Goal: Communication & Community: Ask a question

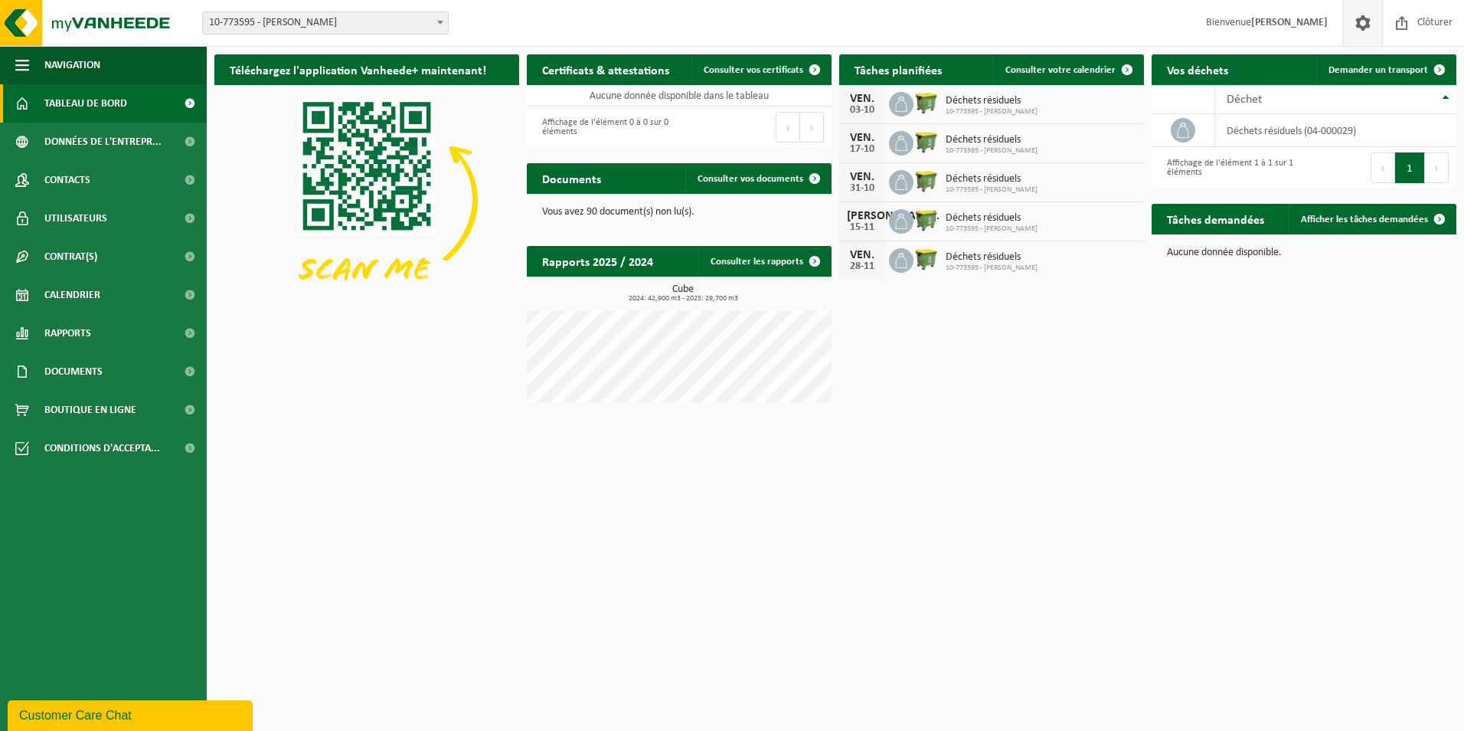
click at [1367, 31] on span at bounding box center [1363, 22] width 23 height 45
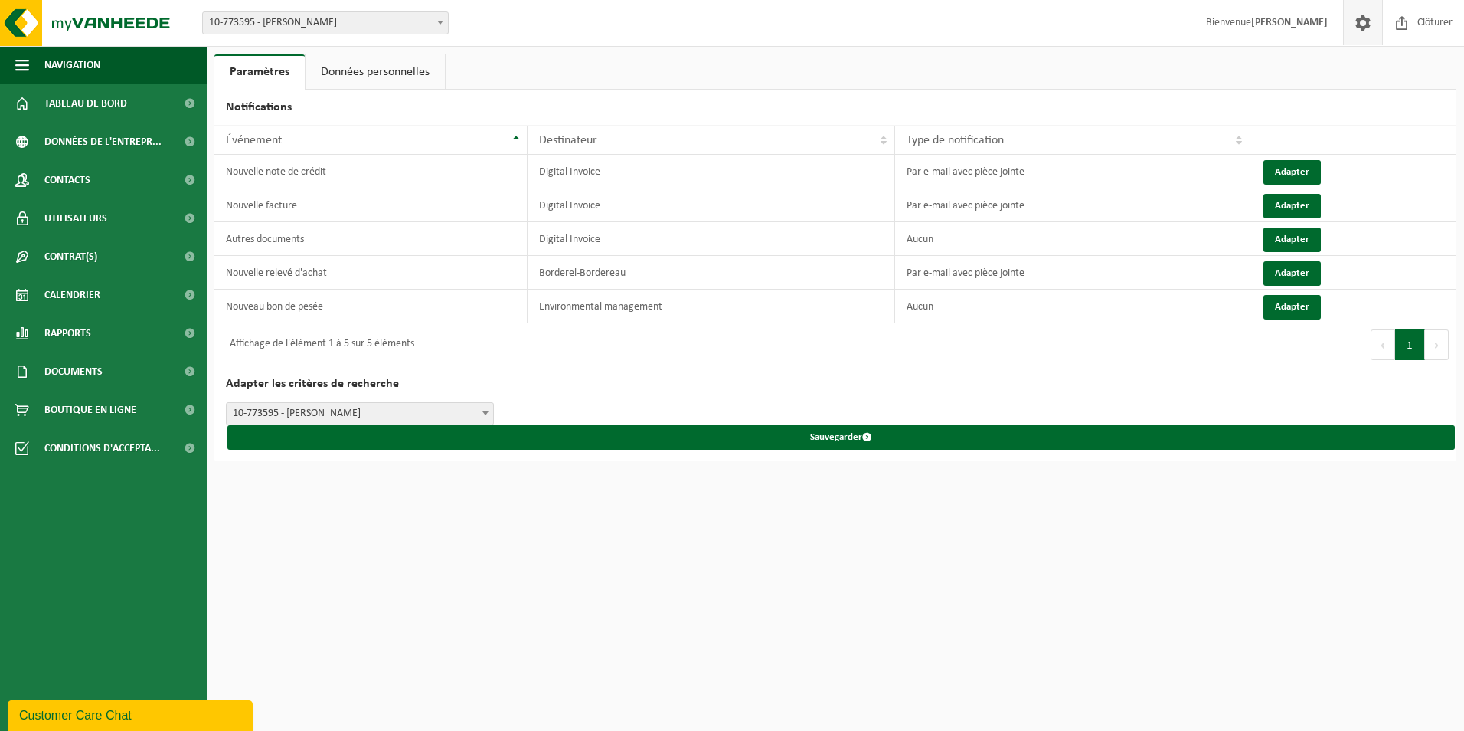
click at [356, 79] on link "Données personnelles" at bounding box center [375, 71] width 139 height 35
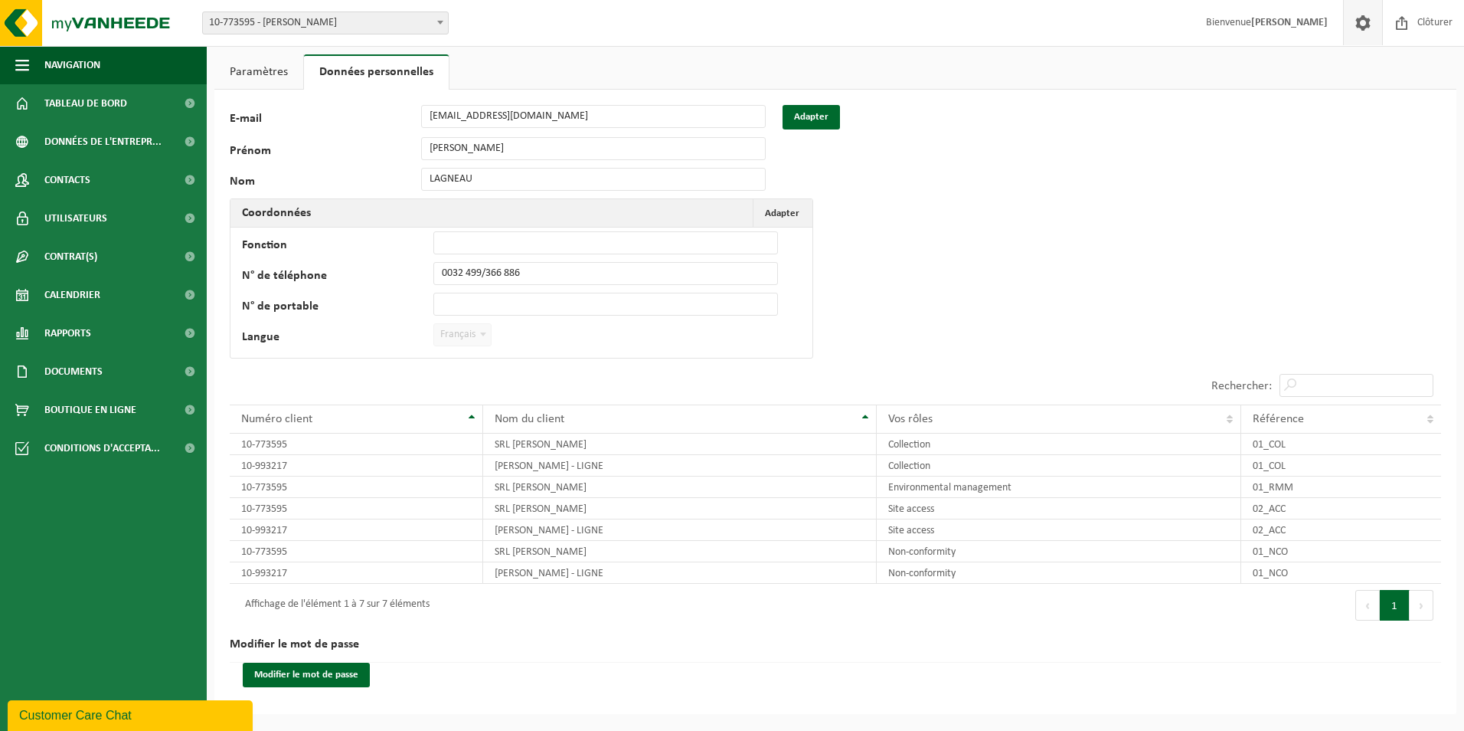
click at [366, 129] on div "127202 E-mail info@dutrieux.eu Adapter Prénom DAVID Nom LAGNEAU Coordonnées Ada…" at bounding box center [479, 235] width 498 height 261
click at [70, 259] on span "Contrat(s)" at bounding box center [70, 256] width 53 height 38
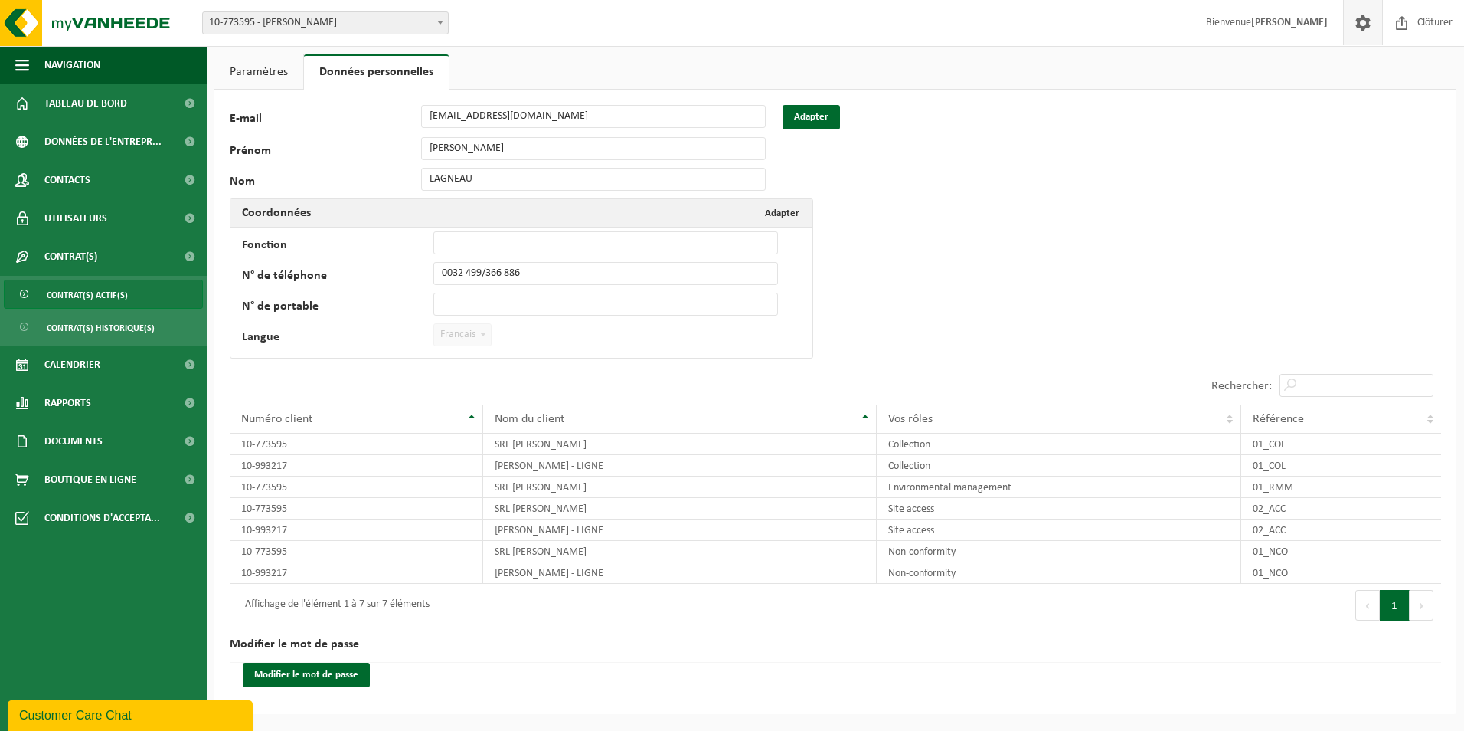
click at [83, 290] on span "Contrat(s) actif(s)" at bounding box center [87, 294] width 81 height 29
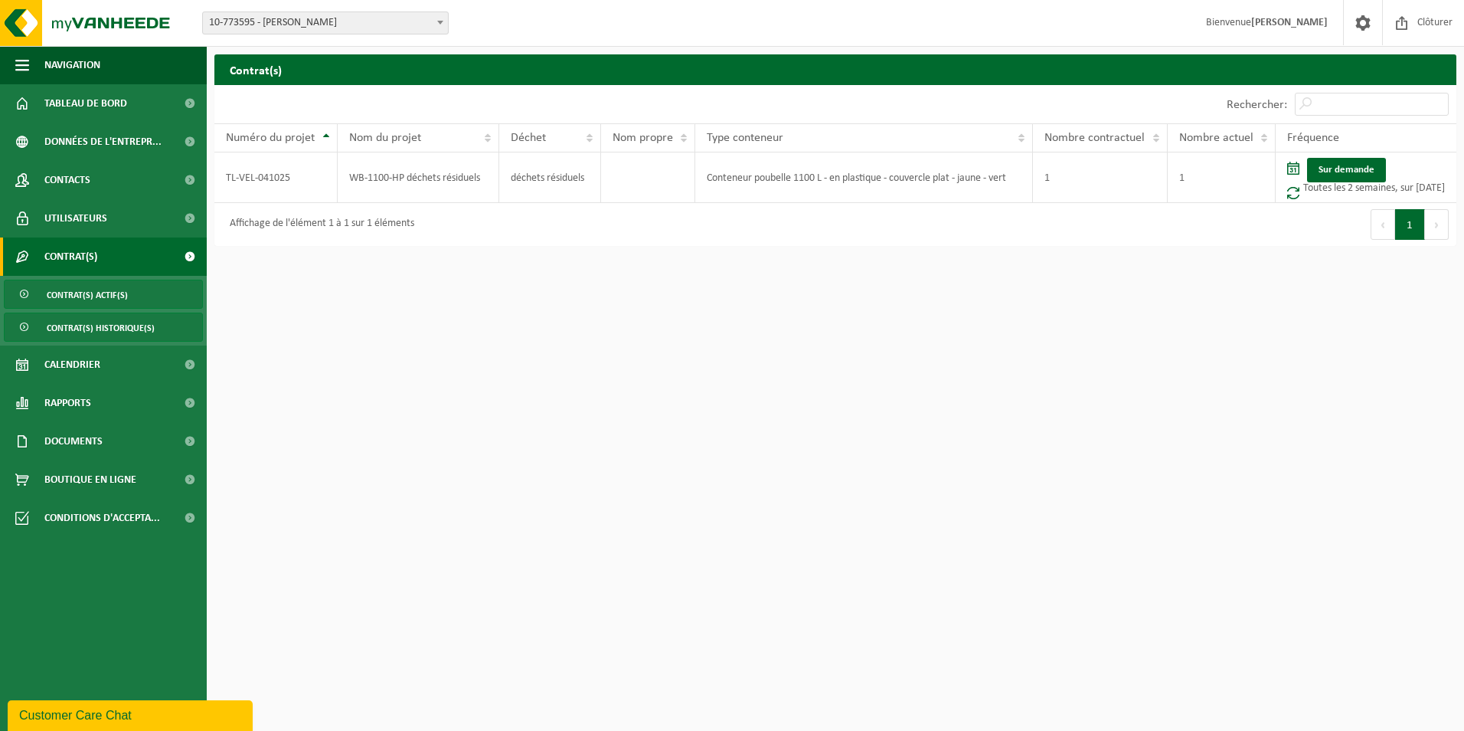
click at [96, 326] on span "Contrat(s) historique(s)" at bounding box center [101, 327] width 108 height 29
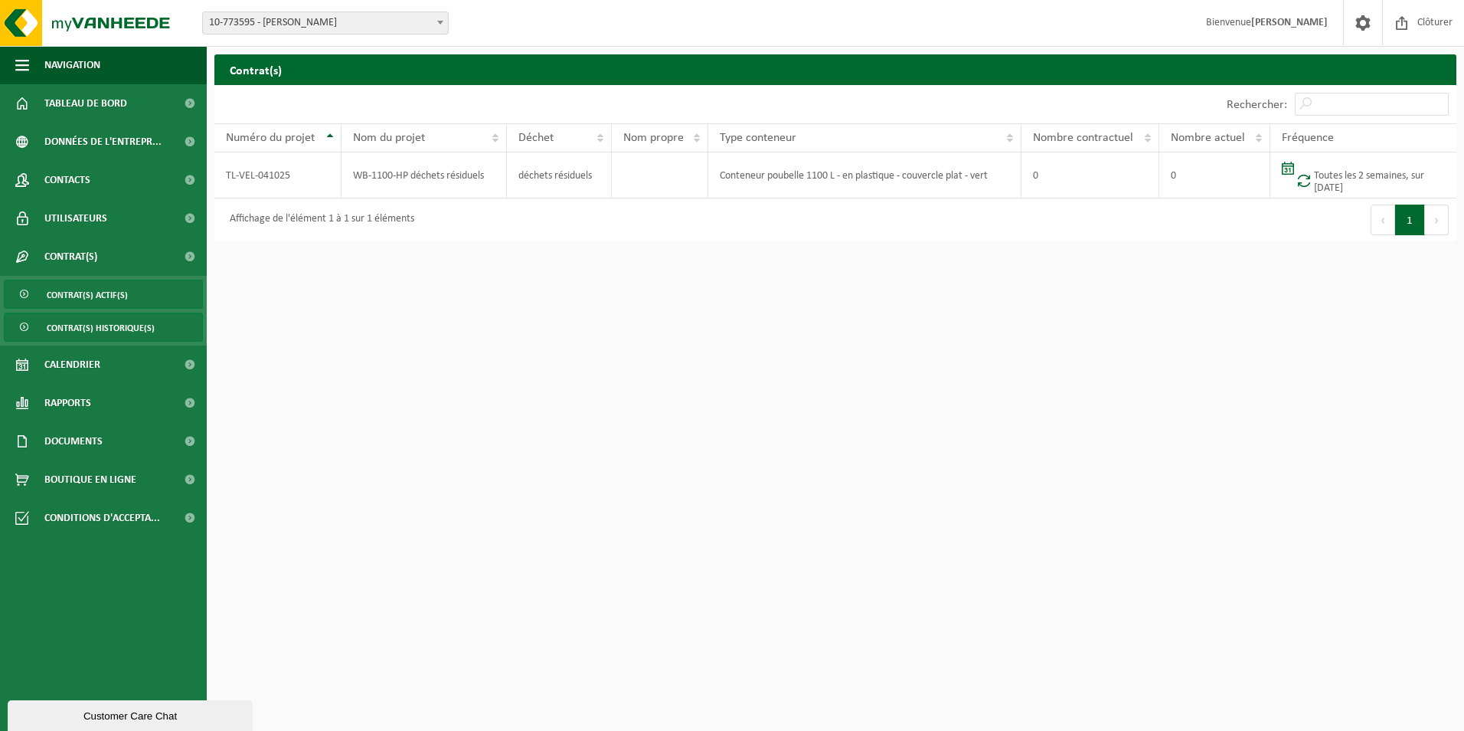
click at [81, 299] on span "Contrat(s) actif(s)" at bounding box center [87, 294] width 81 height 29
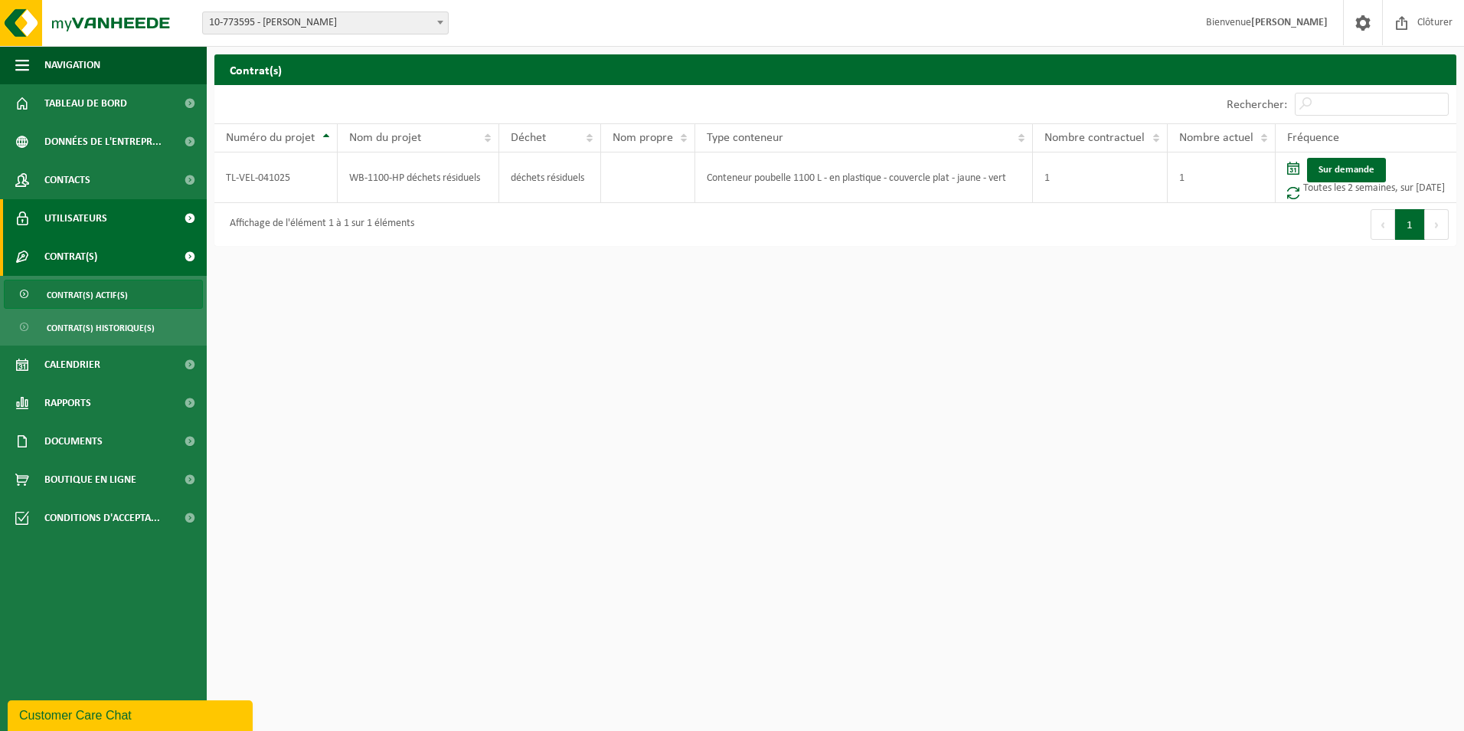
click at [79, 224] on span "Utilisateurs" at bounding box center [75, 218] width 63 height 38
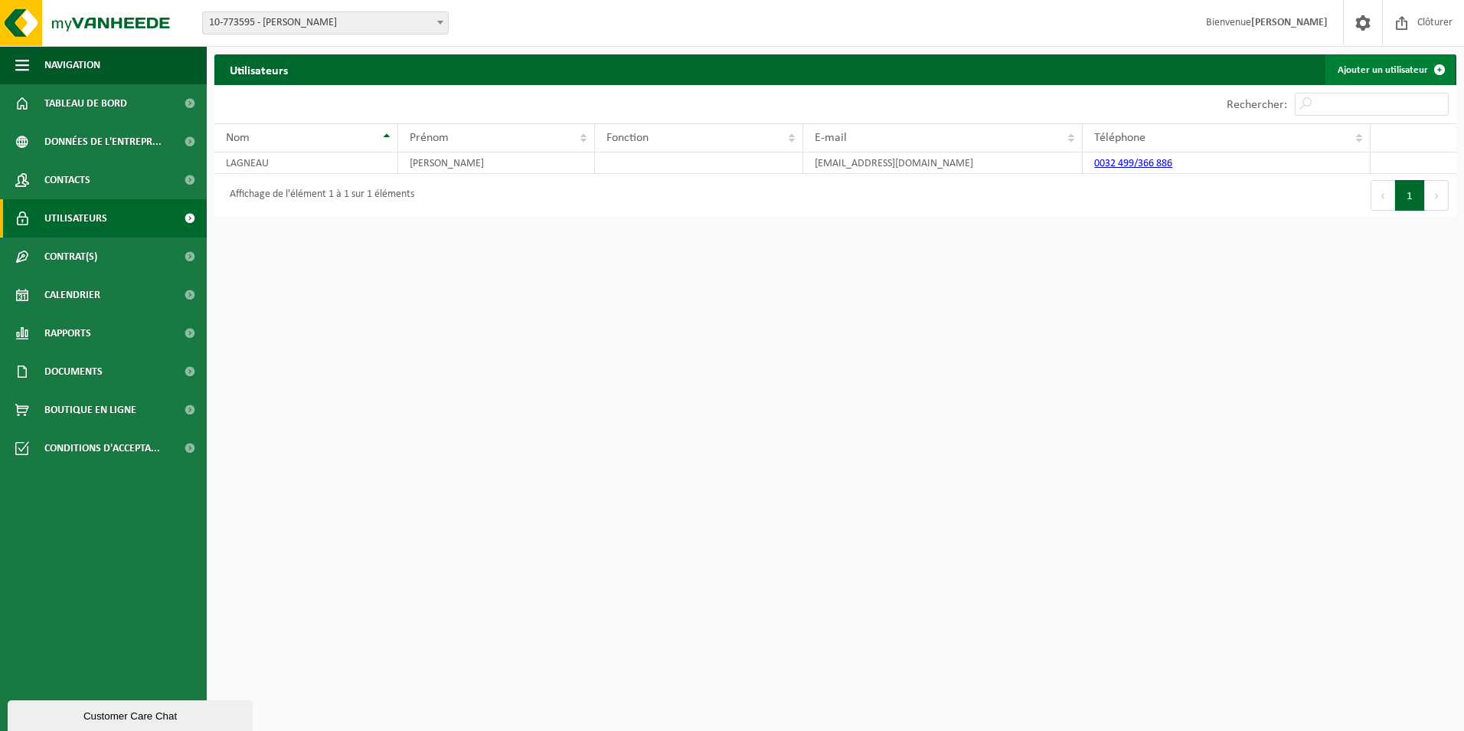
click at [1440, 65] on span at bounding box center [1439, 69] width 31 height 31
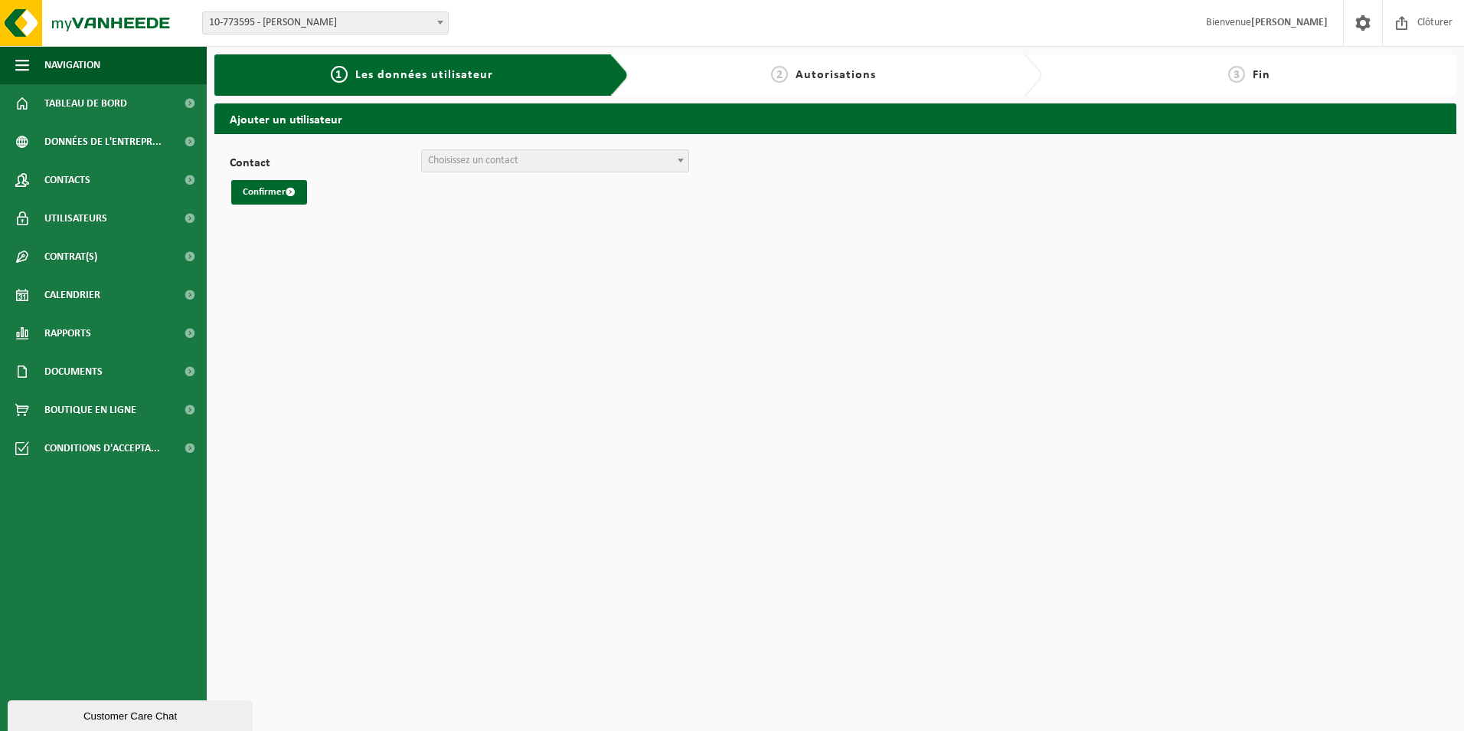
click at [672, 159] on span "Choisissez un contact" at bounding box center [555, 160] width 266 height 21
click at [782, 188] on div "Confirmer" at bounding box center [835, 192] width 1211 height 25
click at [95, 208] on span "Utilisateurs" at bounding box center [75, 218] width 63 height 38
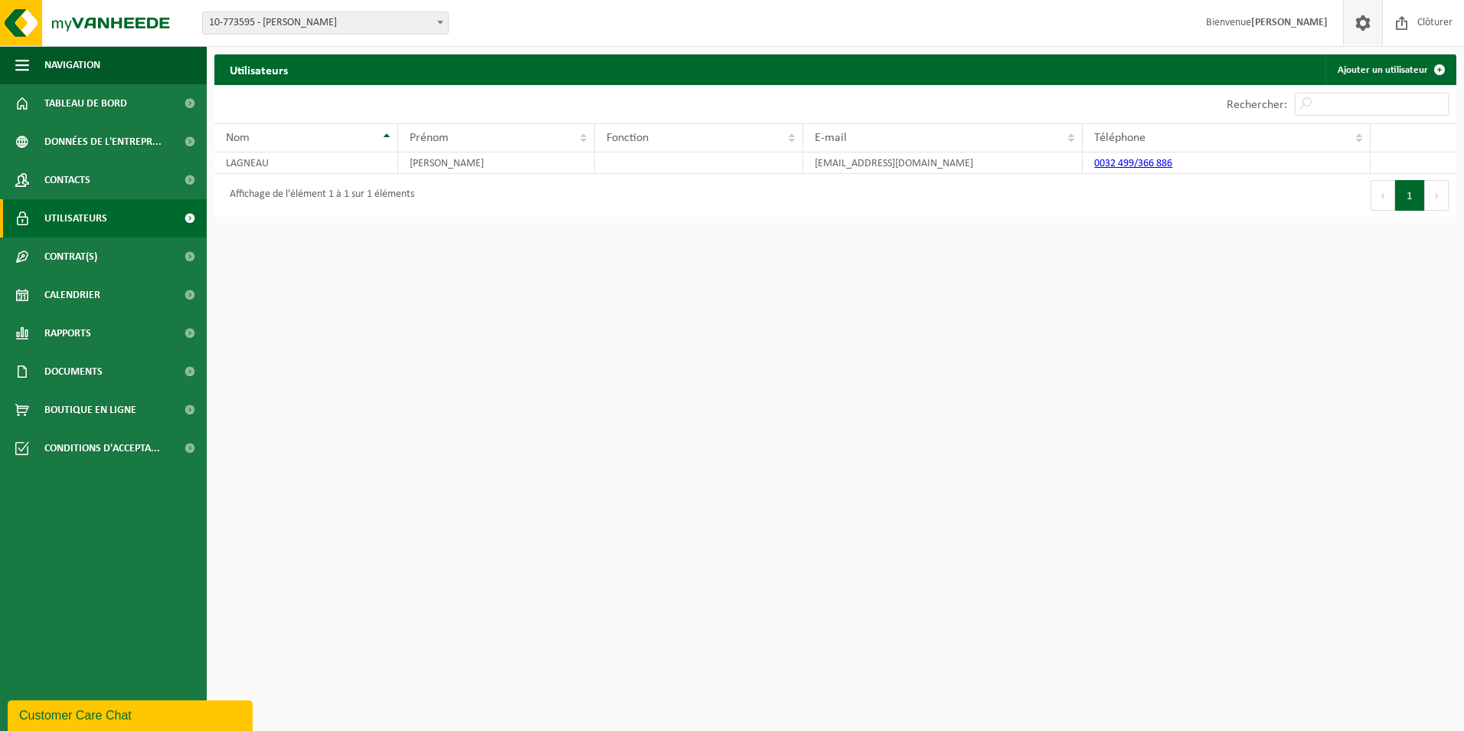
click at [1364, 20] on span at bounding box center [1363, 22] width 23 height 45
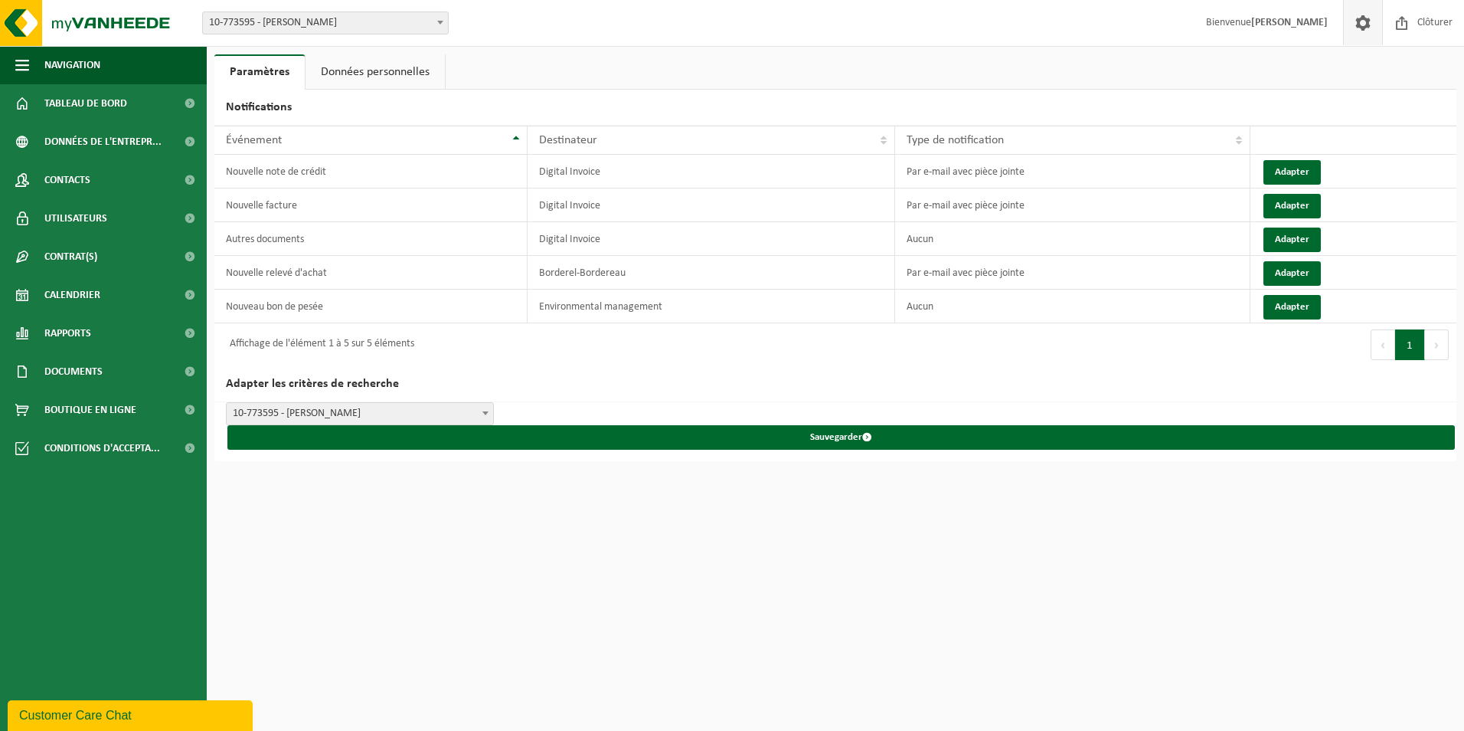
click at [386, 71] on link "Données personnelles" at bounding box center [375, 71] width 139 height 35
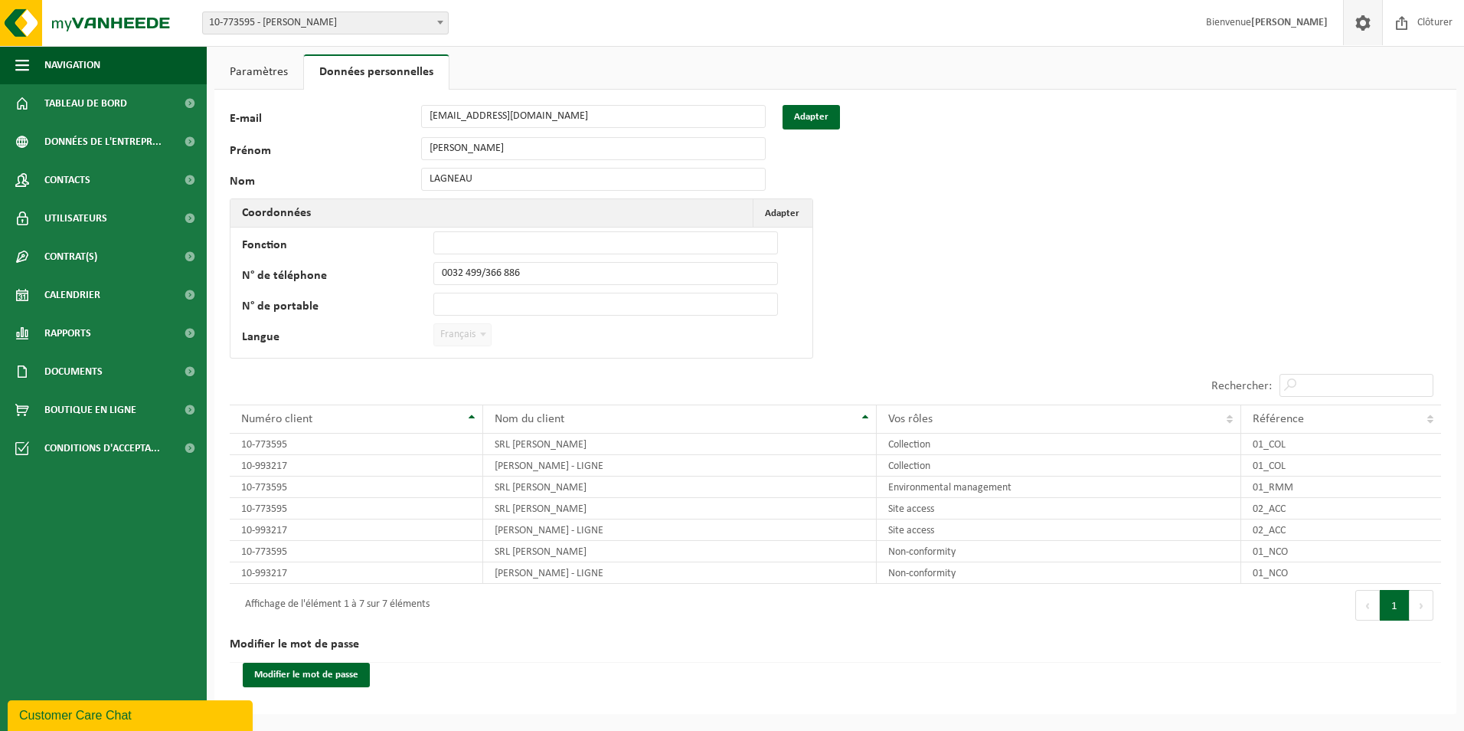
click at [277, 70] on link "Paramètres" at bounding box center [258, 71] width 89 height 35
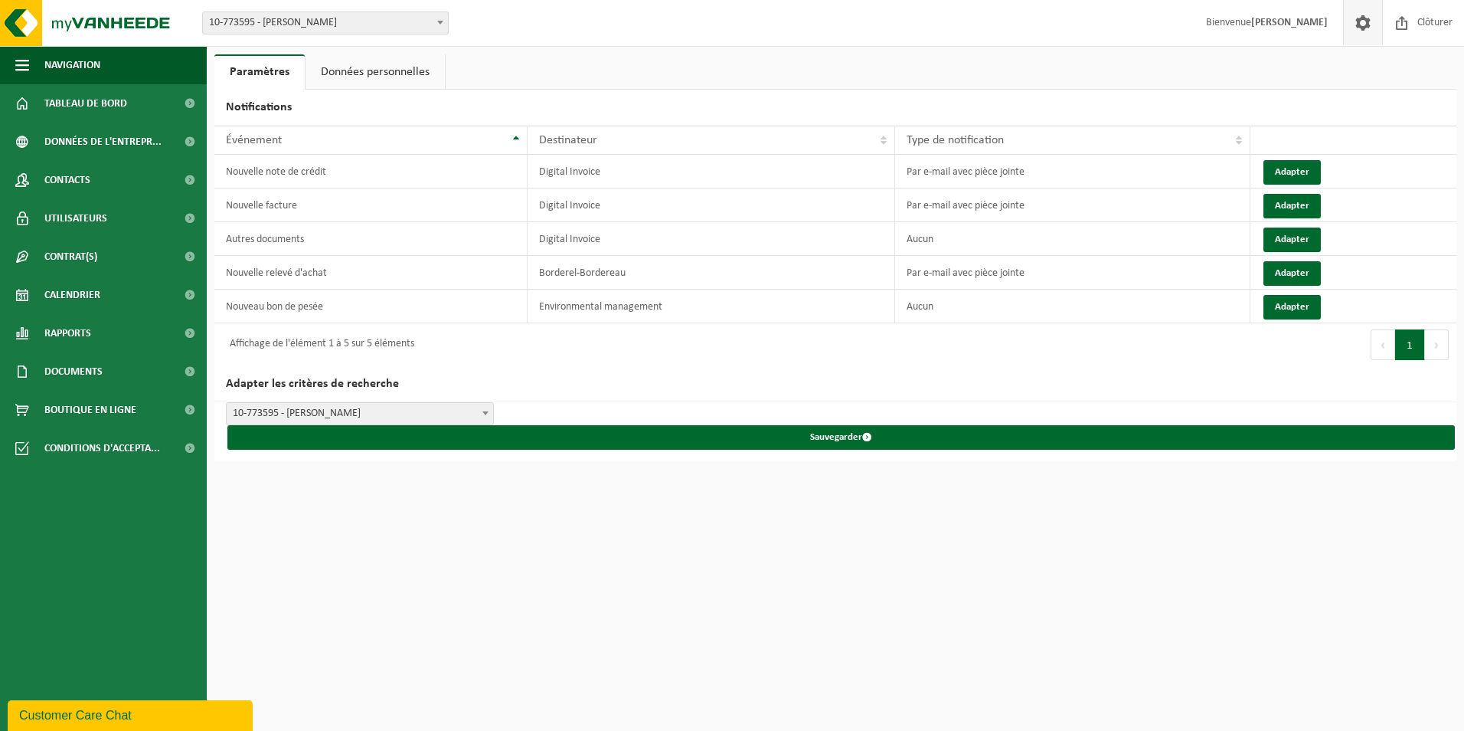
click at [355, 79] on link "Données personnelles" at bounding box center [375, 71] width 139 height 35
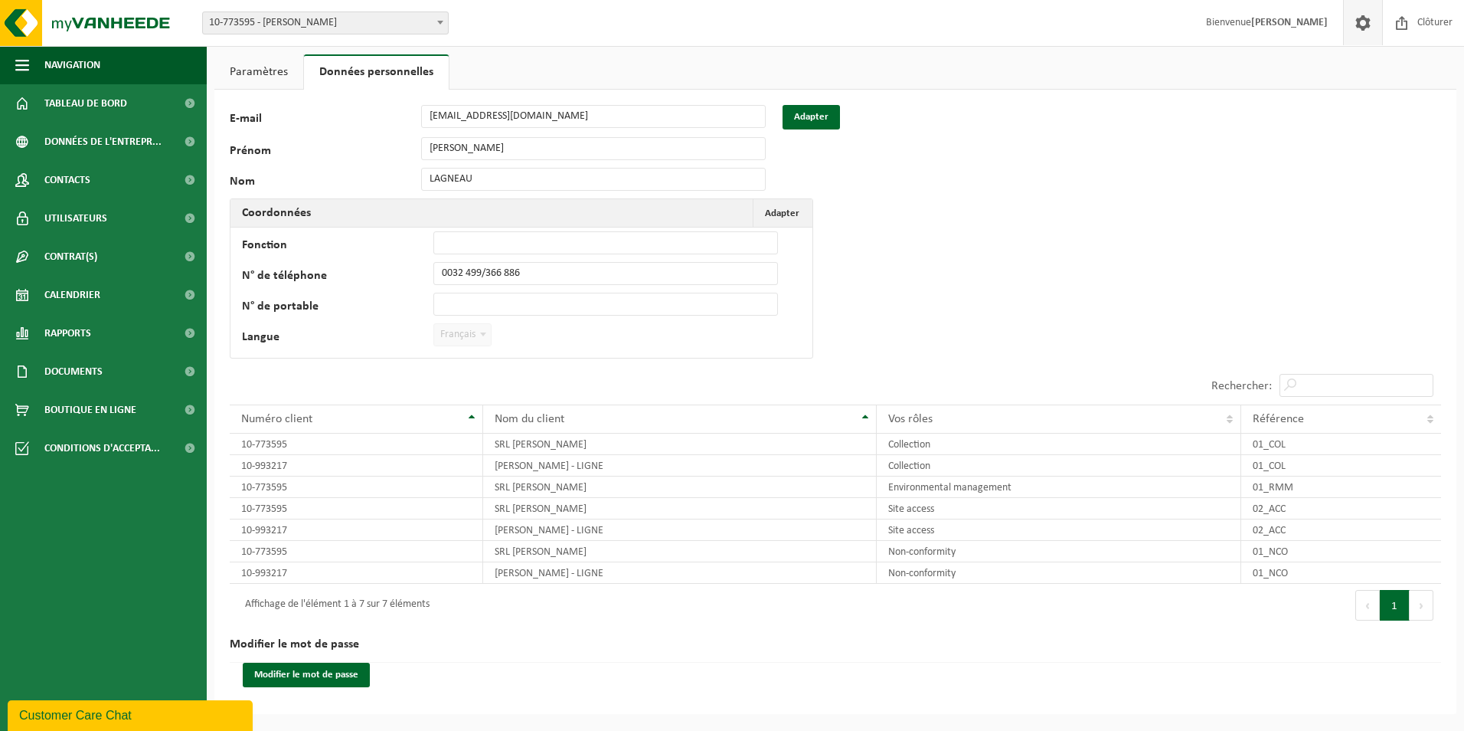
drag, startPoint x: 450, startPoint y: 115, endPoint x: 363, endPoint y: 128, distance: 88.3
click at [363, 128] on label "E-mail" at bounding box center [325, 121] width 191 height 17
click at [835, 117] on button "Adapter" at bounding box center [811, 117] width 57 height 25
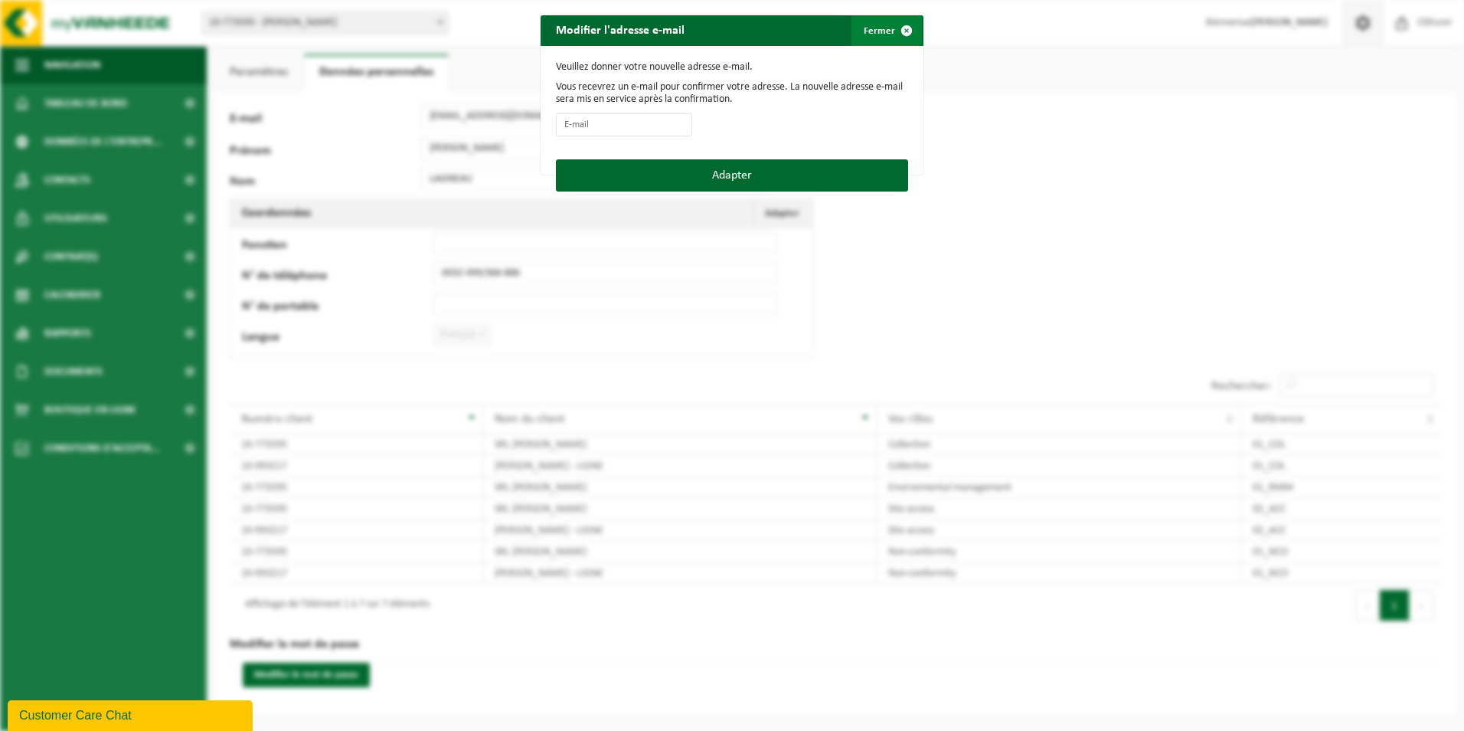
click at [897, 25] on span "button" at bounding box center [906, 30] width 31 height 31
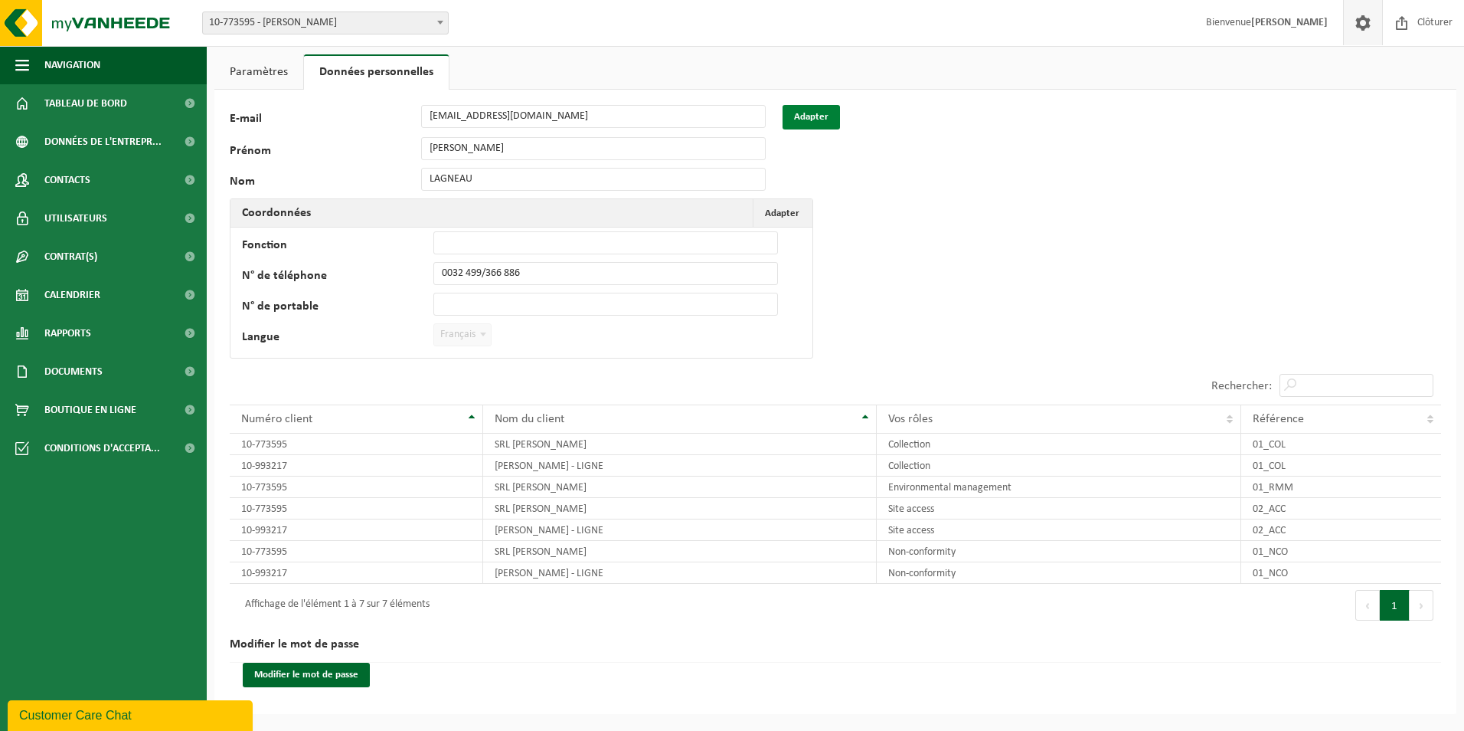
click at [824, 108] on button "Adapter" at bounding box center [811, 117] width 57 height 25
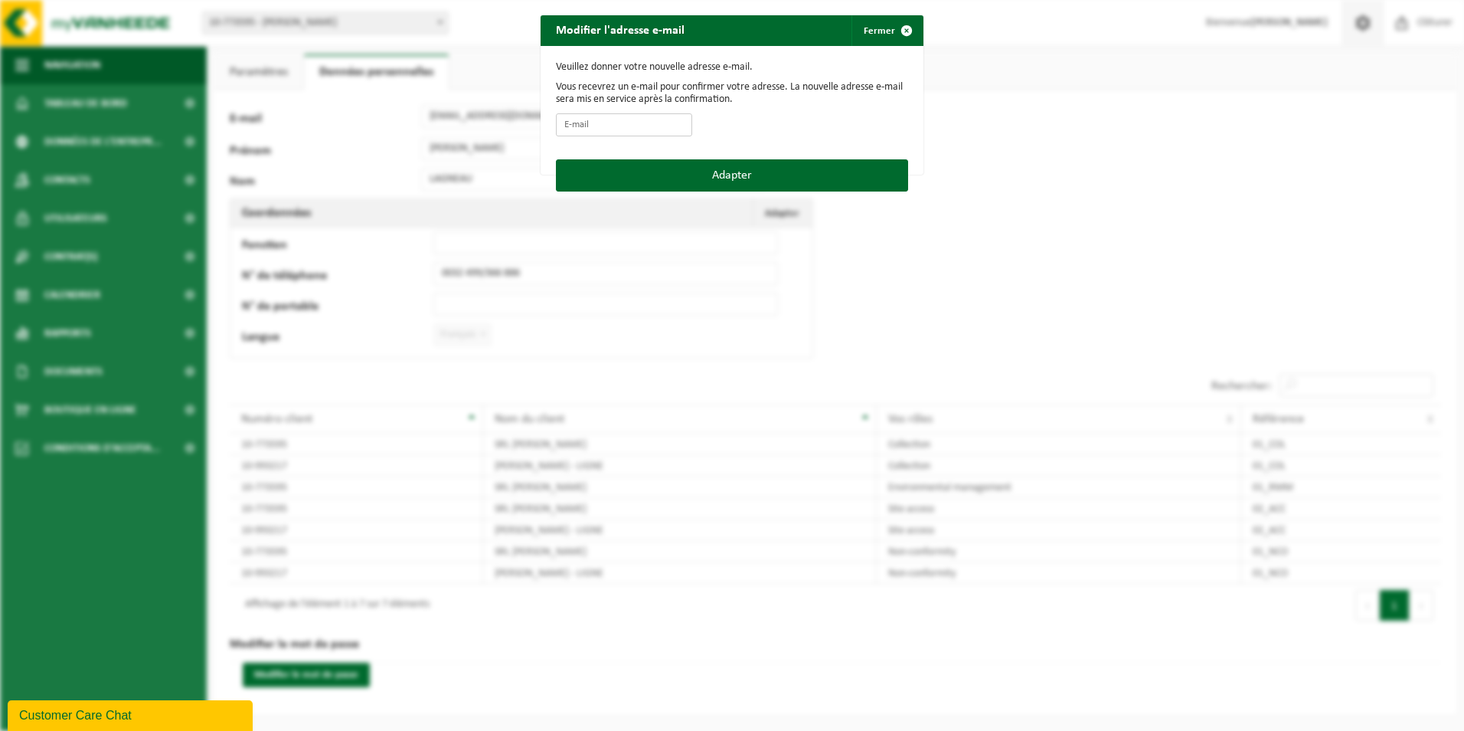
click at [647, 120] on input "E-mail" at bounding box center [624, 124] width 136 height 23
type input "magasinligne@dutrieux.eu"
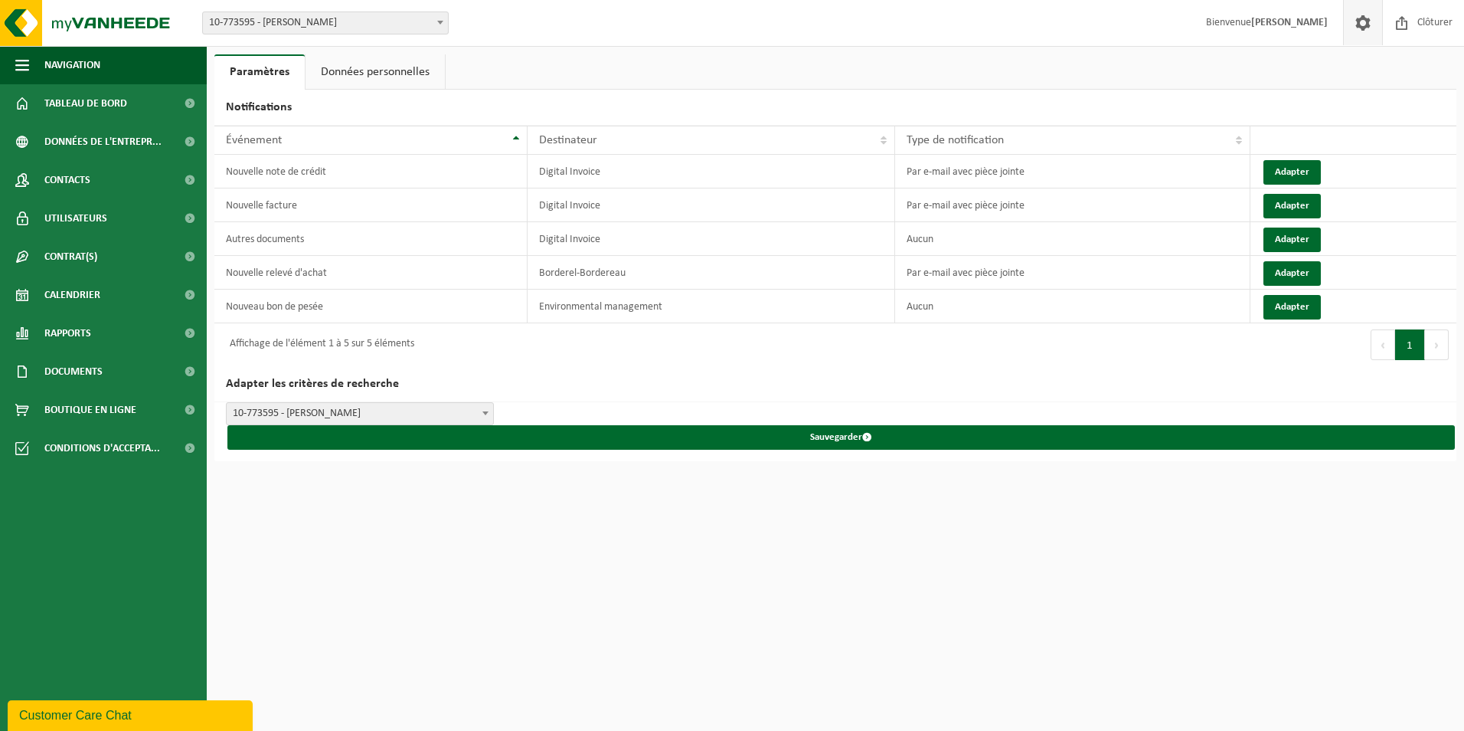
click at [362, 69] on link "Données personnelles" at bounding box center [375, 71] width 139 height 35
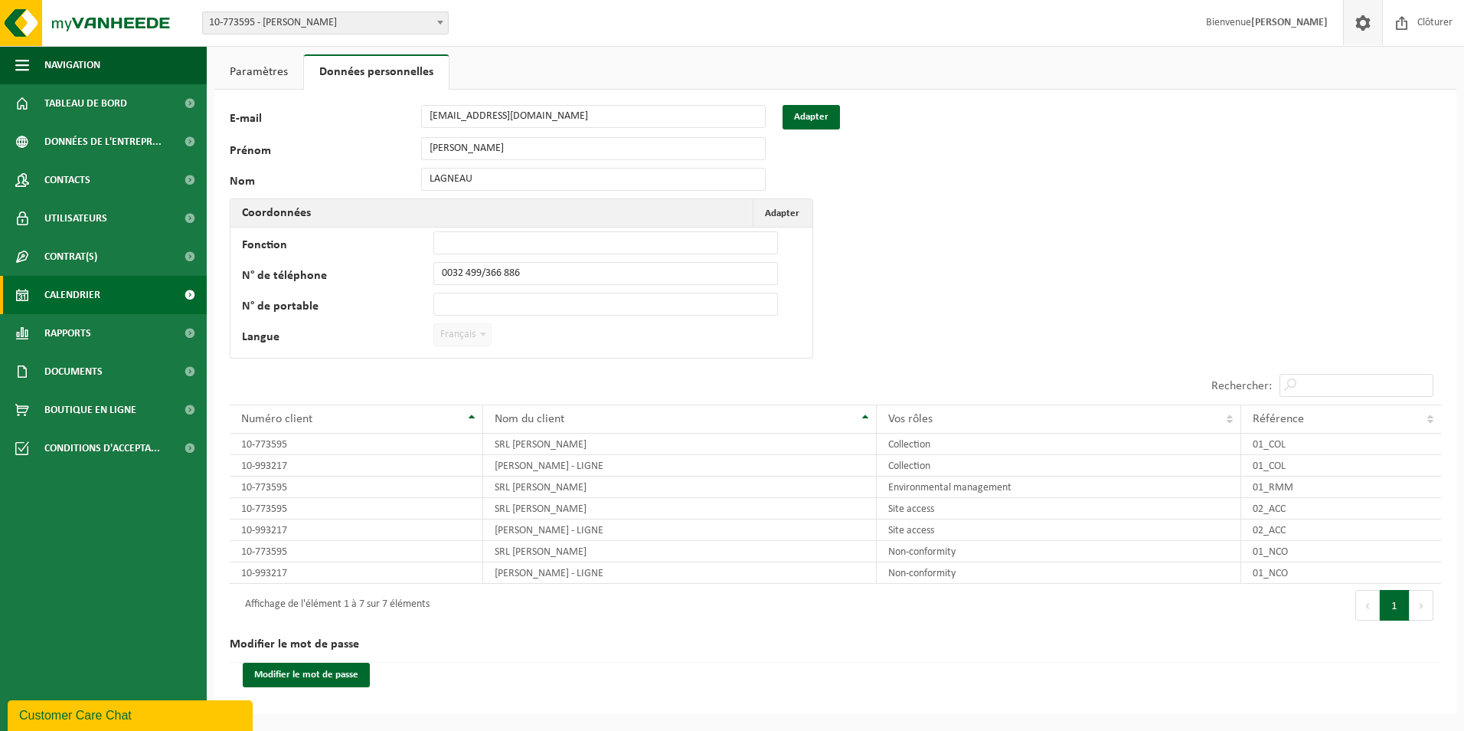
click at [123, 301] on link "Calendrier" at bounding box center [103, 295] width 207 height 38
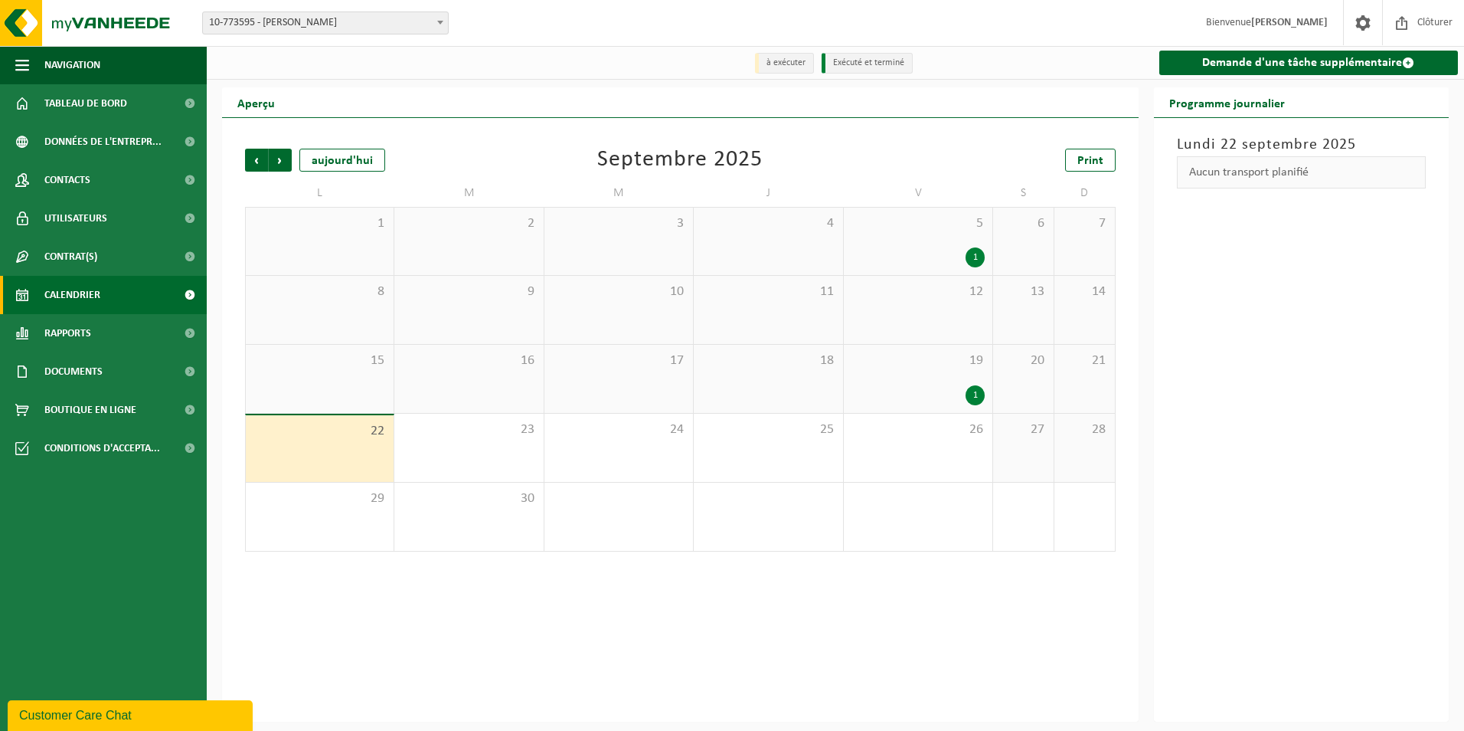
click at [972, 368] on span "19" at bounding box center [918, 360] width 133 height 17
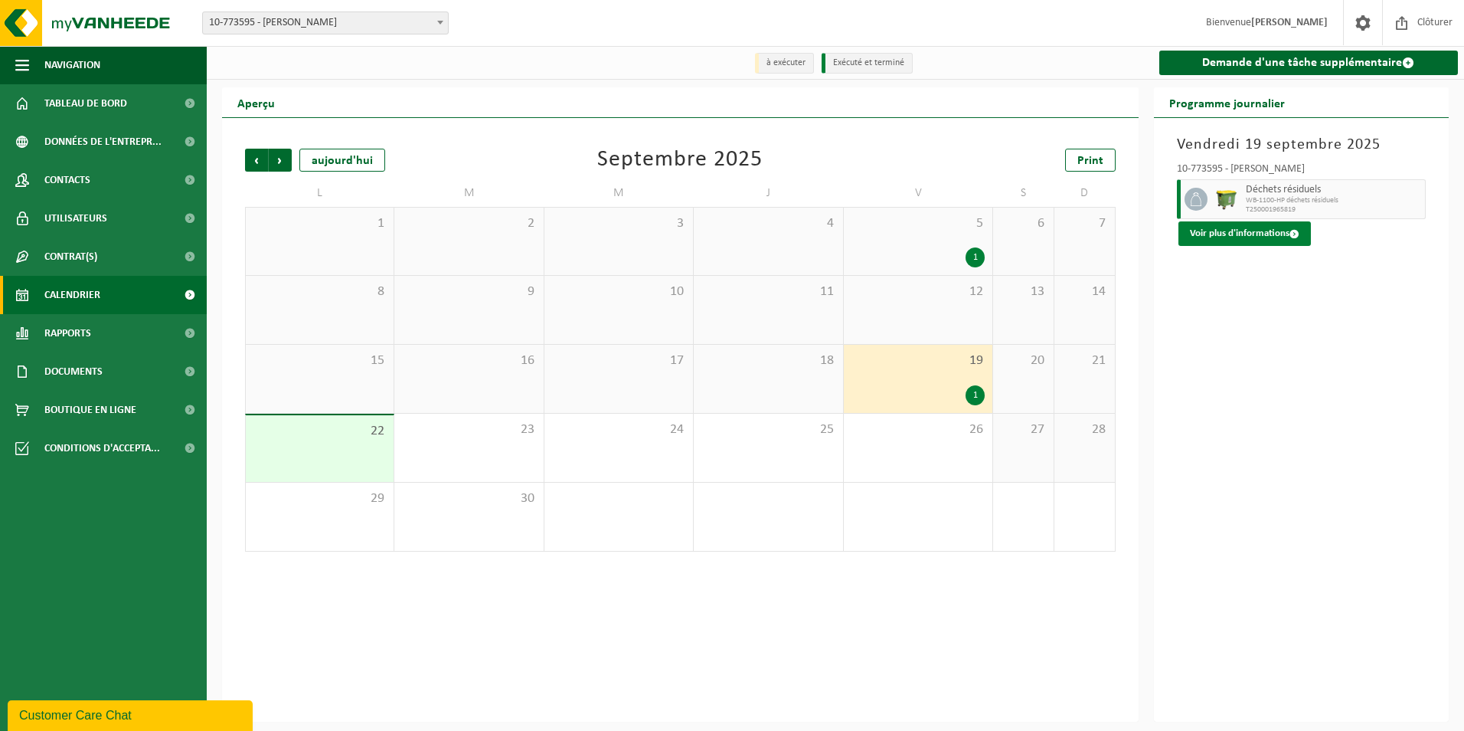
click at [1300, 232] on button "Voir plus d'informations" at bounding box center [1245, 233] width 132 height 25
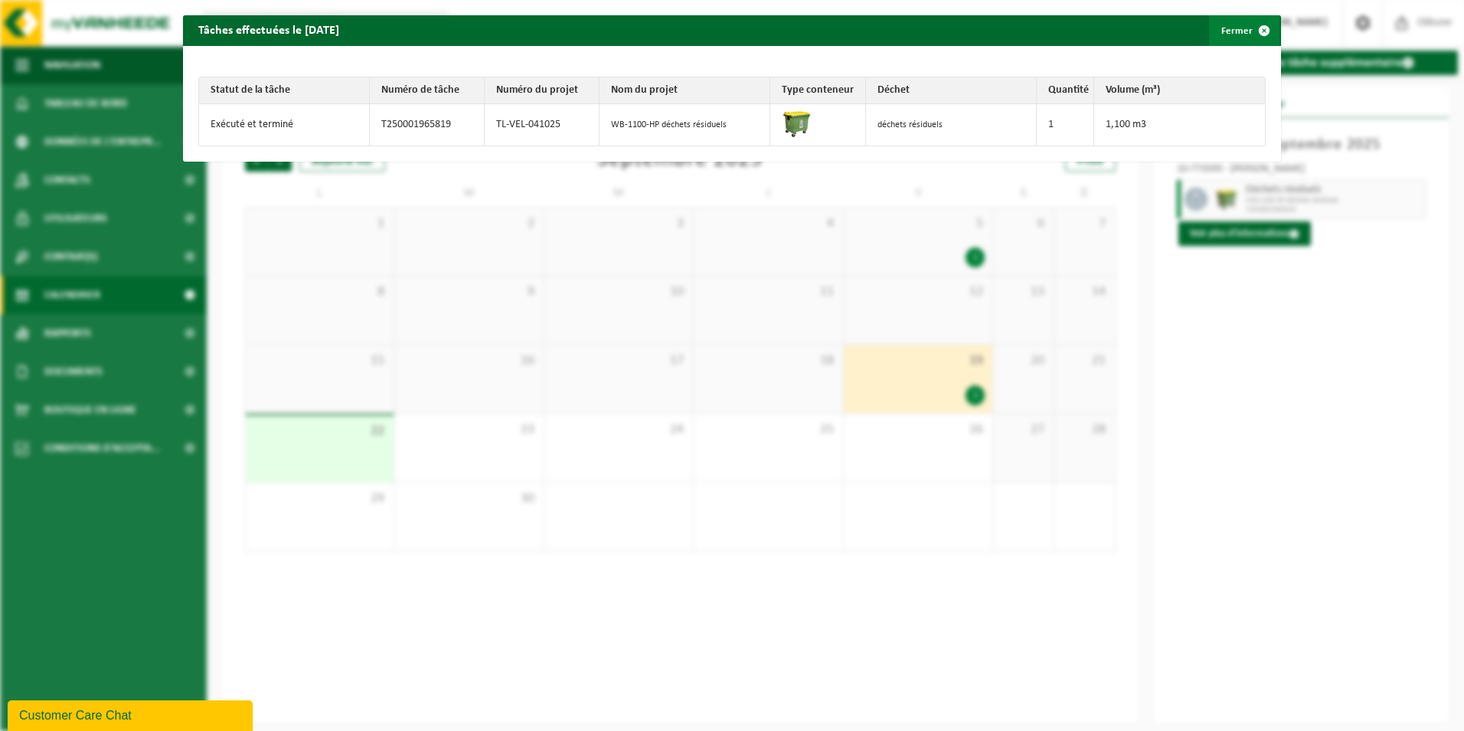
click at [1251, 27] on span "button" at bounding box center [1264, 30] width 31 height 31
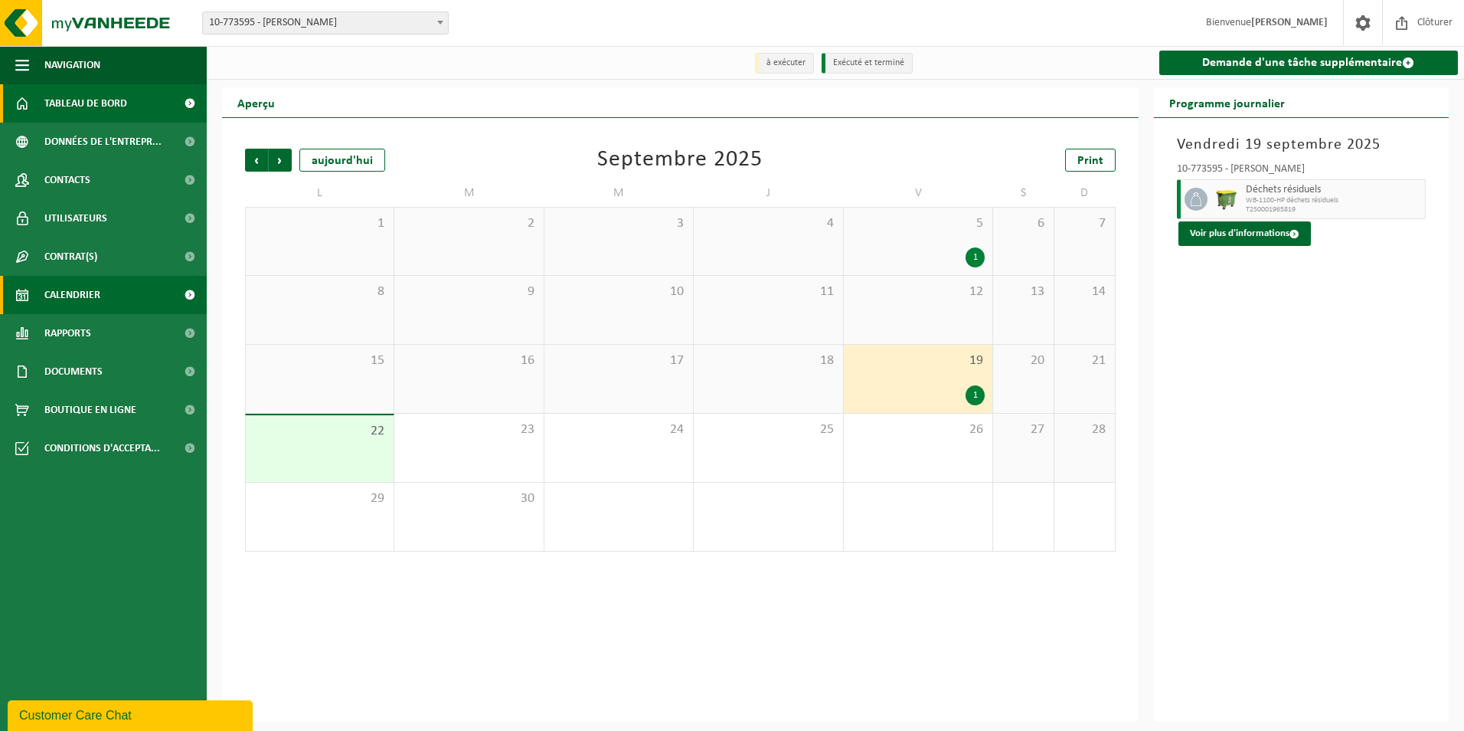
click at [100, 102] on span "Tableau de bord" at bounding box center [85, 103] width 83 height 38
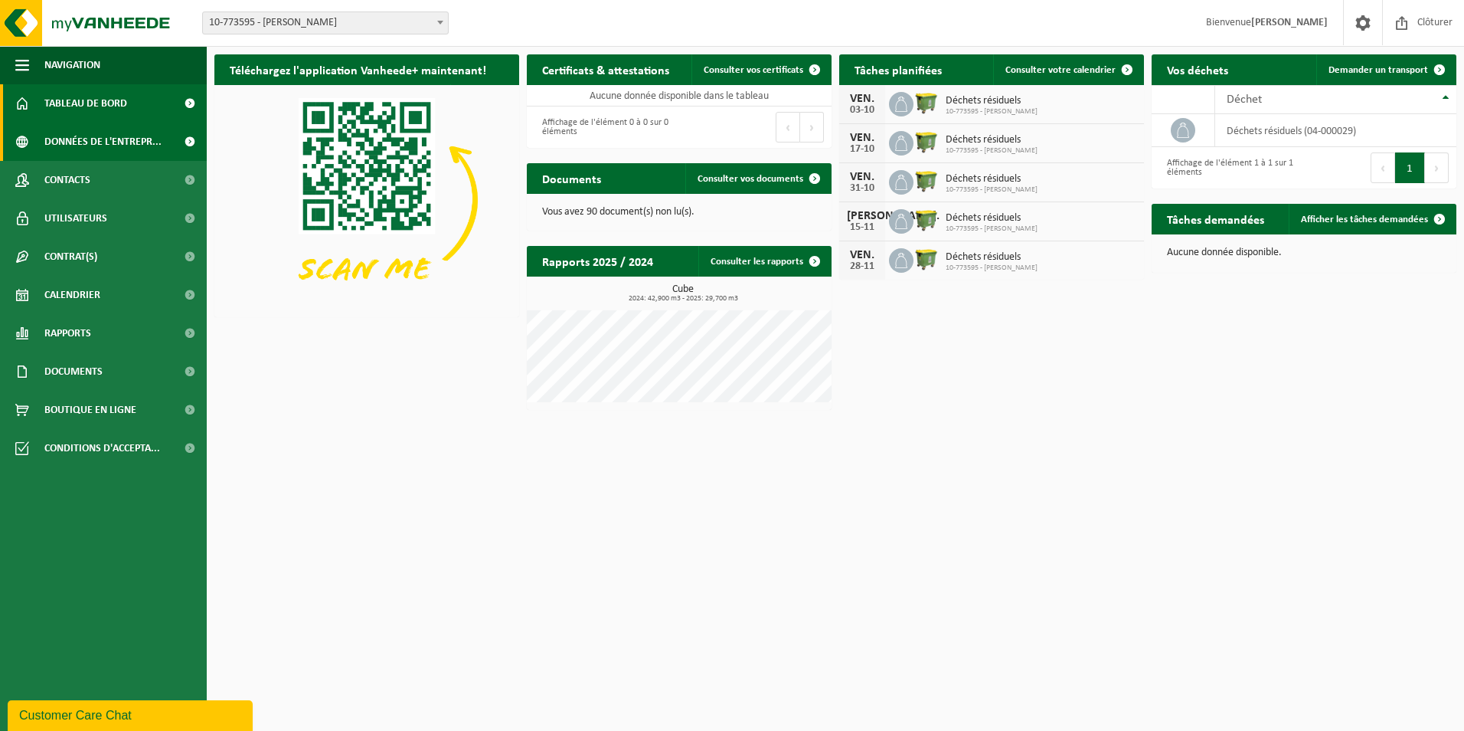
click at [100, 145] on span "Données de l'entrepr..." at bounding box center [102, 142] width 117 height 38
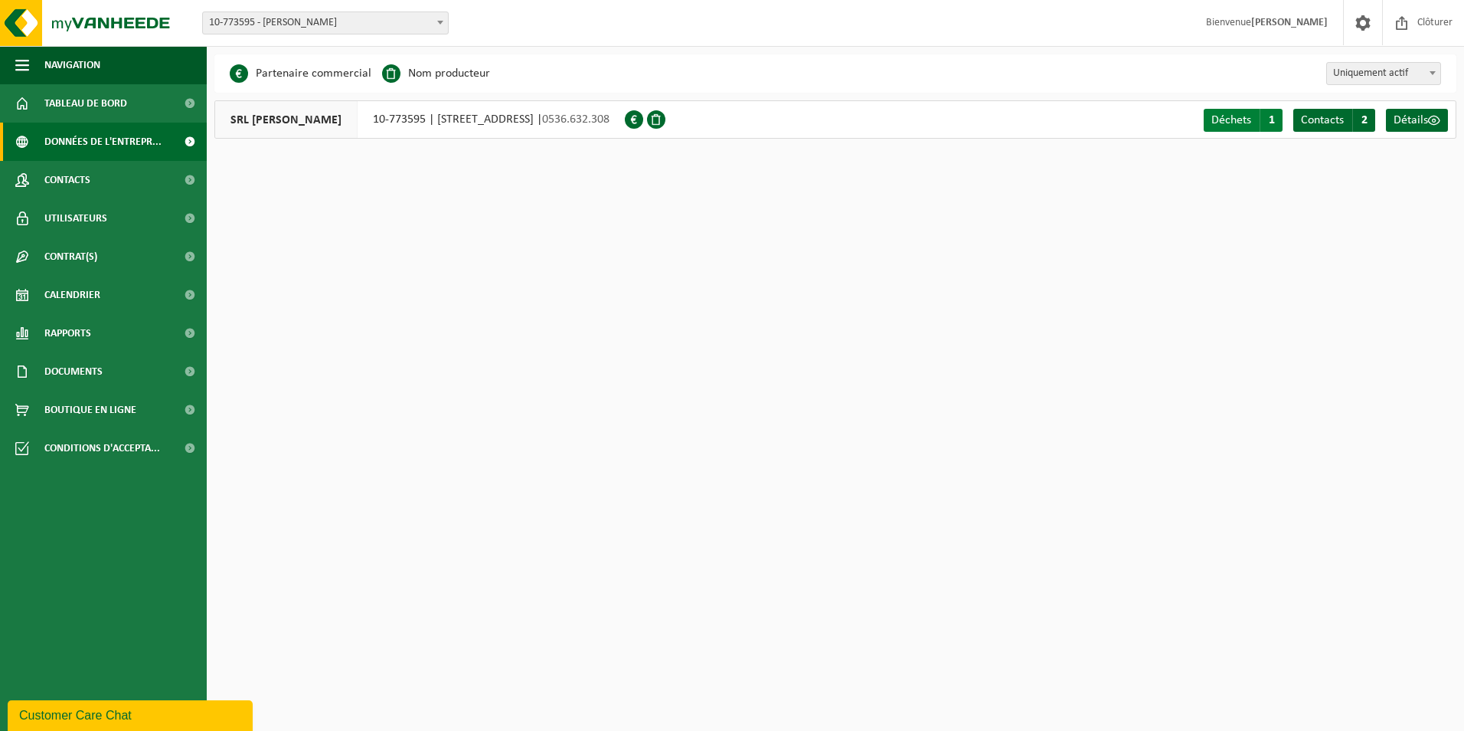
click at [1266, 119] on span "1" at bounding box center [1271, 120] width 23 height 23
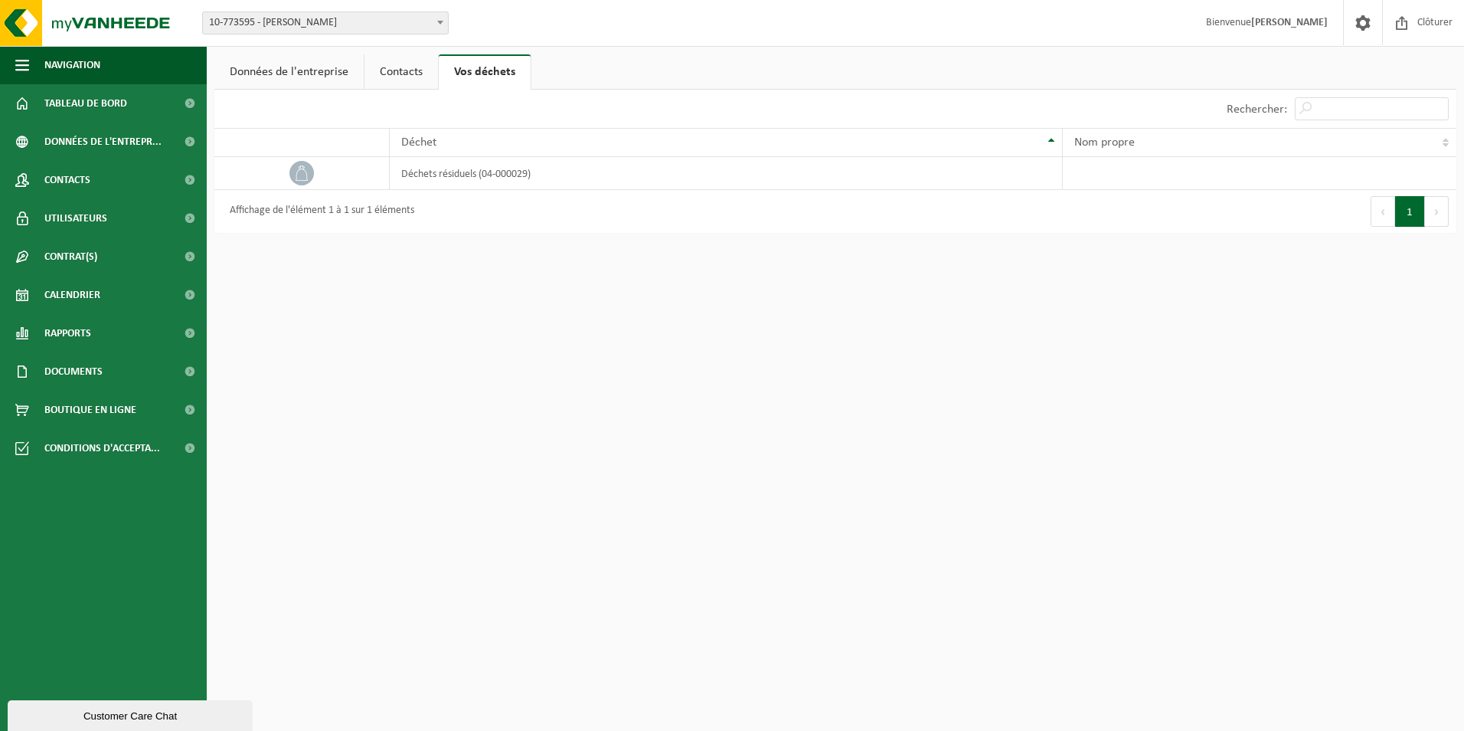
click at [394, 68] on link "Contacts" at bounding box center [402, 71] width 74 height 35
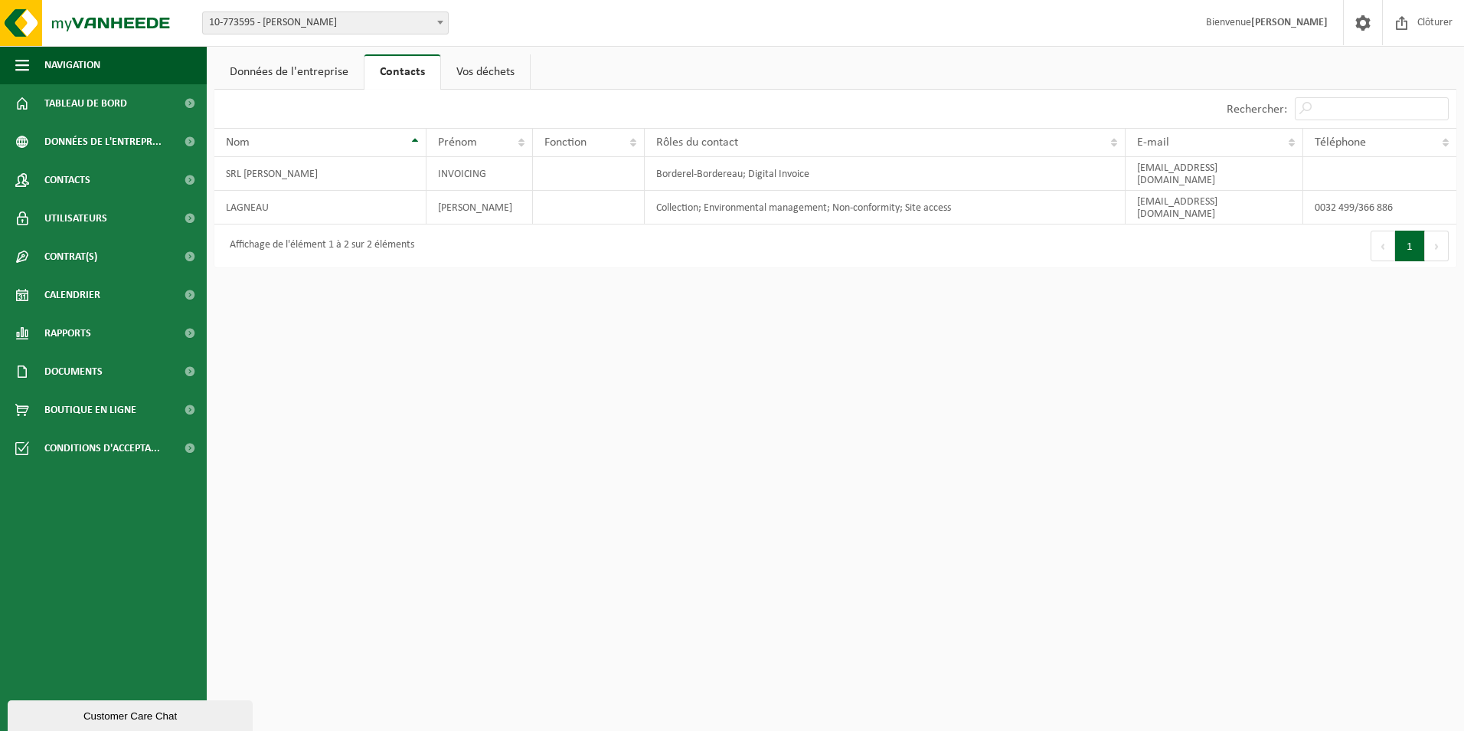
click at [277, 64] on link "Données de l'entreprise" at bounding box center [288, 71] width 149 height 35
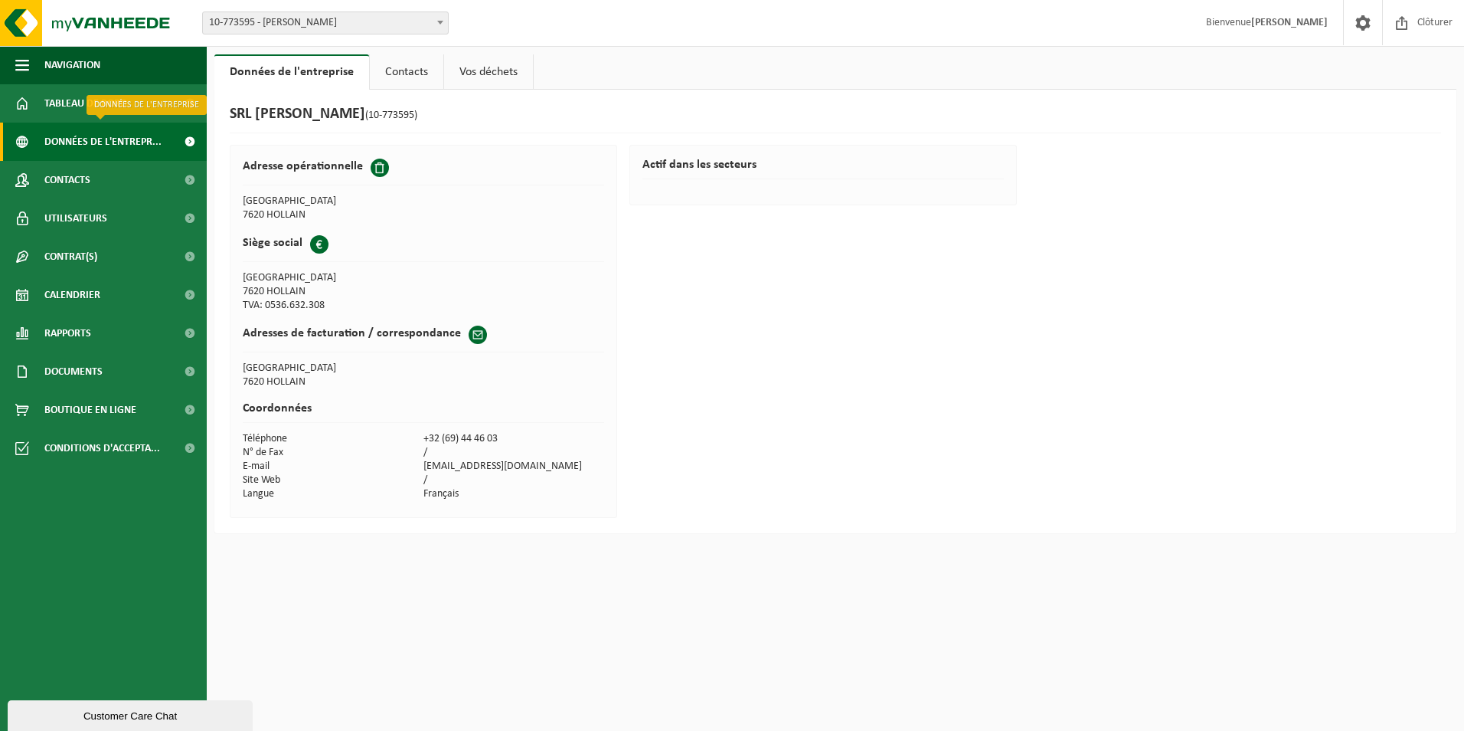
click at [113, 145] on span "Données de l'entrepr..." at bounding box center [102, 142] width 117 height 38
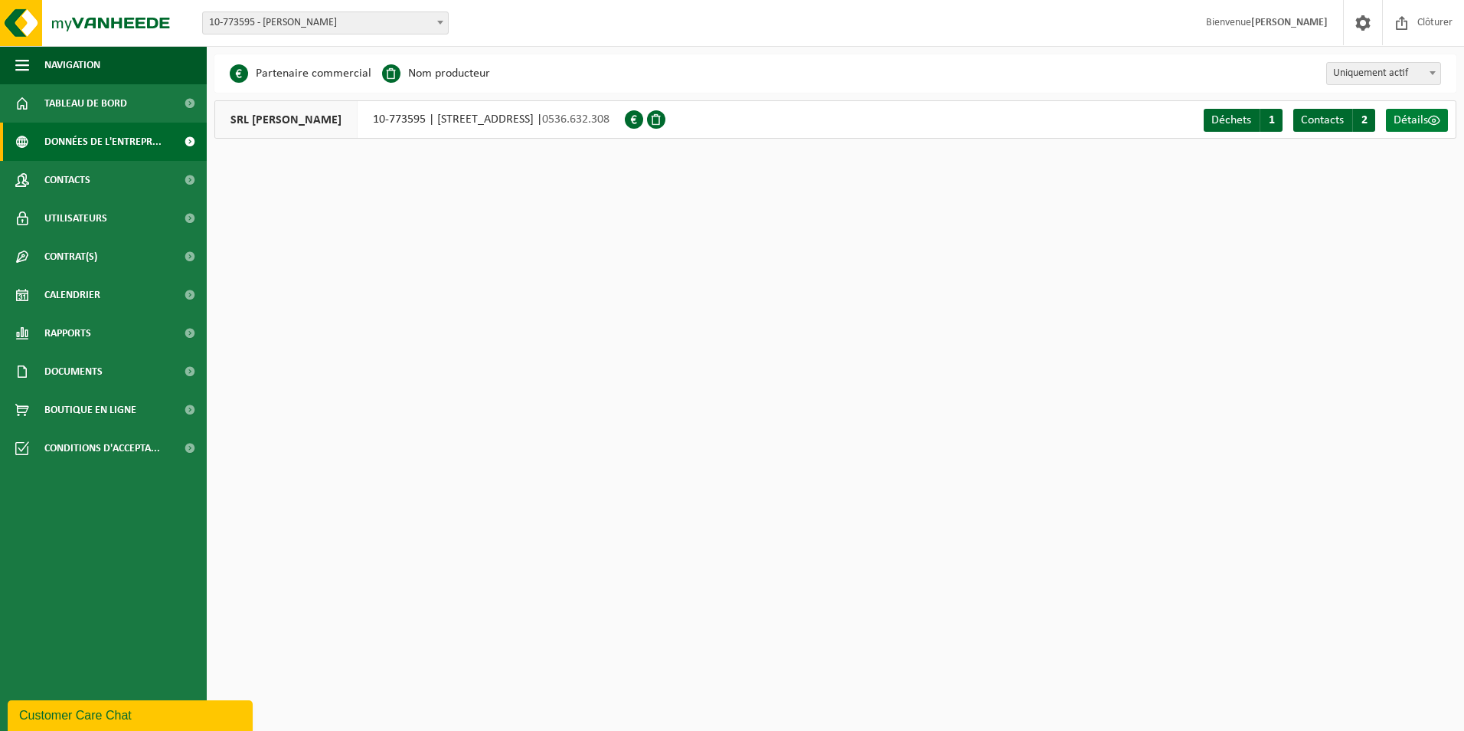
click at [1421, 119] on span "Détails" at bounding box center [1411, 120] width 34 height 12
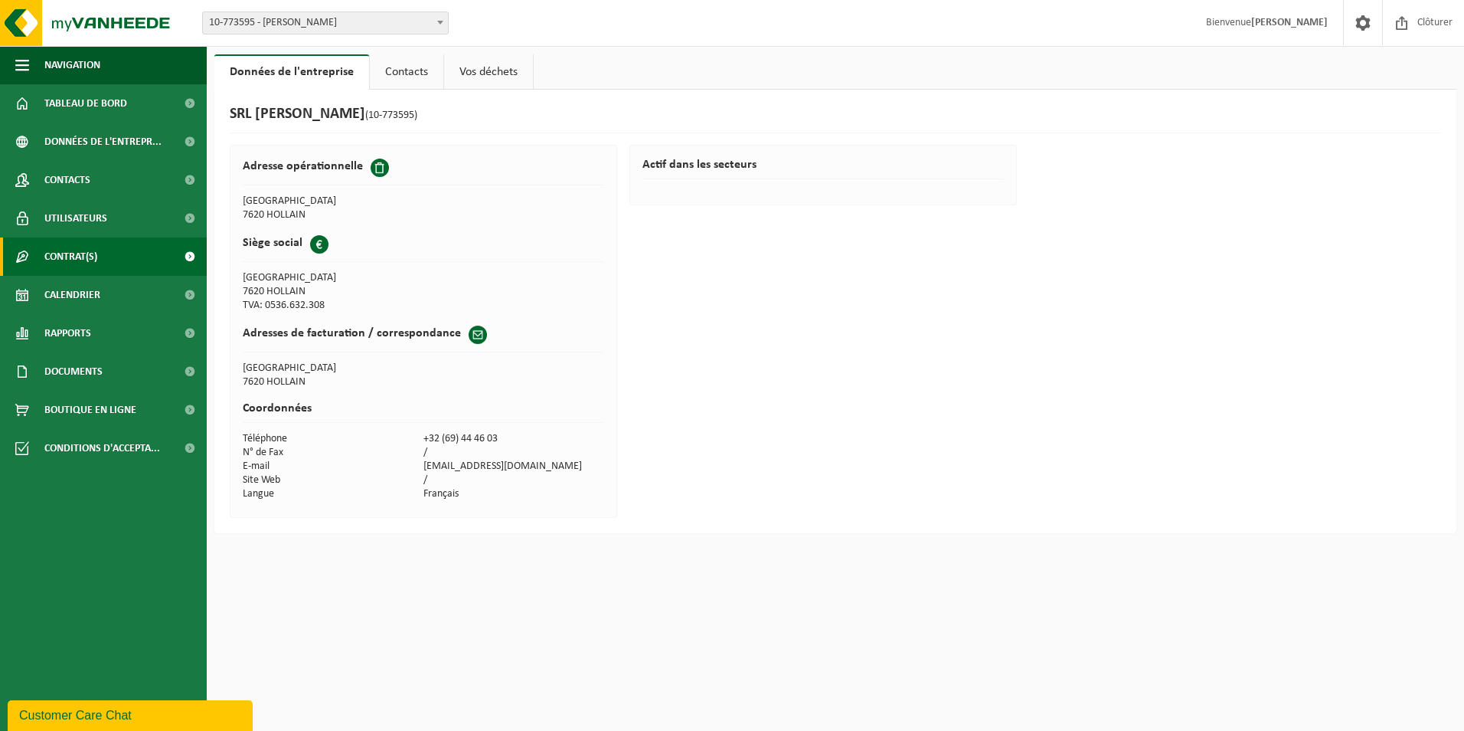
click at [105, 247] on link "Contrat(s)" at bounding box center [103, 256] width 207 height 38
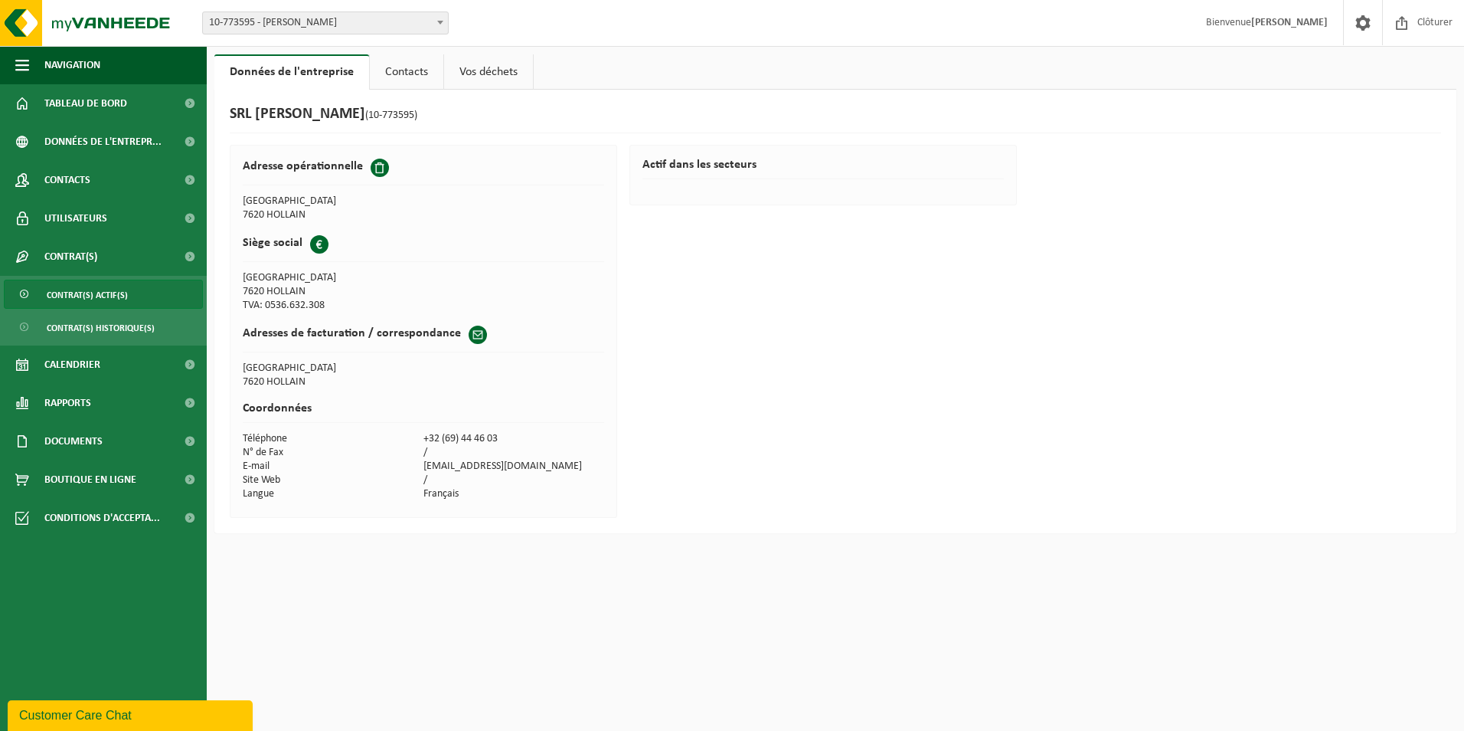
click at [121, 288] on span "Contrat(s) actif(s)" at bounding box center [87, 294] width 81 height 29
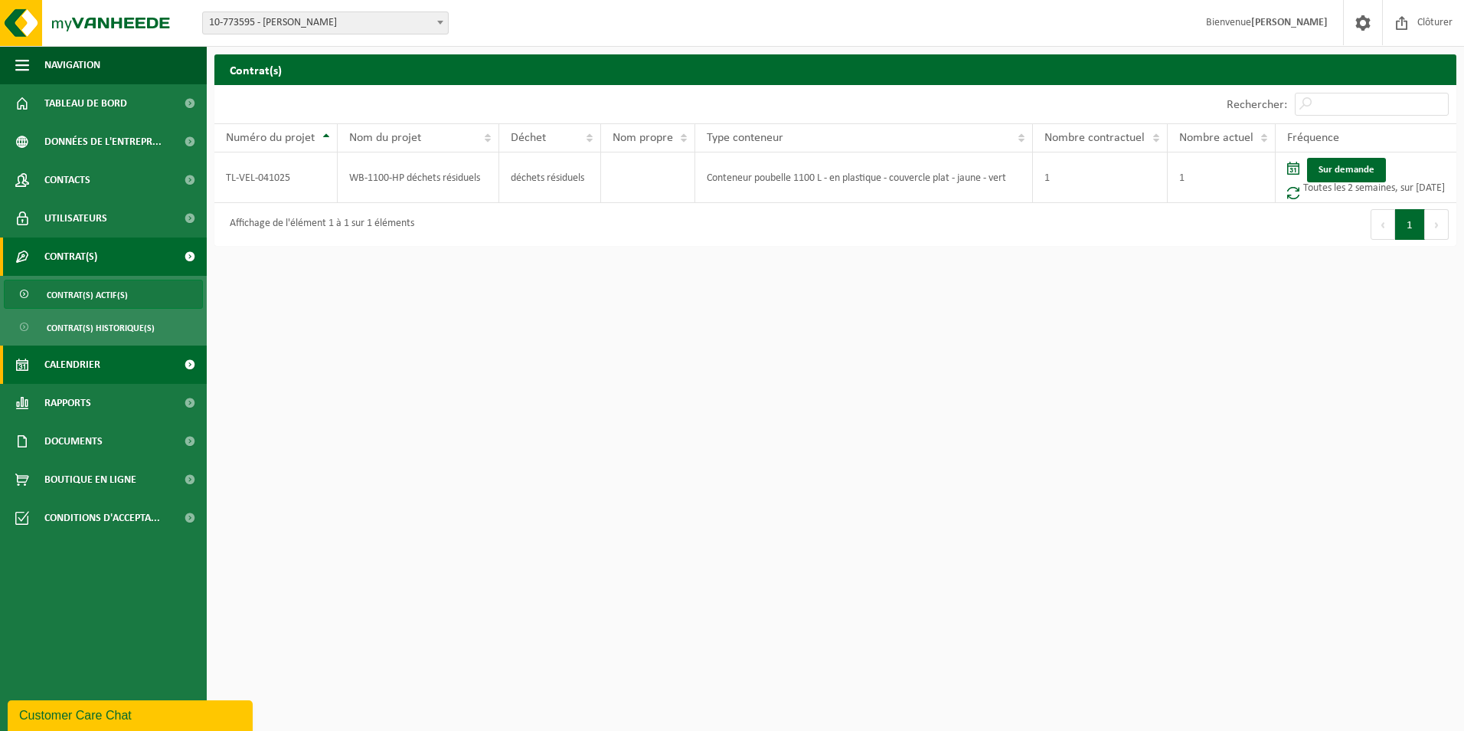
click at [89, 353] on span "Calendrier" at bounding box center [72, 364] width 56 height 38
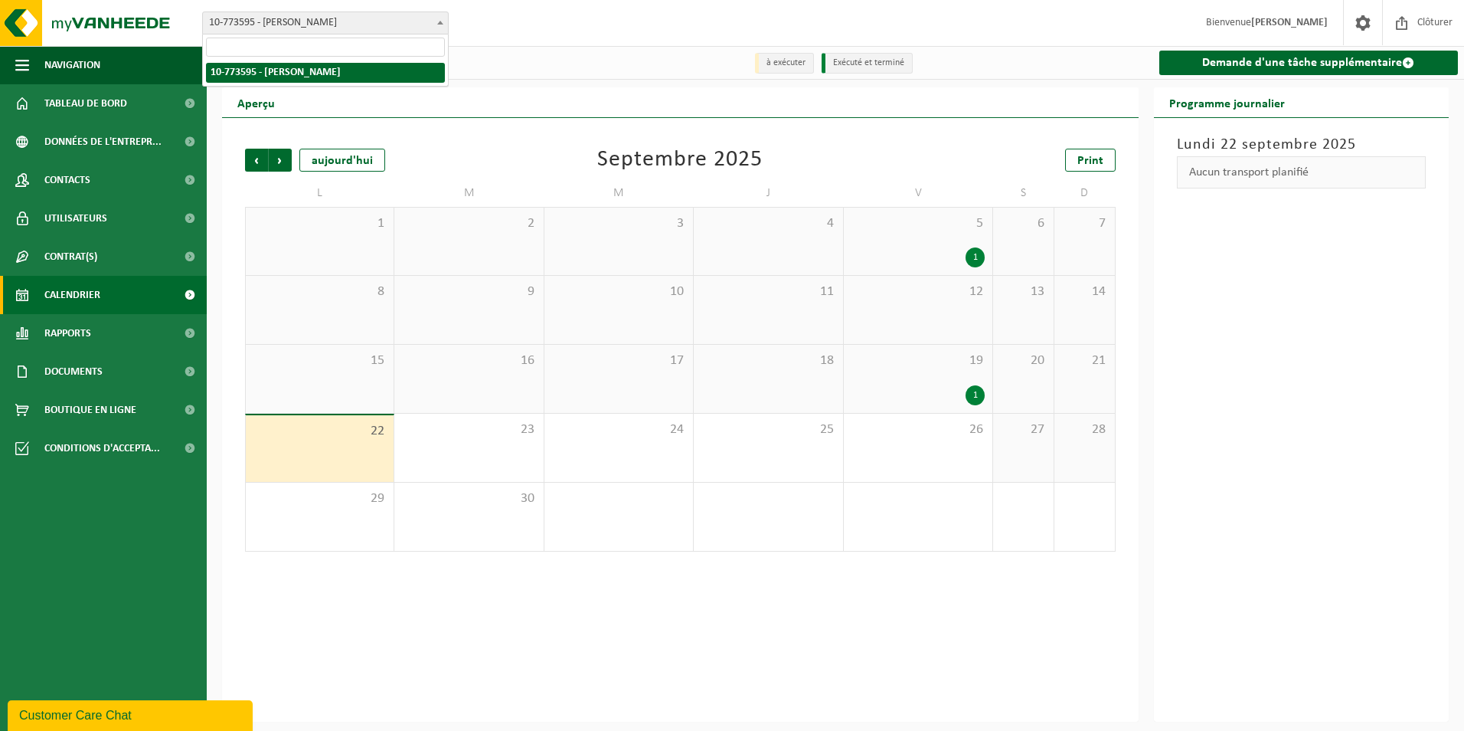
click at [443, 28] on span at bounding box center [440, 22] width 15 height 20
click at [1322, 366] on div "Lundi 22 septembre 2025 Aucun transport planifié" at bounding box center [1302, 419] width 296 height 603
click at [966, 384] on div "19 1" at bounding box center [918, 379] width 149 height 68
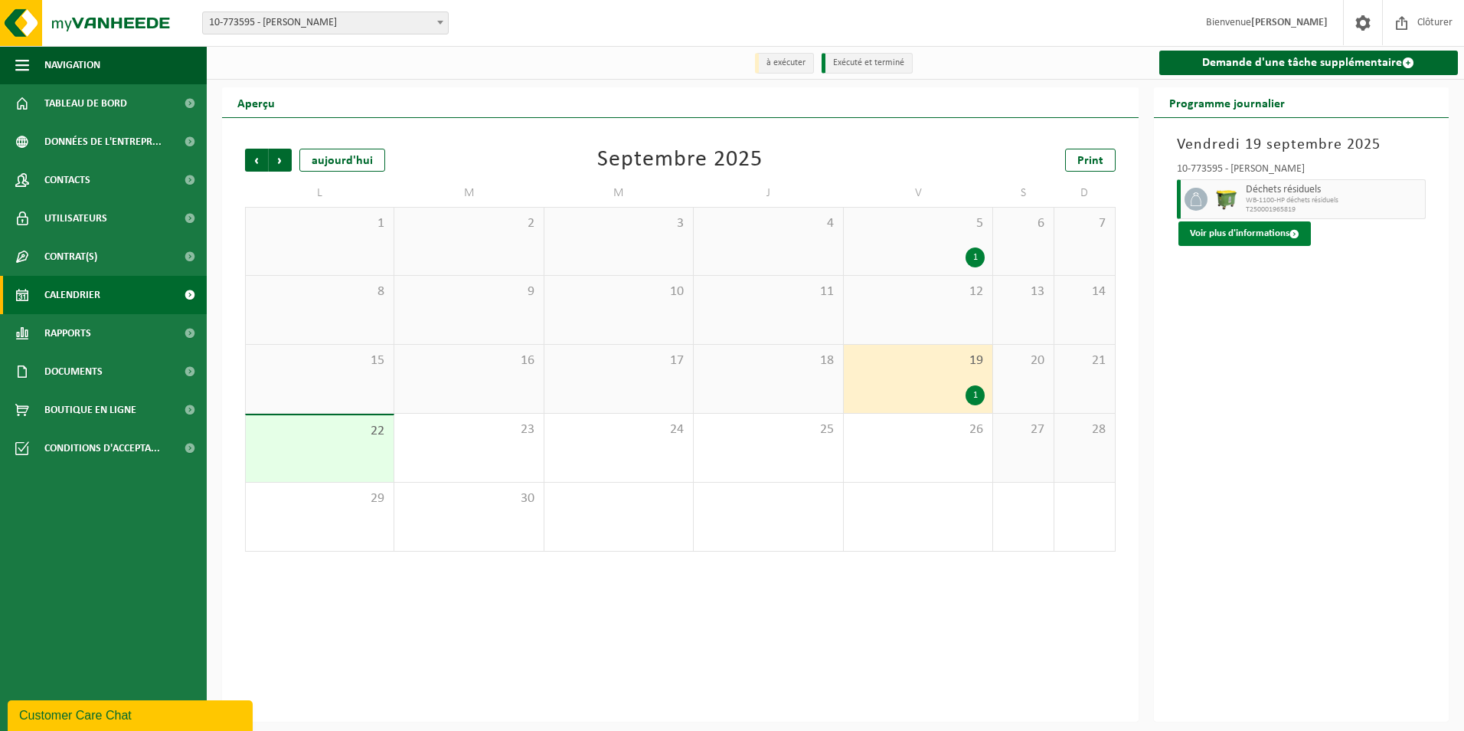
click at [1239, 234] on button "Voir plus d'informations" at bounding box center [1245, 233] width 132 height 25
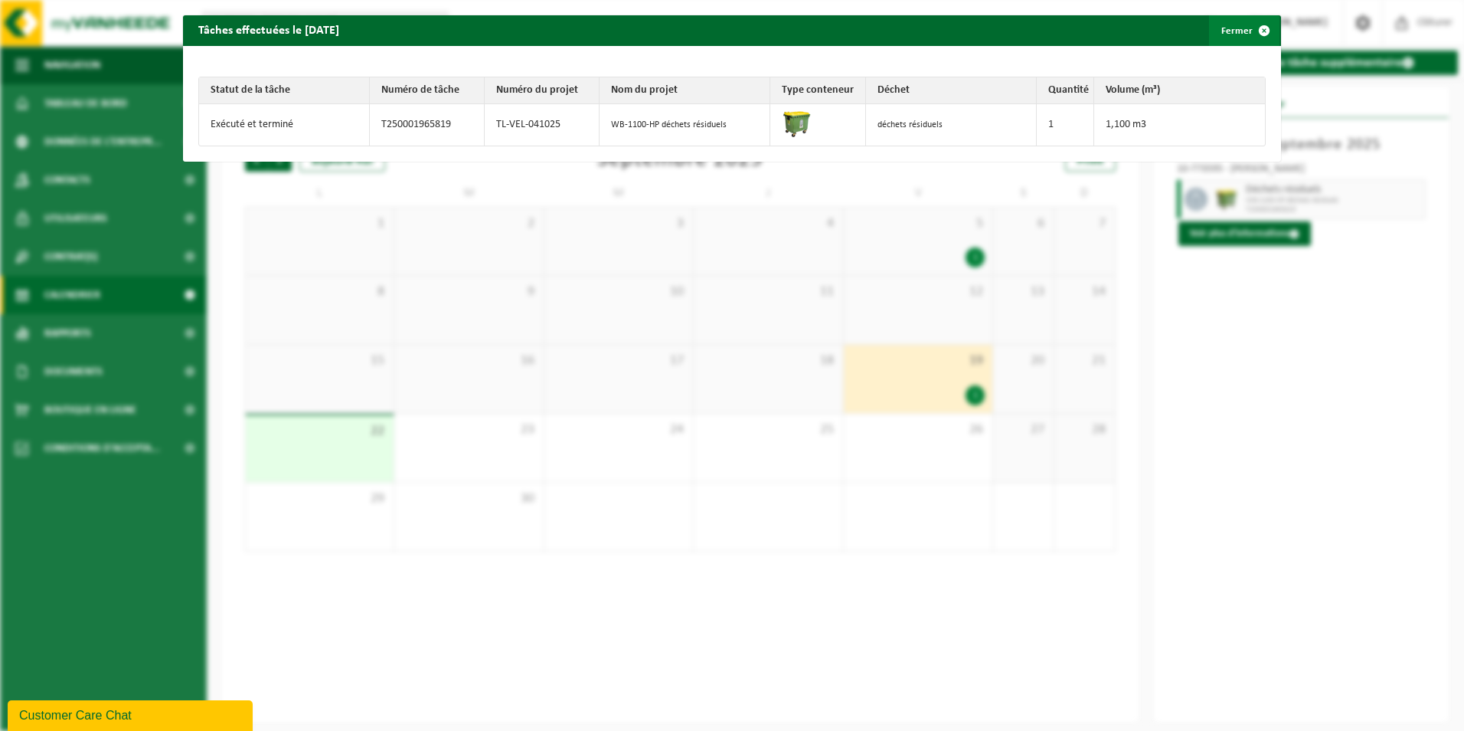
click at [1257, 27] on span "button" at bounding box center [1264, 30] width 31 height 31
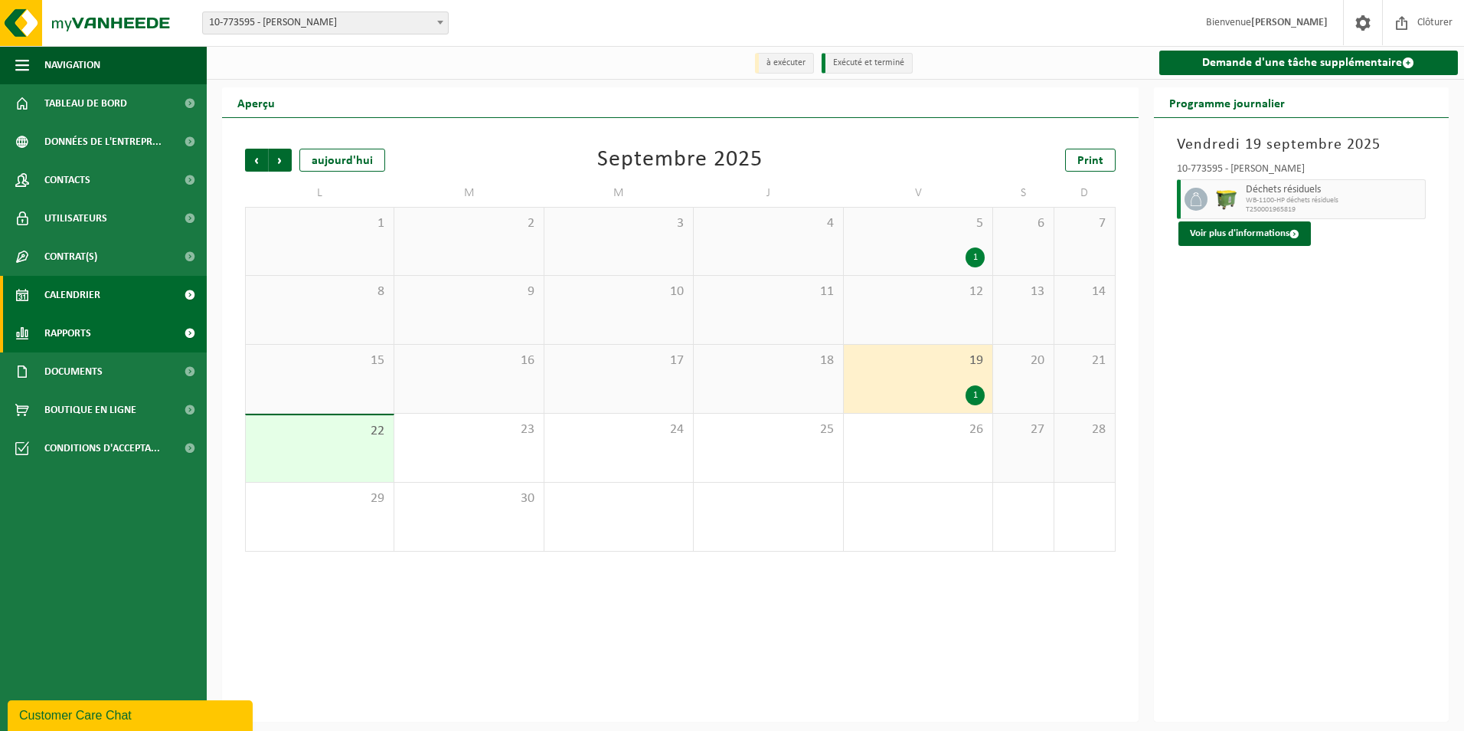
click at [61, 336] on span "Rapports" at bounding box center [67, 333] width 47 height 38
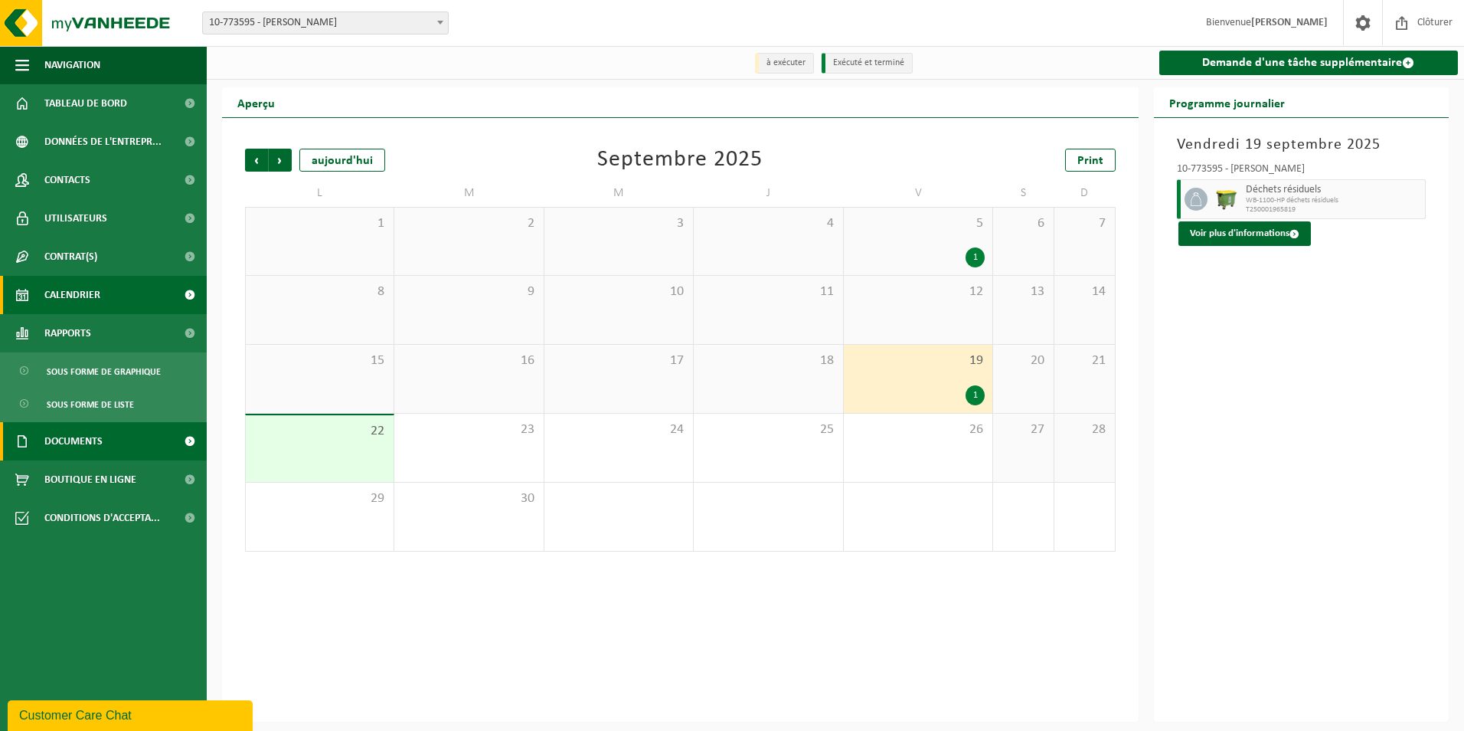
click at [77, 430] on span "Documents" at bounding box center [73, 441] width 58 height 38
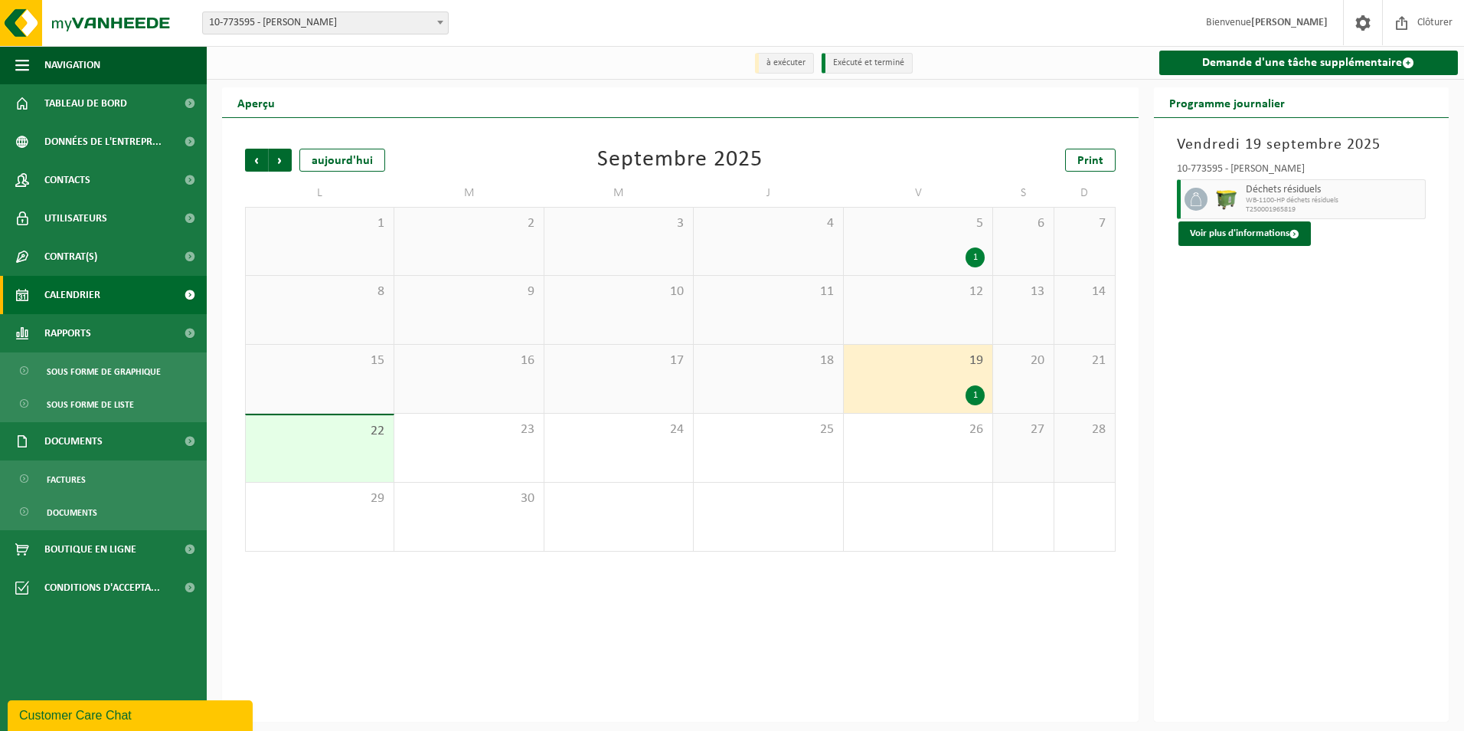
click at [94, 719] on div "Customer Care Chat" at bounding box center [130, 715] width 222 height 18
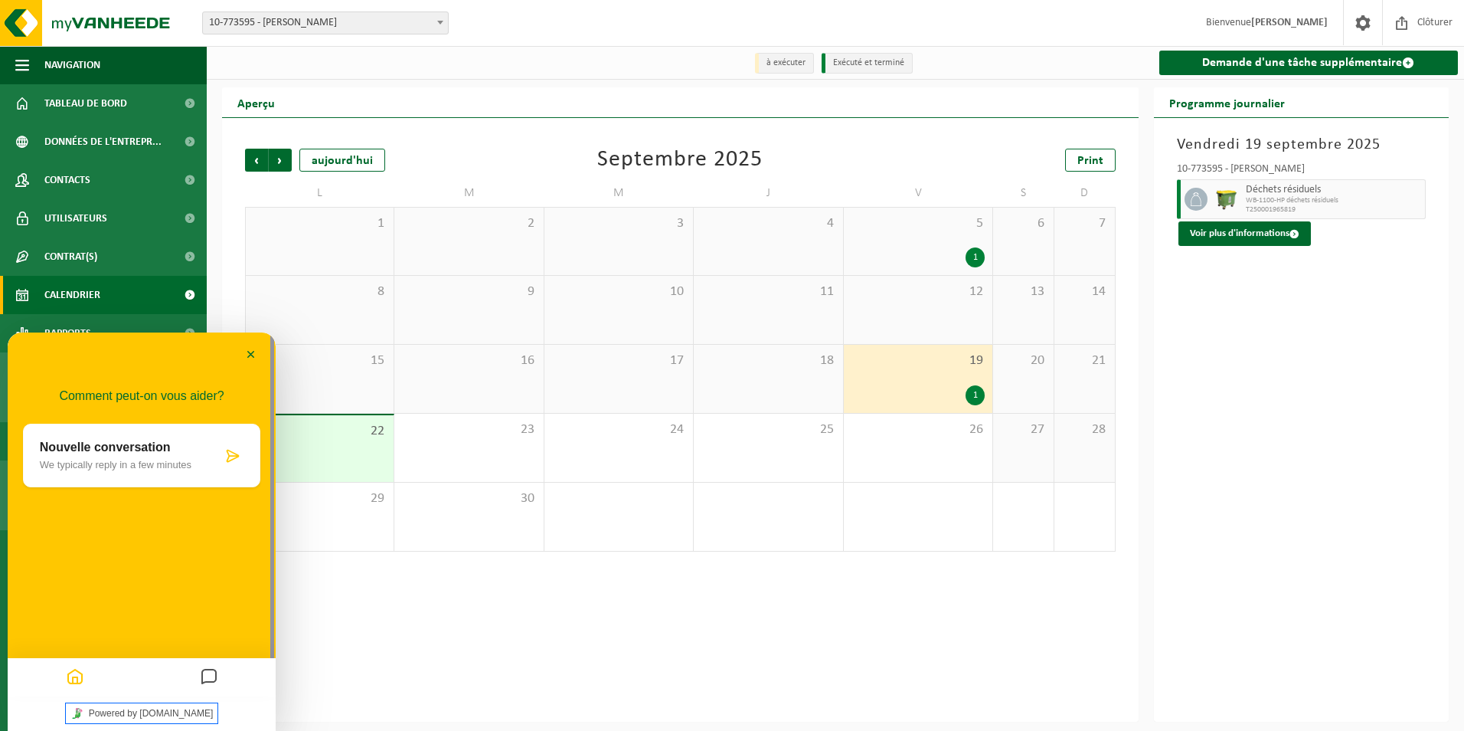
click at [144, 708] on link "Powered by [DOMAIN_NAME]" at bounding box center [142, 713] width 152 height 20
click at [145, 459] on p "We typically reply in a few minutes" at bounding box center [131, 464] width 182 height 11
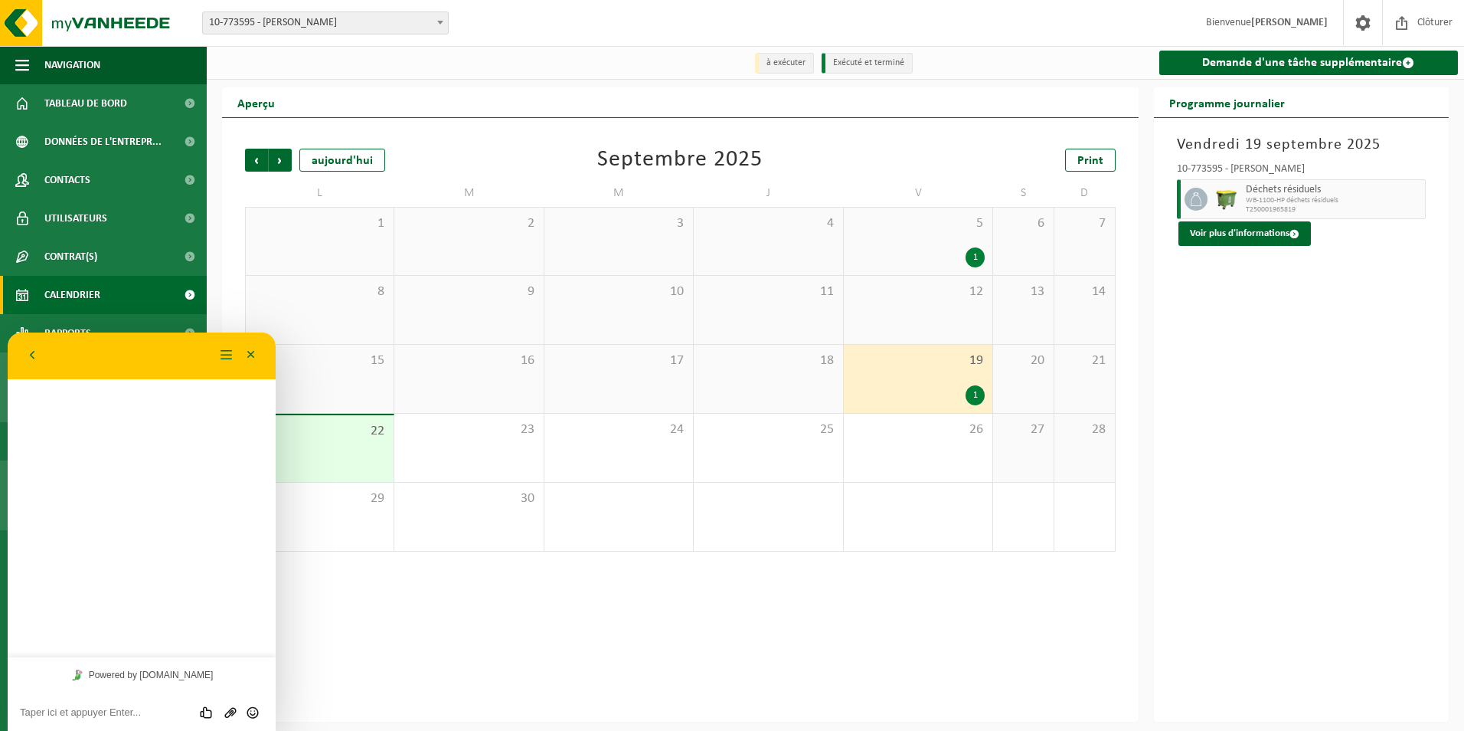
click at [164, 711] on textarea at bounding box center [142, 712] width 244 height 12
type textarea "Bonjour, quand a lieu la vidange sur le site de [GEOGRAPHIC_DATA]? [GEOGRAPHIC_…"
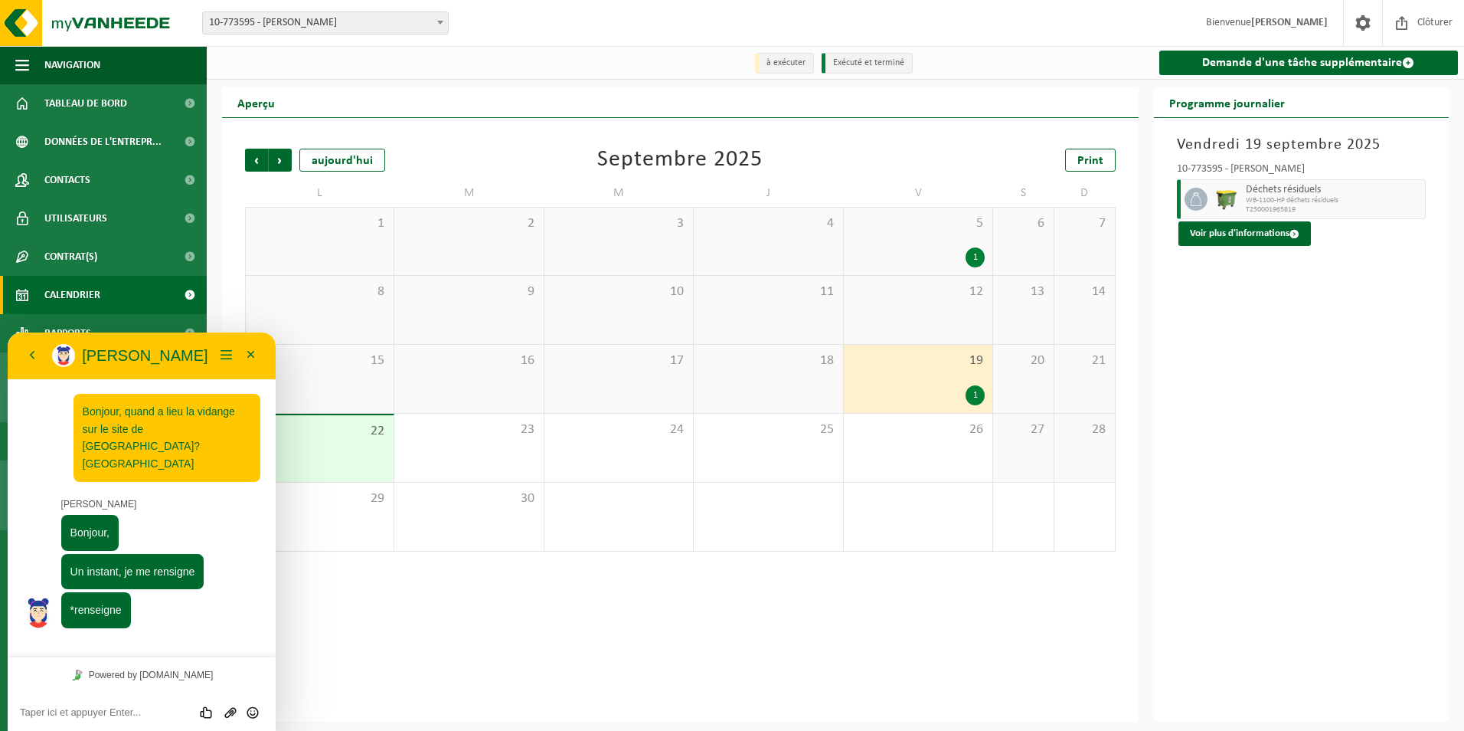
click at [1348, 369] on div "Vendredi 19 septembre 2025 10-773595 - SRL EMMANUEL DUTRIEUX - HOLLAIN Déchets …" at bounding box center [1302, 419] width 296 height 603
click at [34, 348] on button "Retour" at bounding box center [32, 355] width 25 height 23
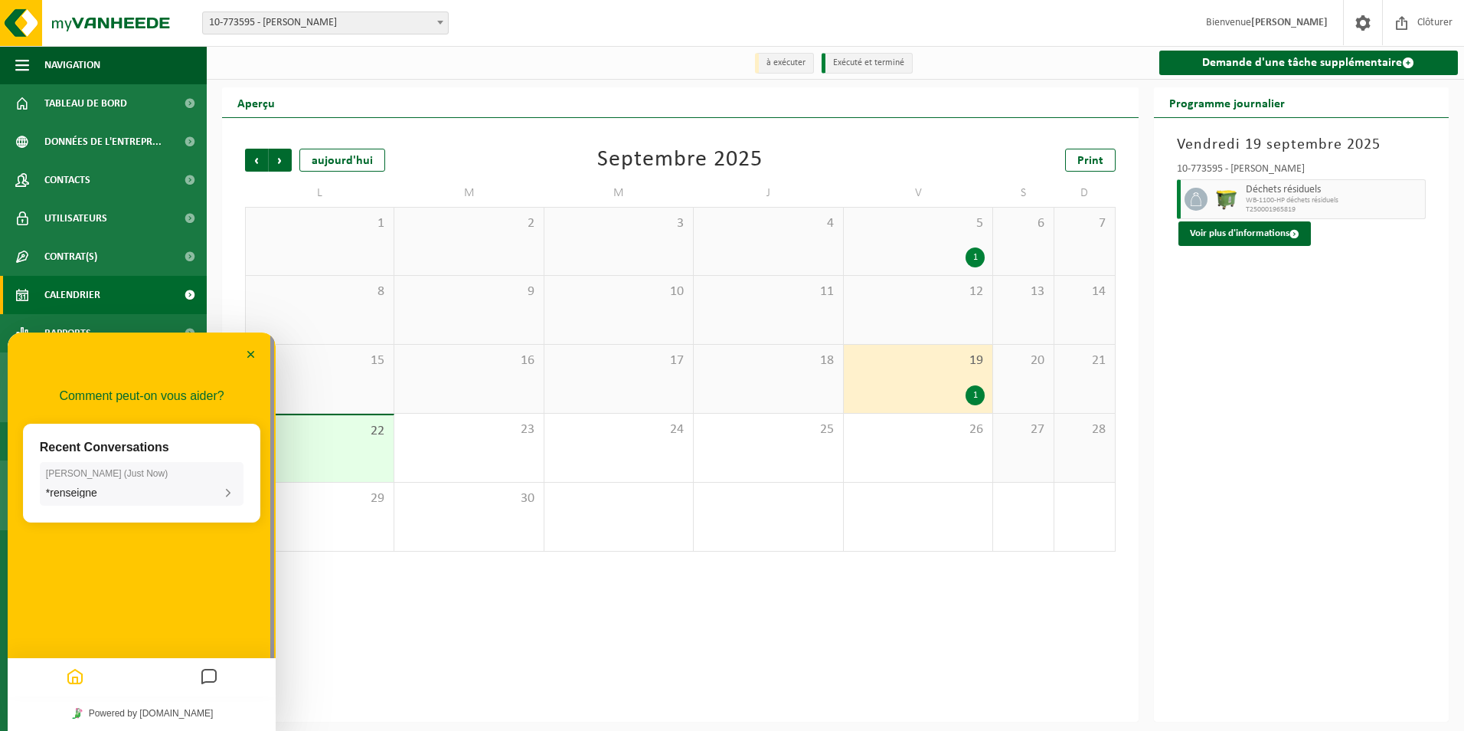
click at [138, 487] on div "*renseigne" at bounding box center [141, 493] width 191 height 14
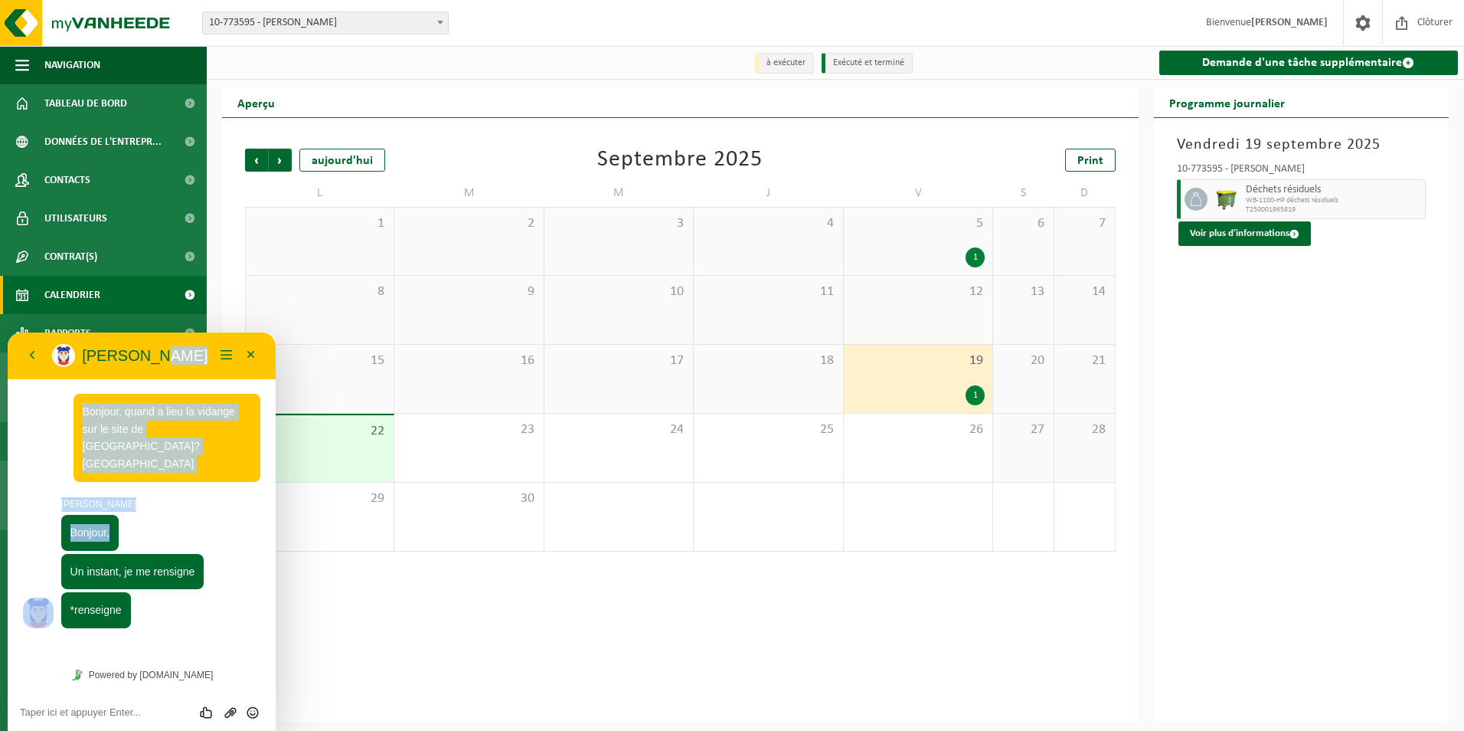
drag, startPoint x: 191, startPoint y: 354, endPoint x: 543, endPoint y: 517, distance: 388.2
click at [276, 517] on html "Retour Aurélie Aurélie Menu Minimiser Retour Powered by tawk.to Évaluez cette c…" at bounding box center [142, 531] width 268 height 398
click at [36, 355] on button "Retour" at bounding box center [32, 355] width 25 height 23
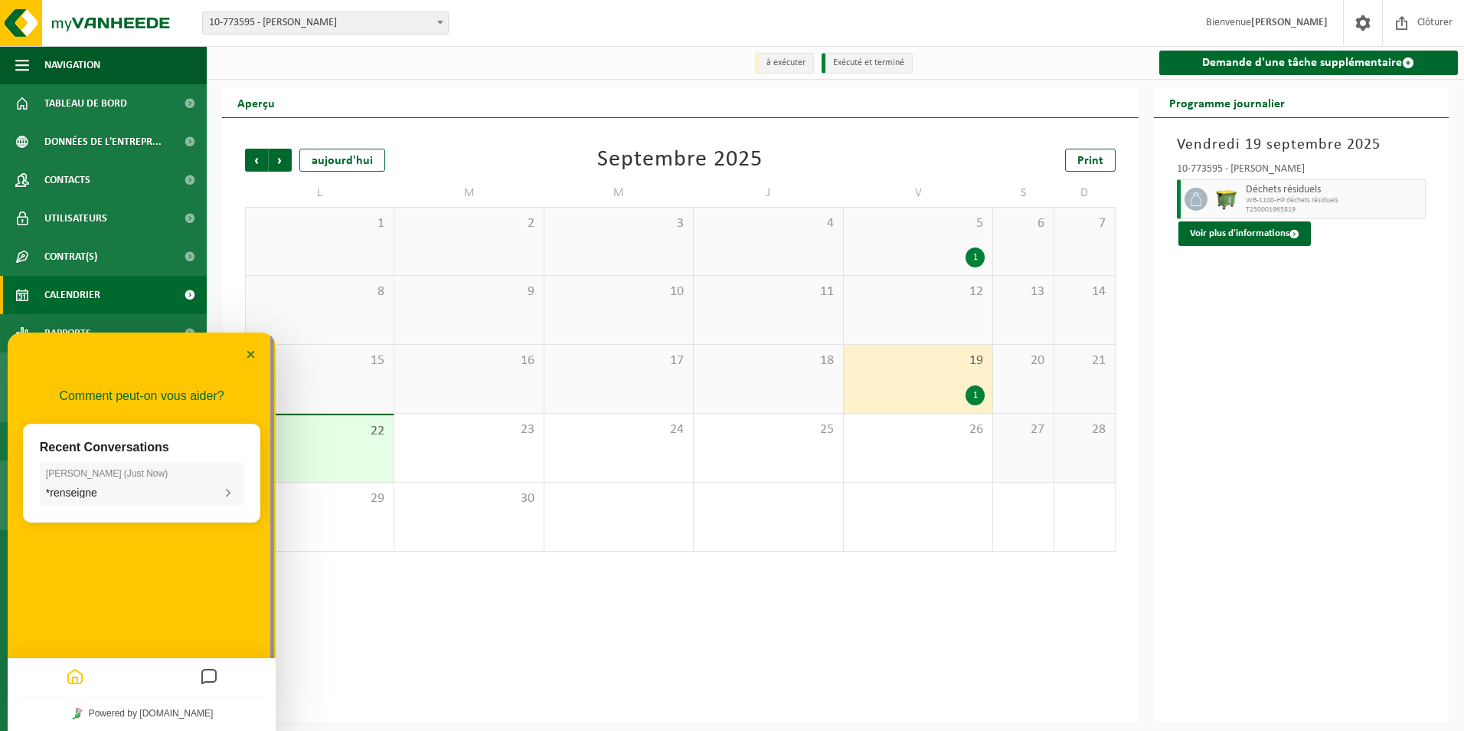
click at [139, 482] on div "Aurélie ( Just Now ) *renseigne" at bounding box center [141, 484] width 191 height 32
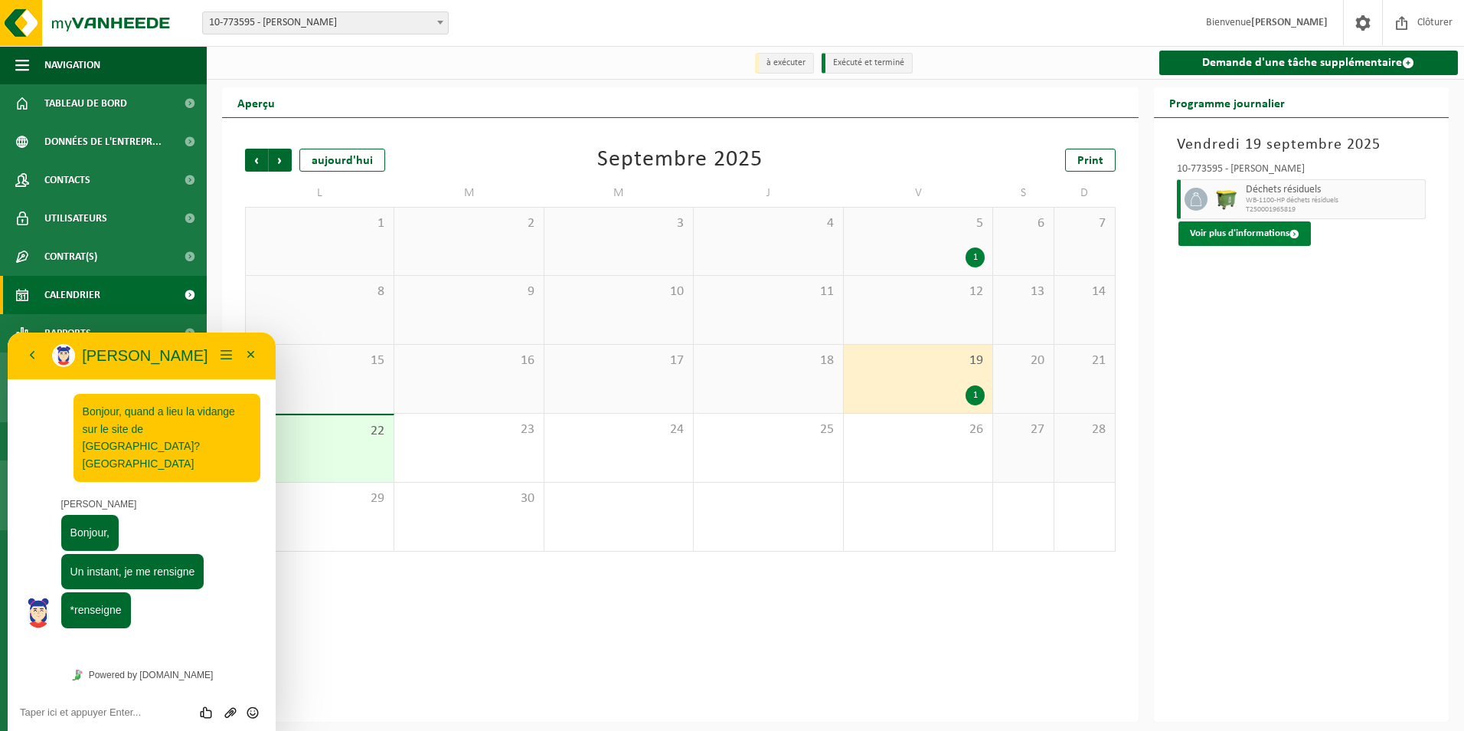
click at [1294, 235] on span at bounding box center [1295, 234] width 10 height 10
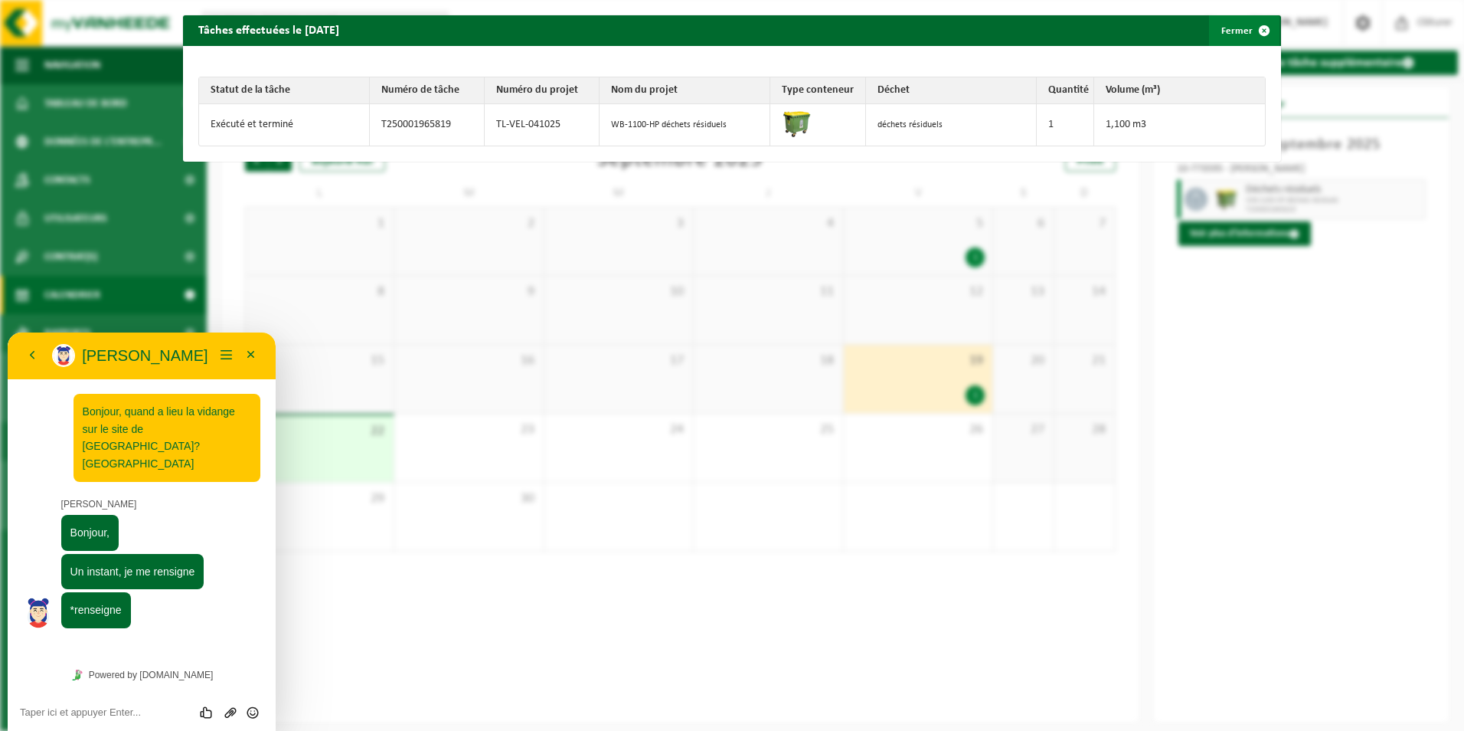
click at [1249, 26] on span "button" at bounding box center [1264, 30] width 31 height 31
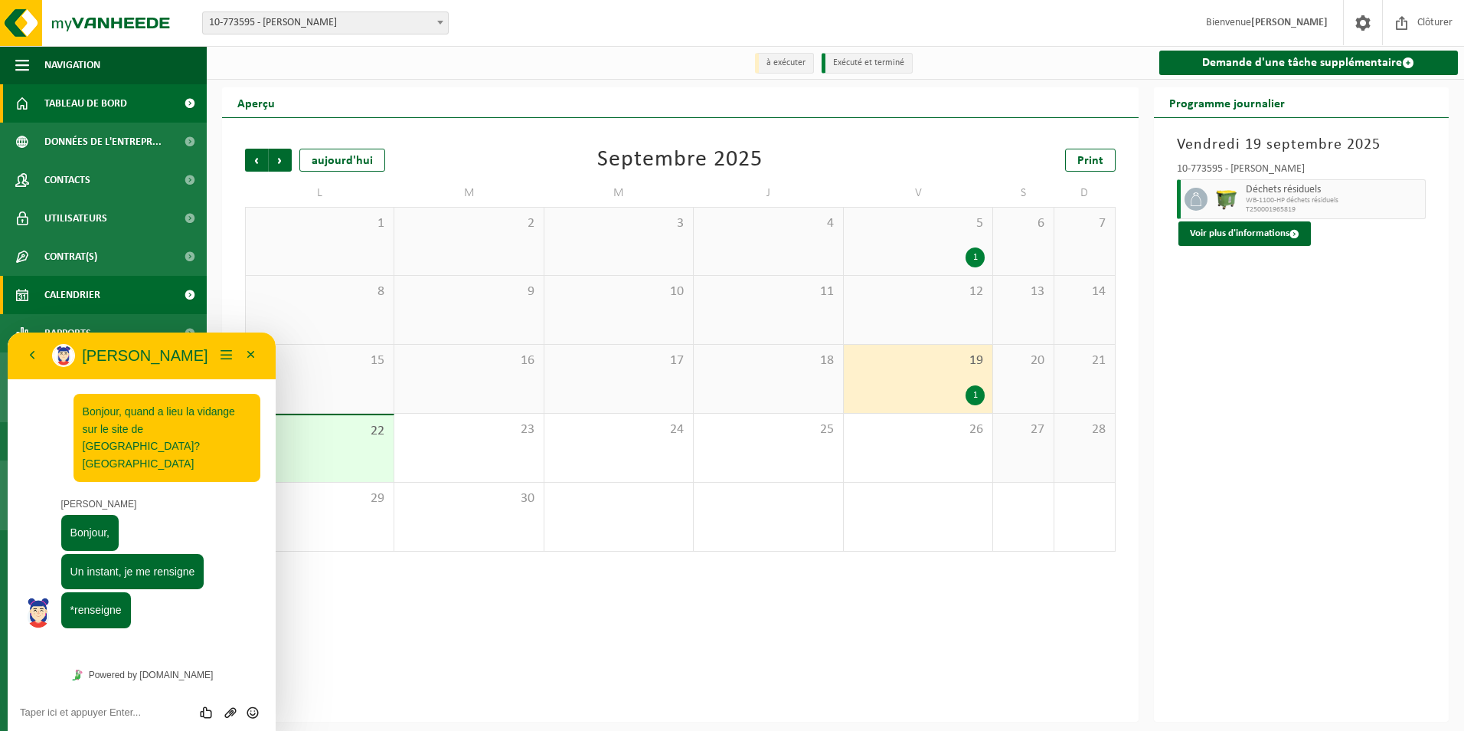
click at [104, 98] on span "Tableau de bord" at bounding box center [85, 103] width 83 height 38
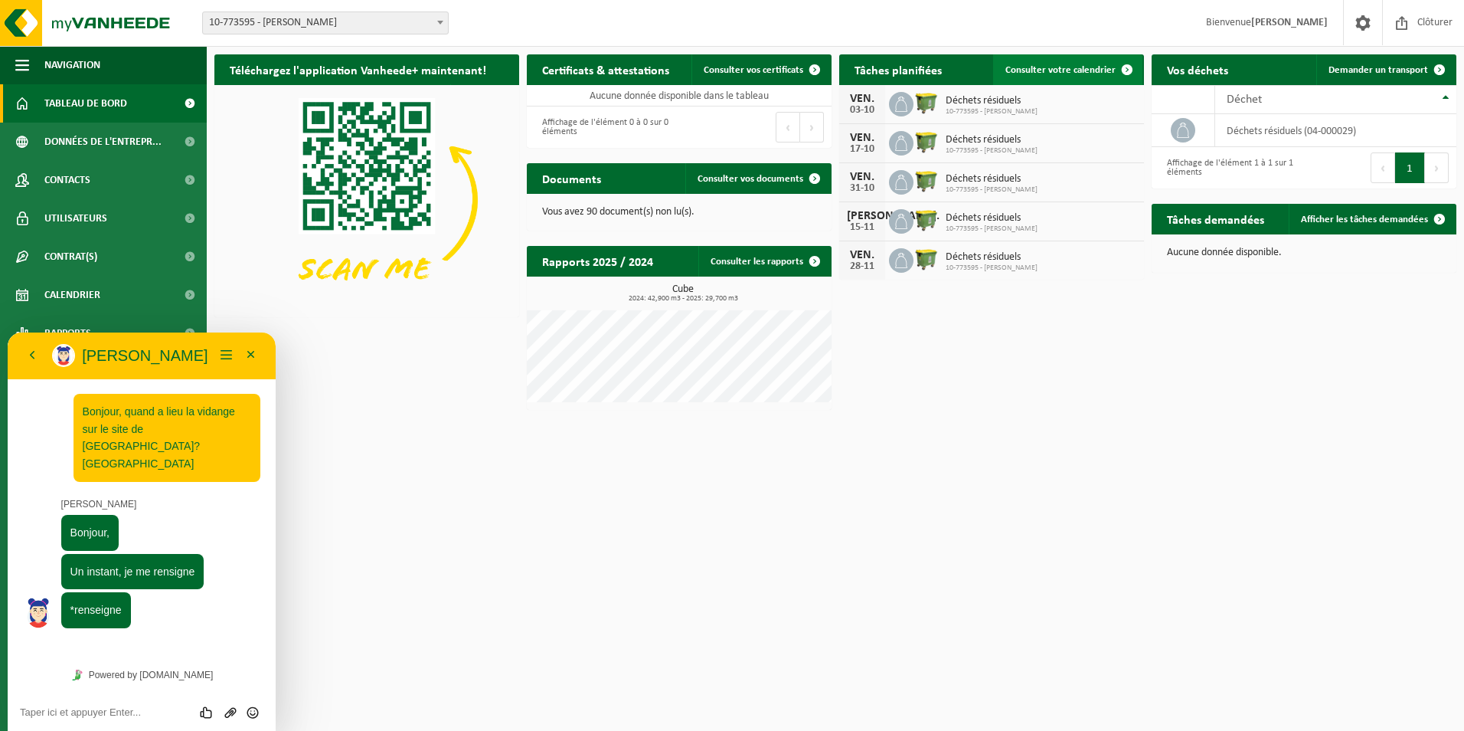
click at [1126, 67] on span at bounding box center [1127, 69] width 31 height 31
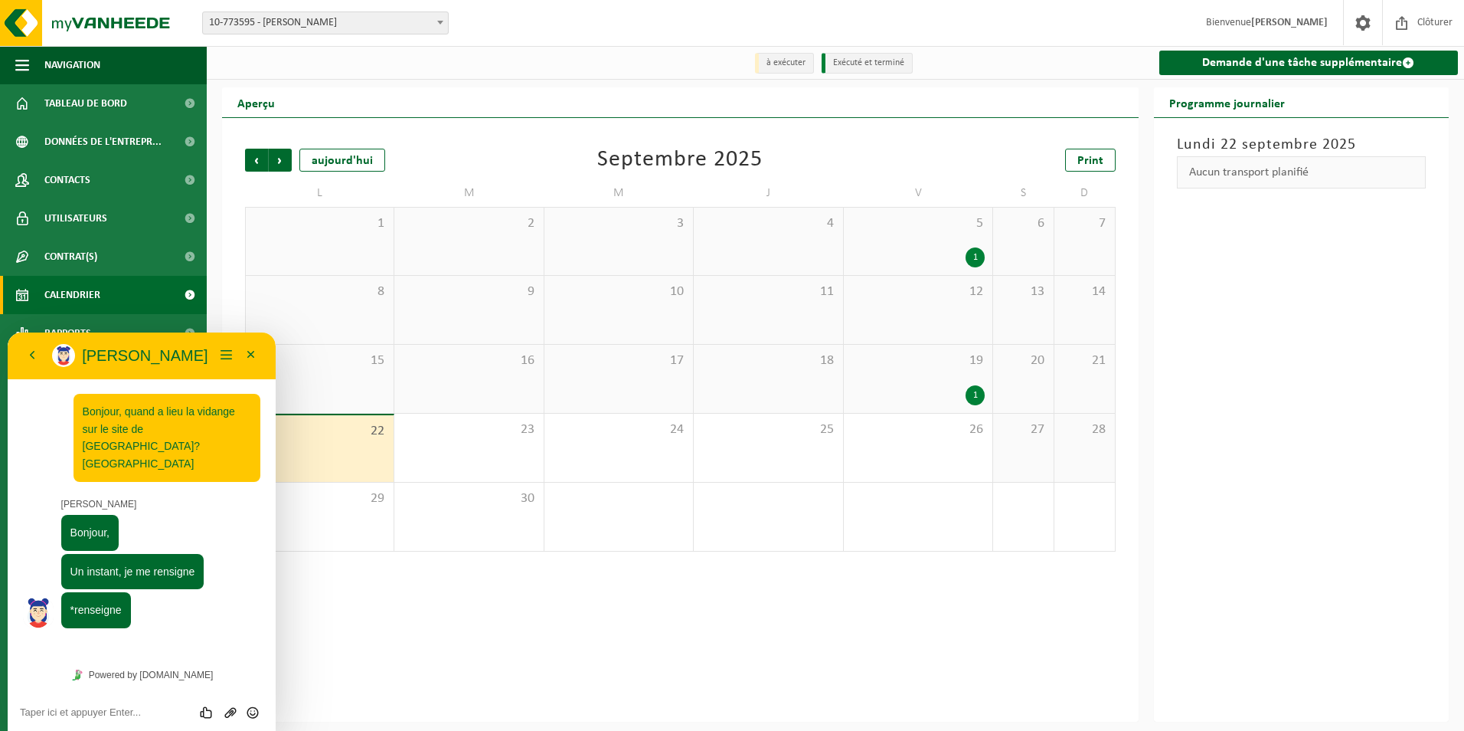
click at [791, 63] on li "à exécuter" at bounding box center [784, 63] width 59 height 21
click at [74, 142] on span "Données de l'entrepr..." at bounding box center [102, 142] width 117 height 38
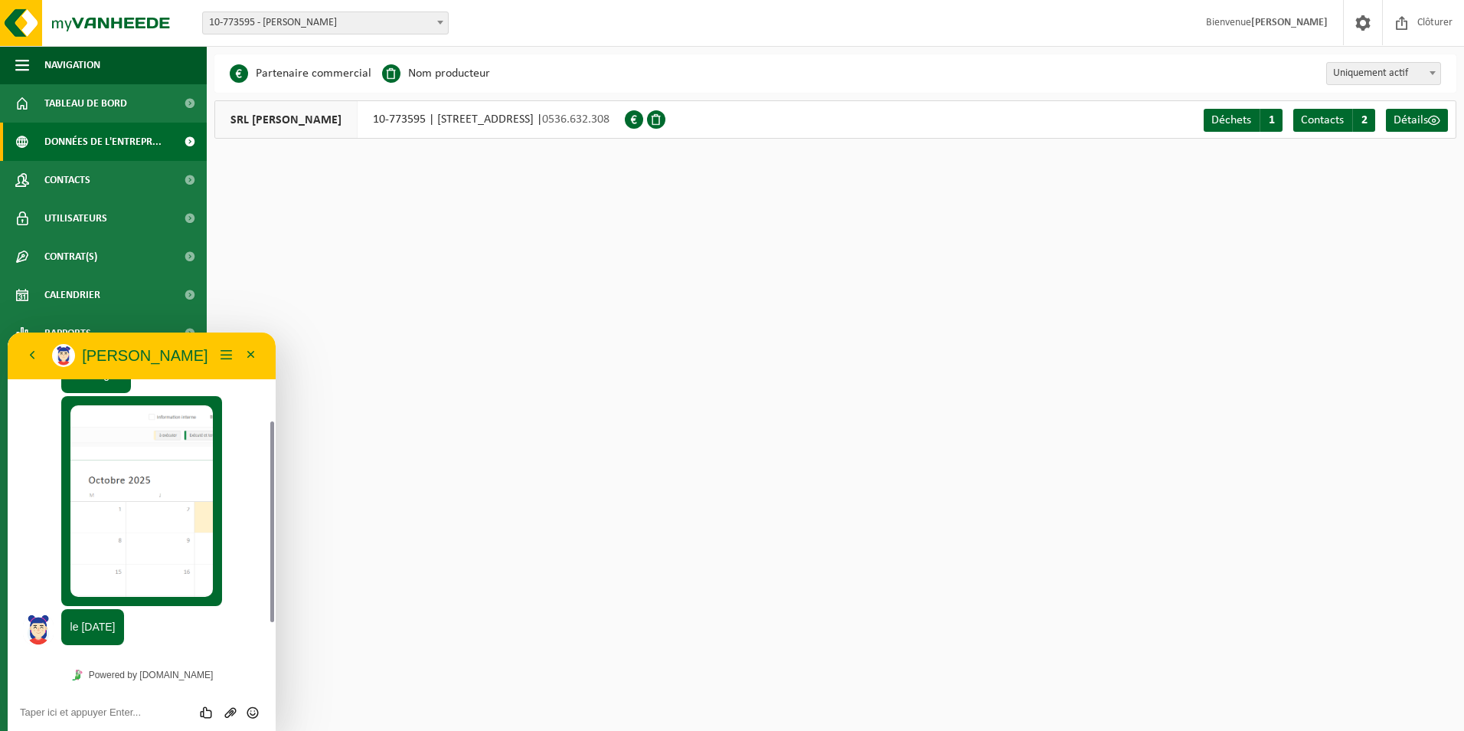
scroll to position [200, 0]
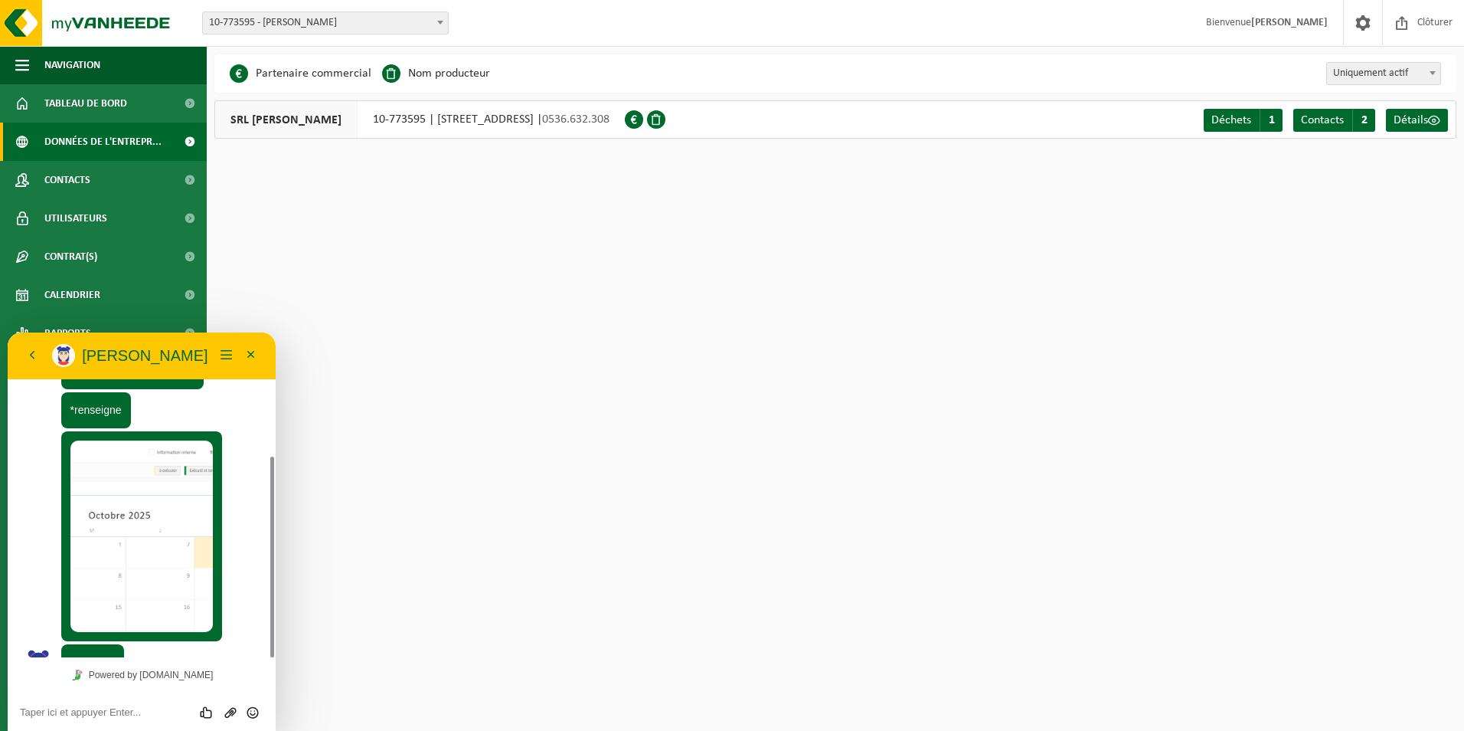
click at [106, 706] on textarea at bounding box center [142, 712] width 244 height 12
type textarea "Ce n'est pas pour le site de [GEOGRAPHIC_DATA]?"
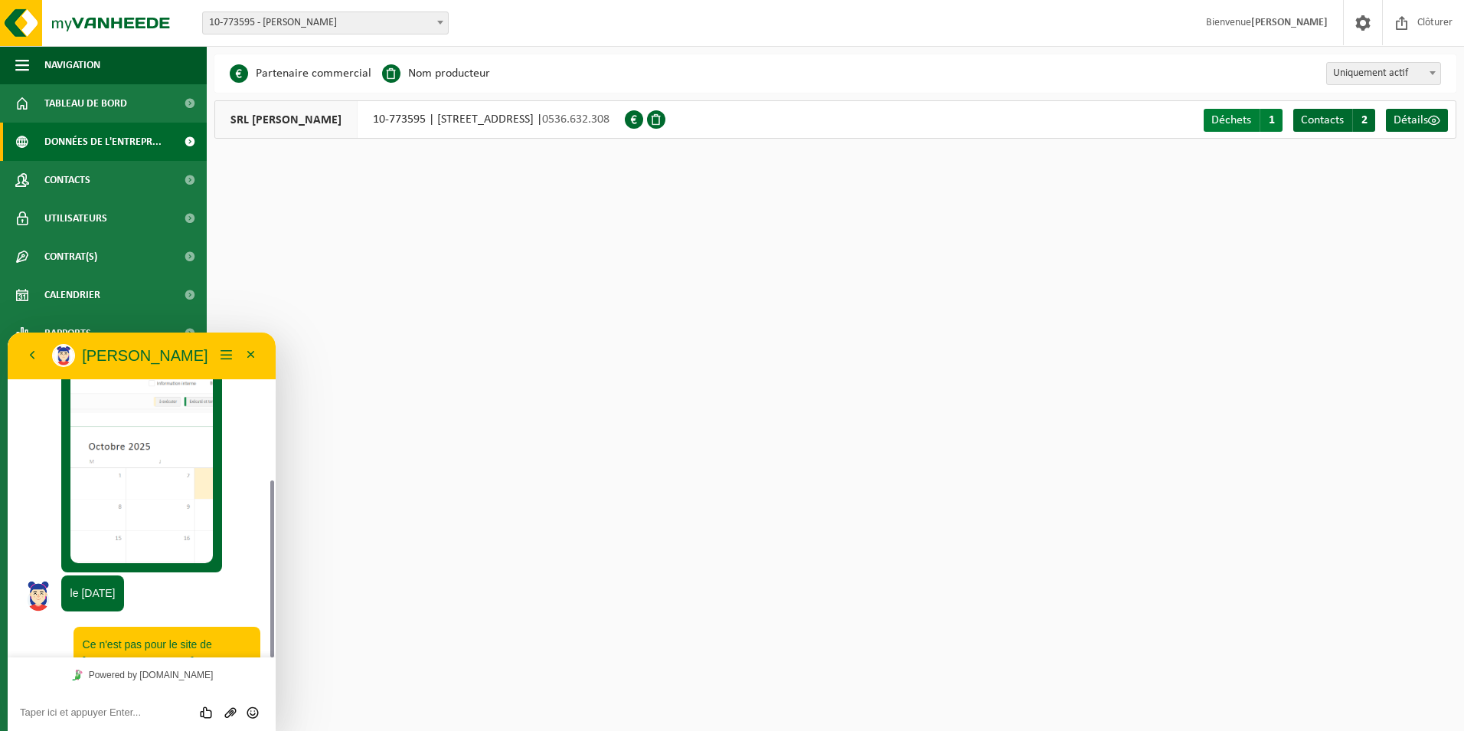
click at [1267, 123] on span "1" at bounding box center [1271, 120] width 23 height 23
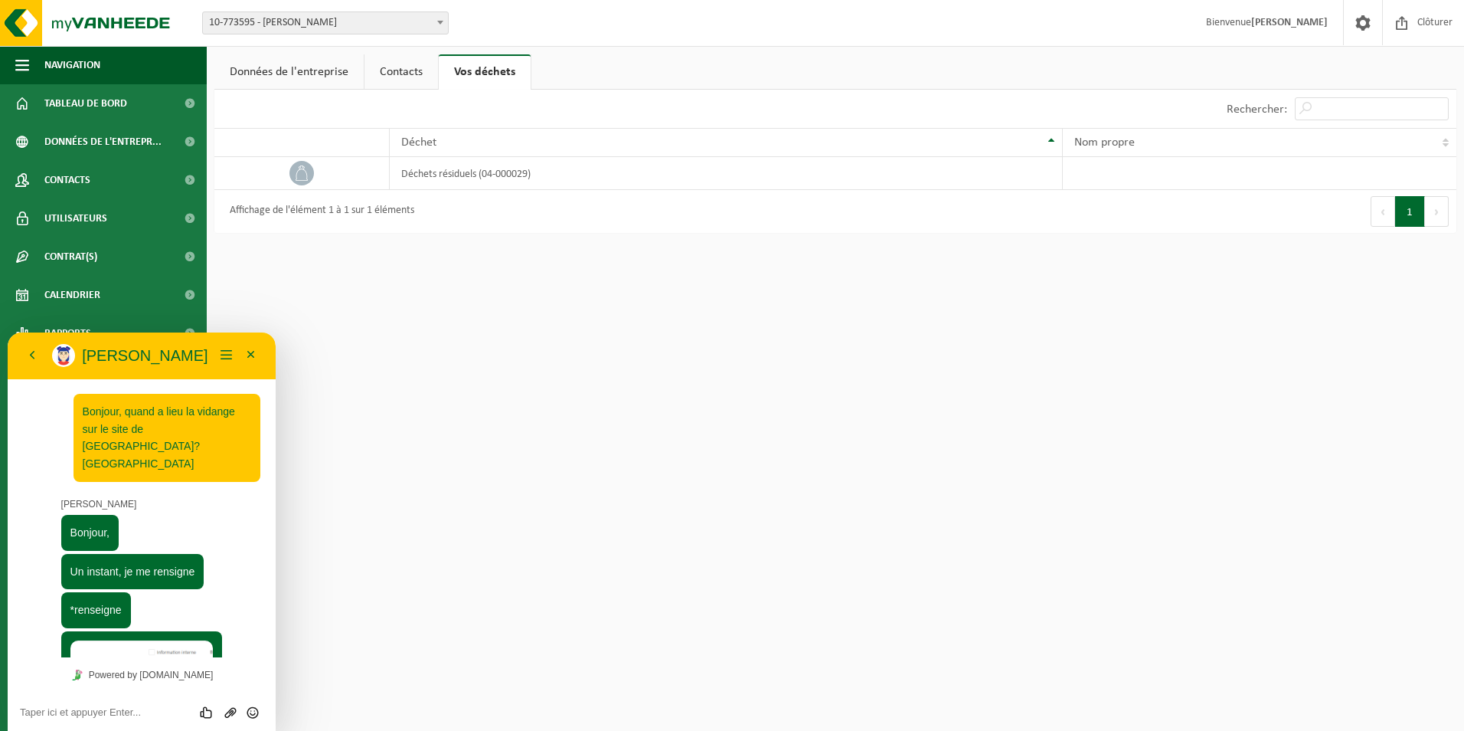
scroll to position [269, 0]
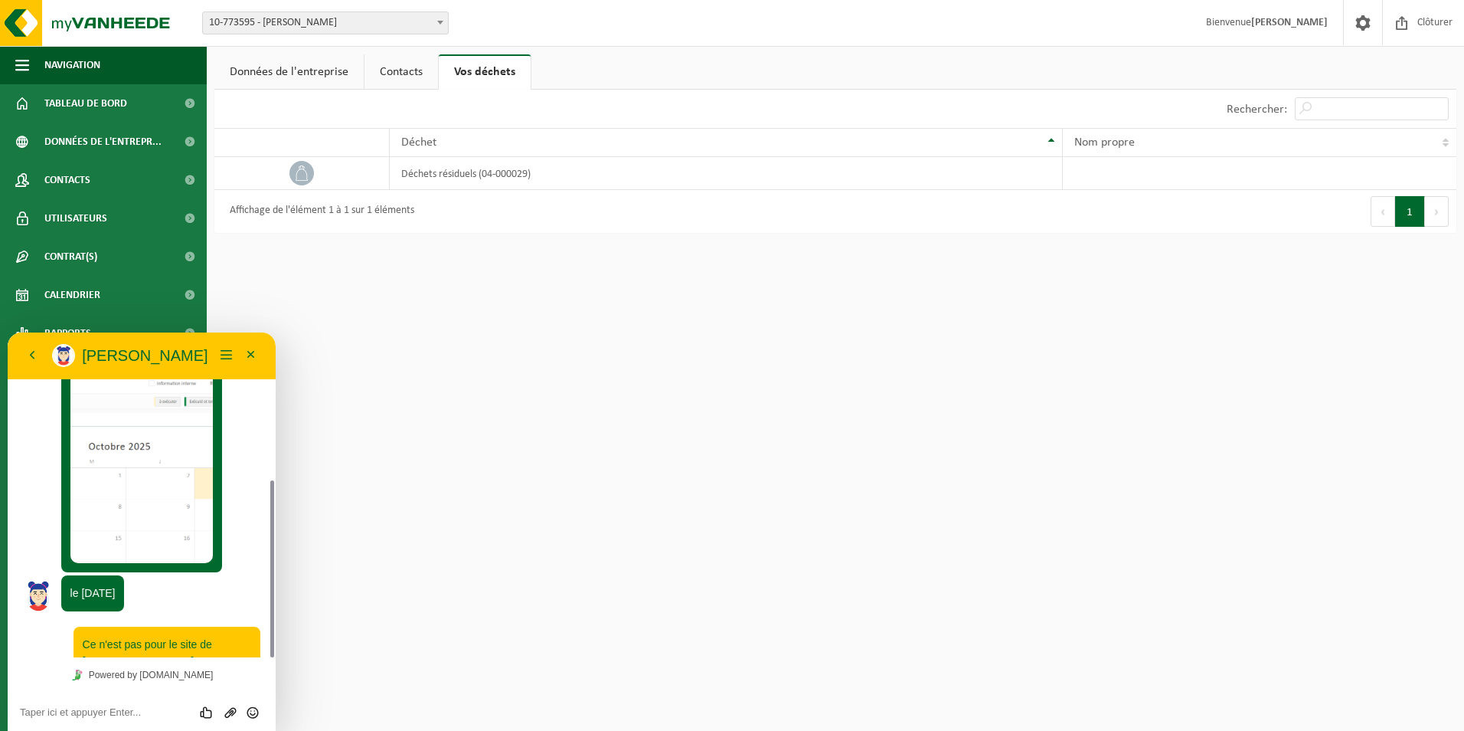
click at [411, 80] on link "Contacts" at bounding box center [402, 71] width 74 height 35
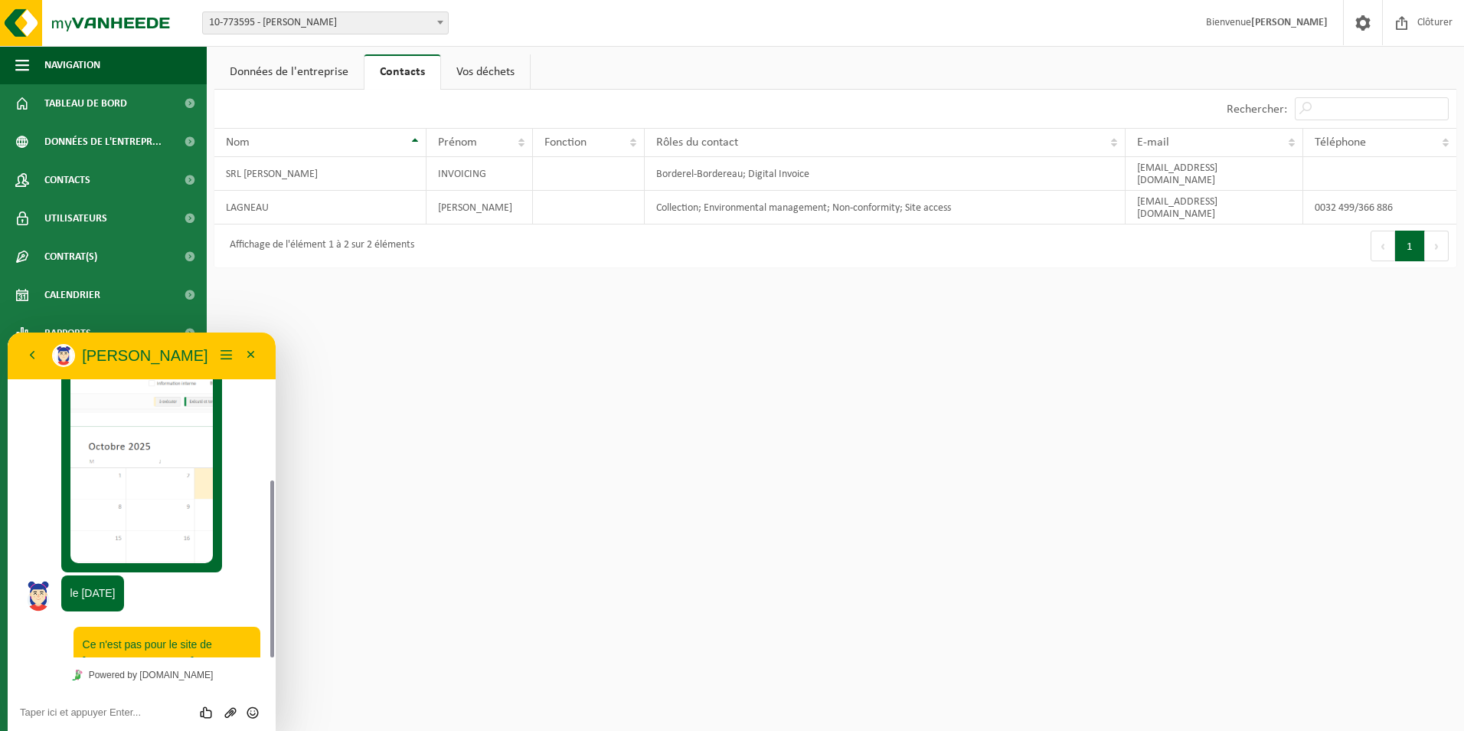
click at [294, 71] on link "Données de l'entreprise" at bounding box center [288, 71] width 149 height 35
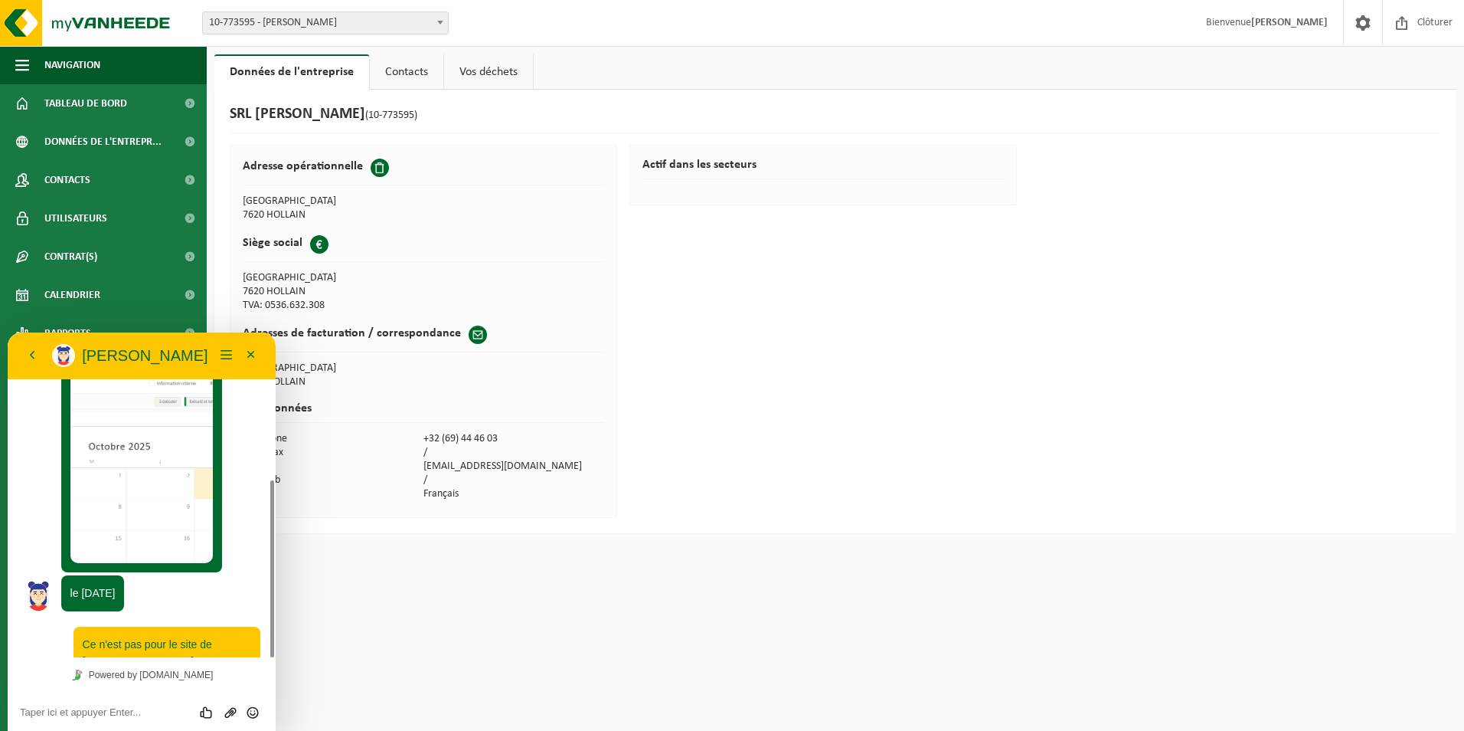
click at [404, 78] on link "Contacts" at bounding box center [407, 71] width 74 height 35
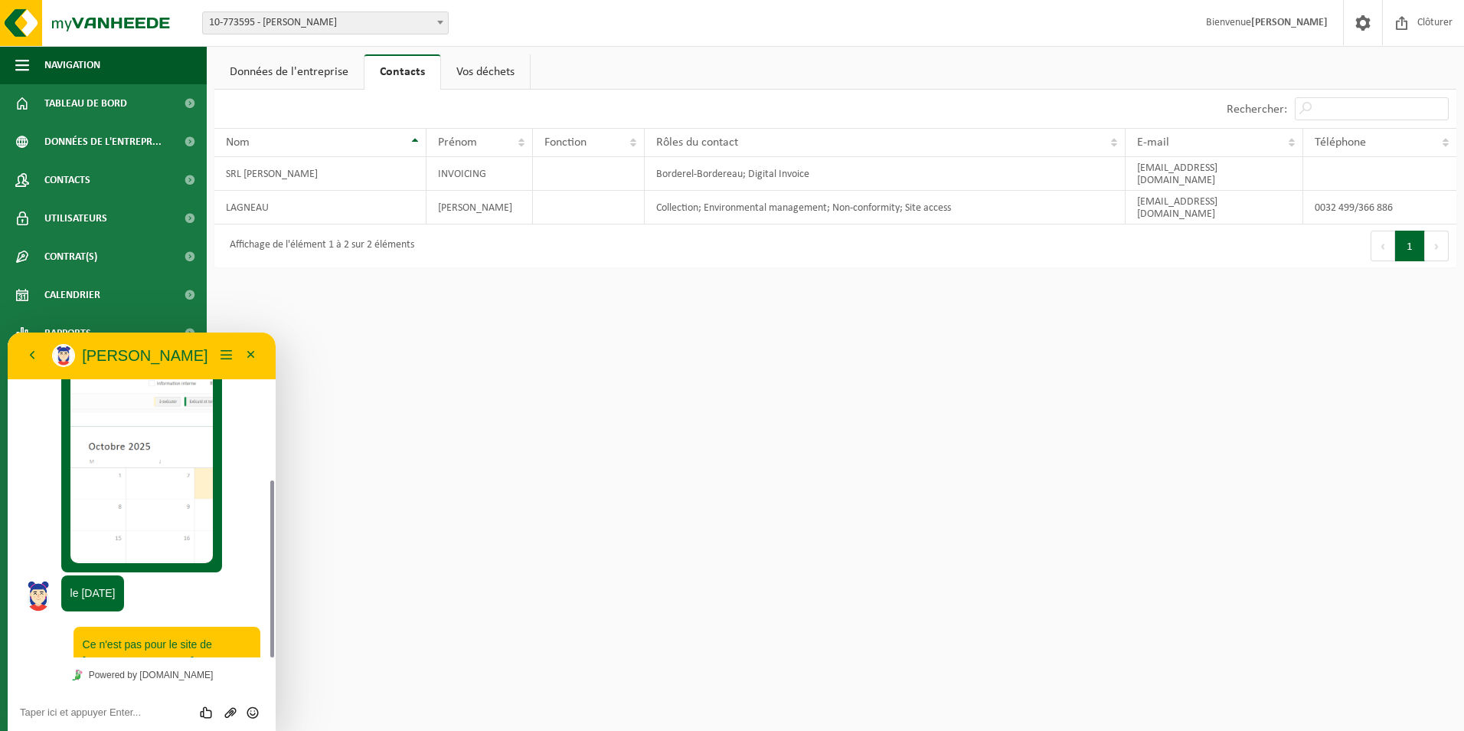
click at [381, 323] on html "Site: 10-773595 - SRL [PERSON_NAME] 10-773595 - SRL [PERSON_NAME] Bienvenue [PE…" at bounding box center [732, 365] width 1464 height 731
click at [142, 286] on link "Calendrier" at bounding box center [103, 295] width 207 height 38
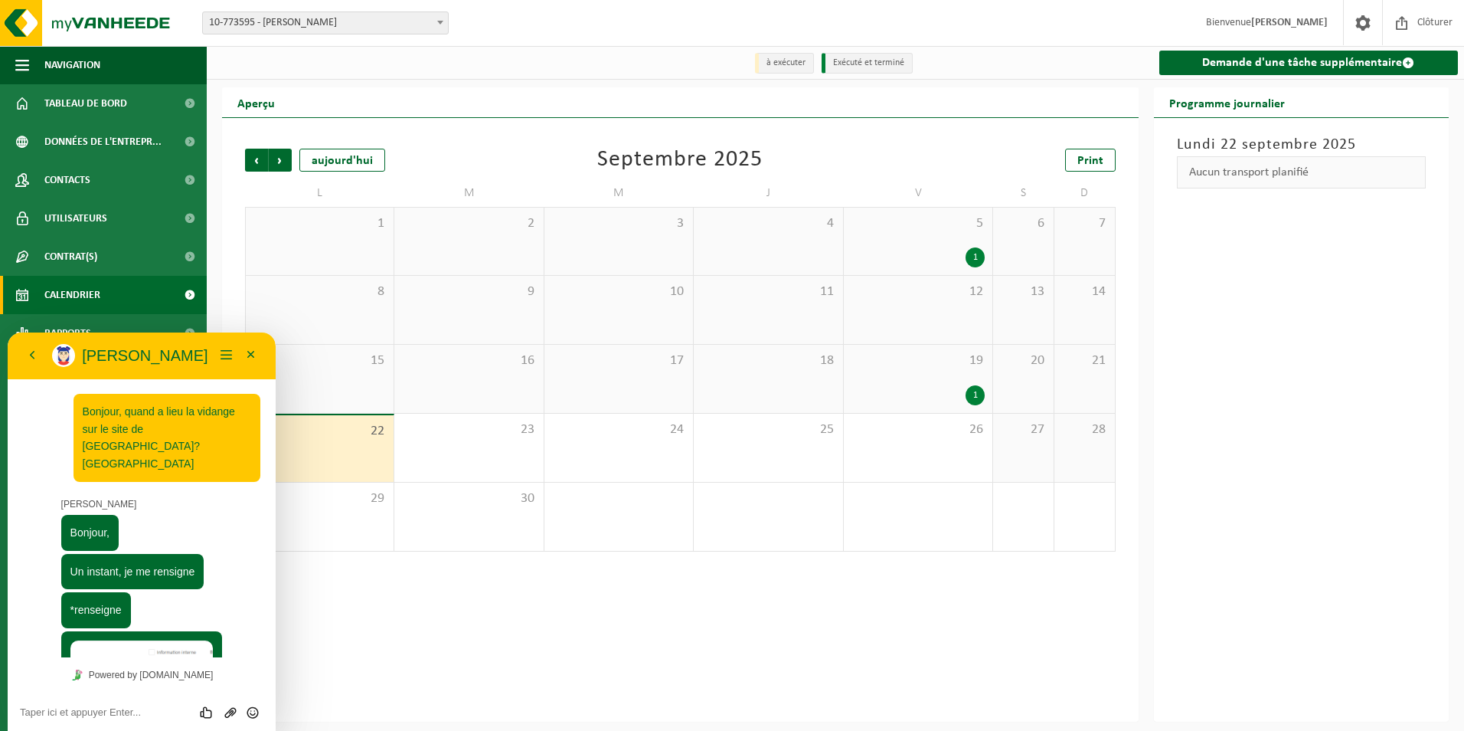
scroll to position [269, 0]
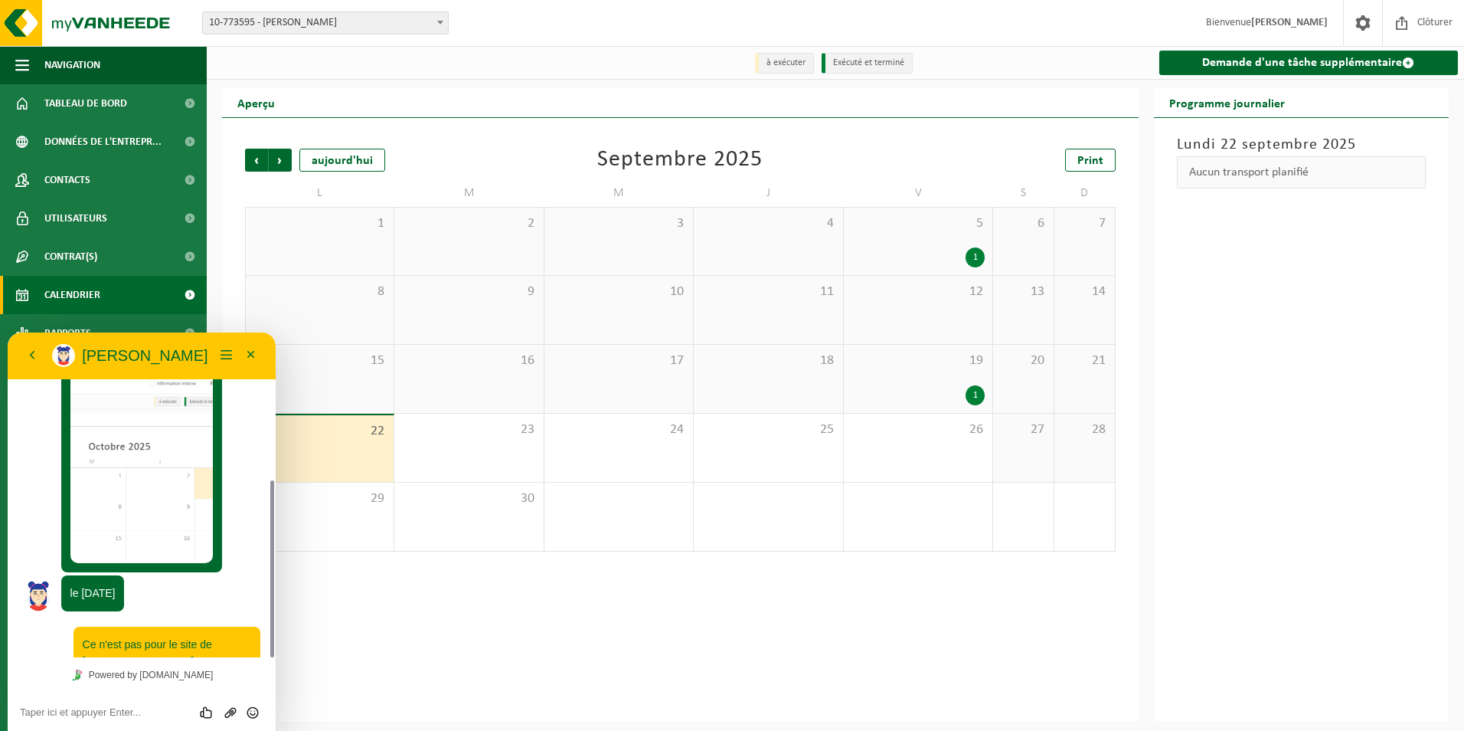
click at [1392, 325] on div "[GEOGRAPHIC_DATA][DATE] Aucun transport planifié" at bounding box center [1302, 419] width 296 height 603
click at [149, 248] on link "Contrat(s)" at bounding box center [103, 256] width 207 height 38
click at [141, 289] on link "Contrat(s) actif(s)" at bounding box center [103, 294] width 199 height 29
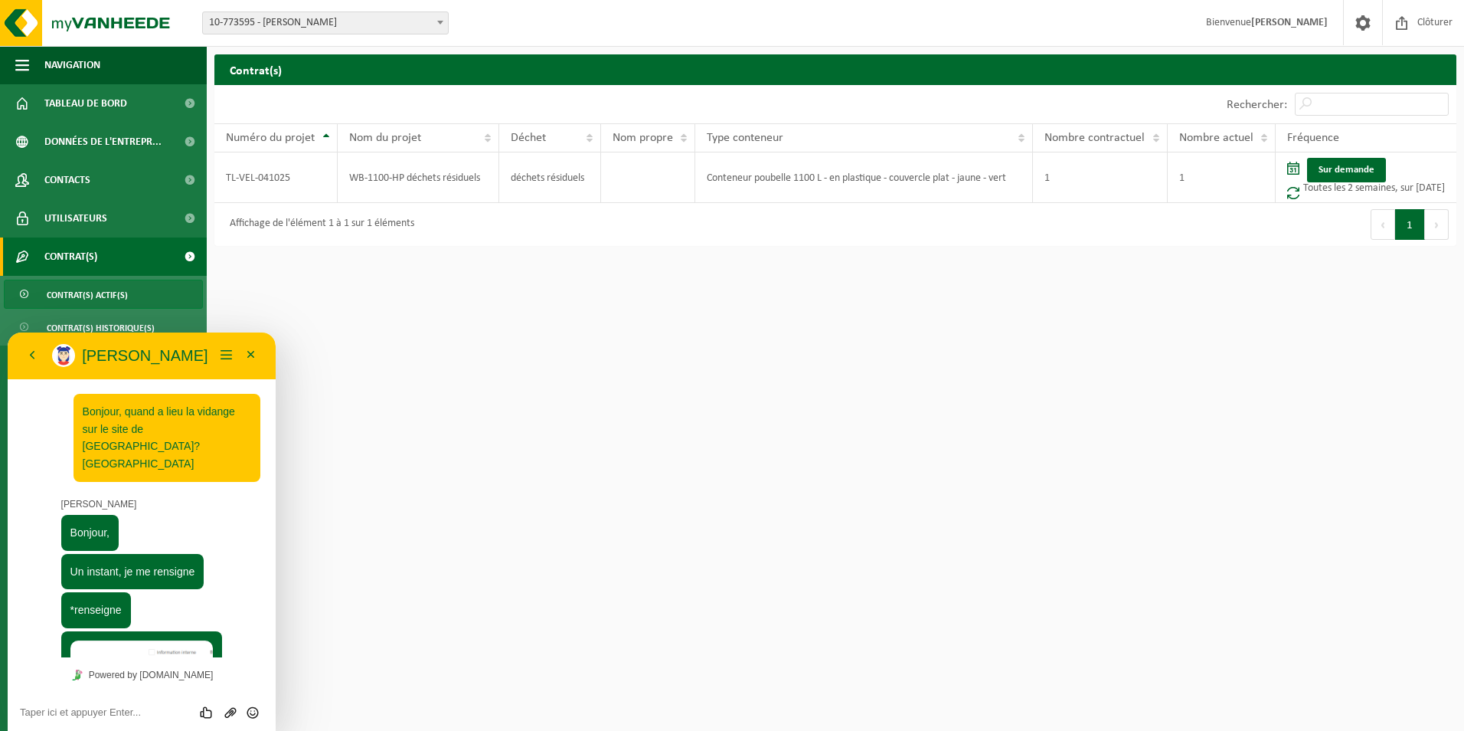
scroll to position [269, 0]
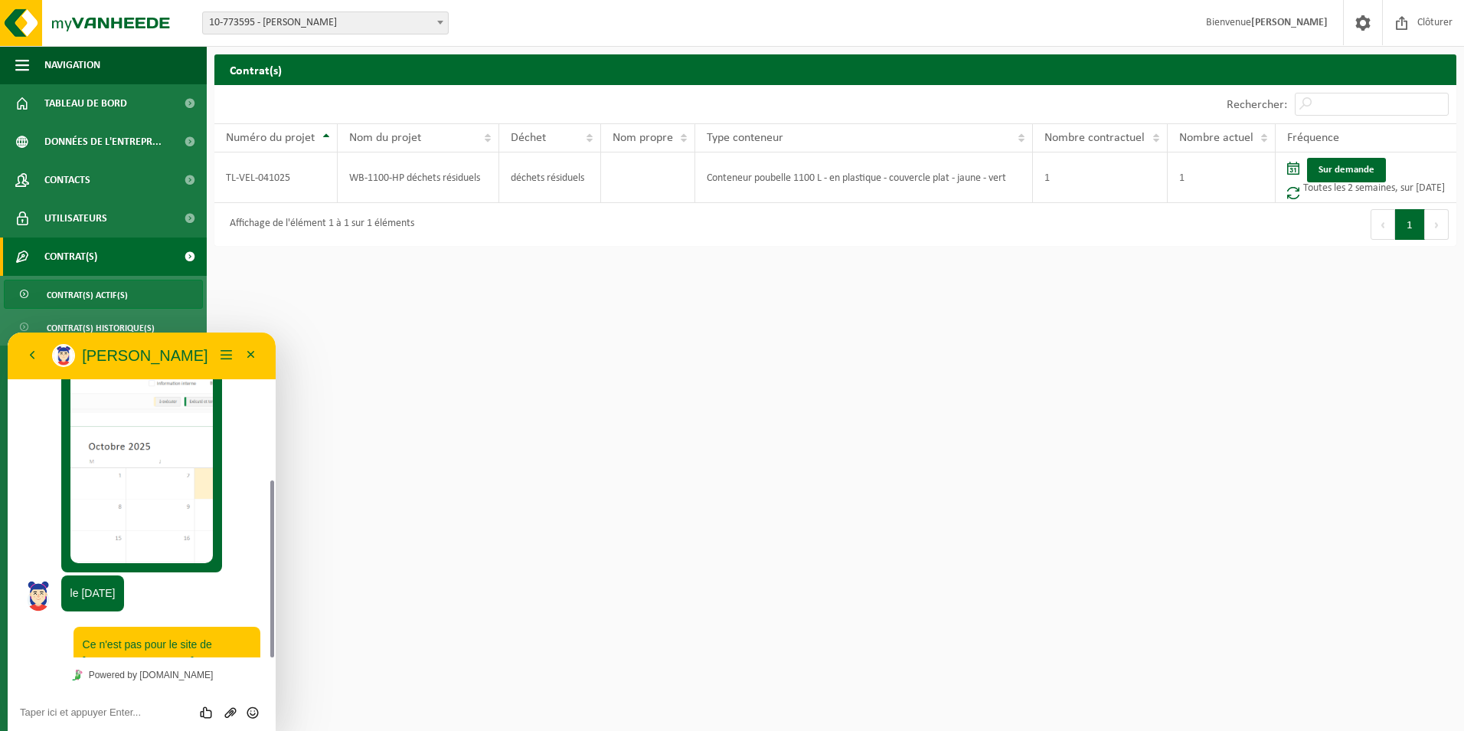
click at [438, 21] on b at bounding box center [440, 23] width 6 height 4
click at [469, 332] on html "Site: 10-773595 - SRL [PERSON_NAME] 10-773595 - SRL [PERSON_NAME] Bienvenue [PE…" at bounding box center [732, 365] width 1464 height 731
click at [128, 714] on textarea at bounding box center [142, 712] width 244 height 12
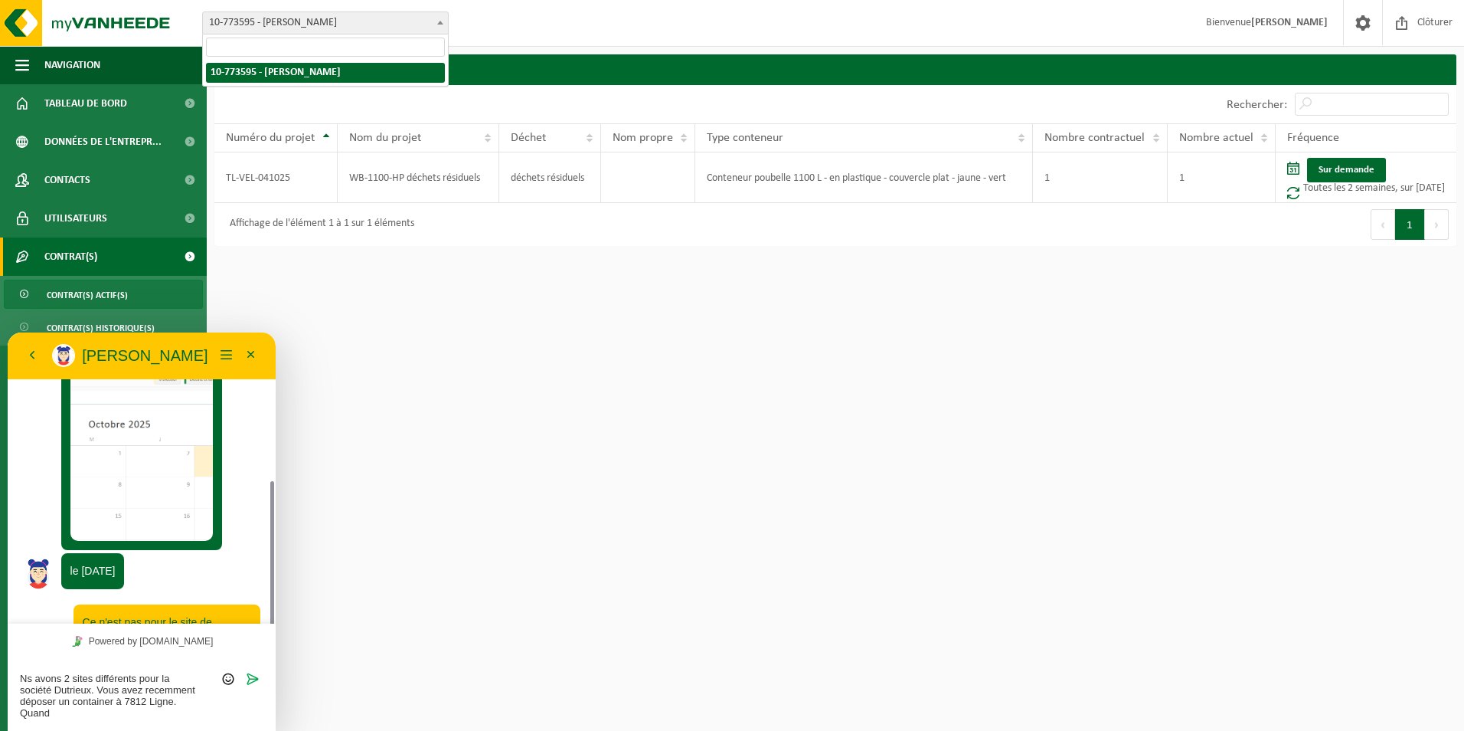
scroll to position [302, 0]
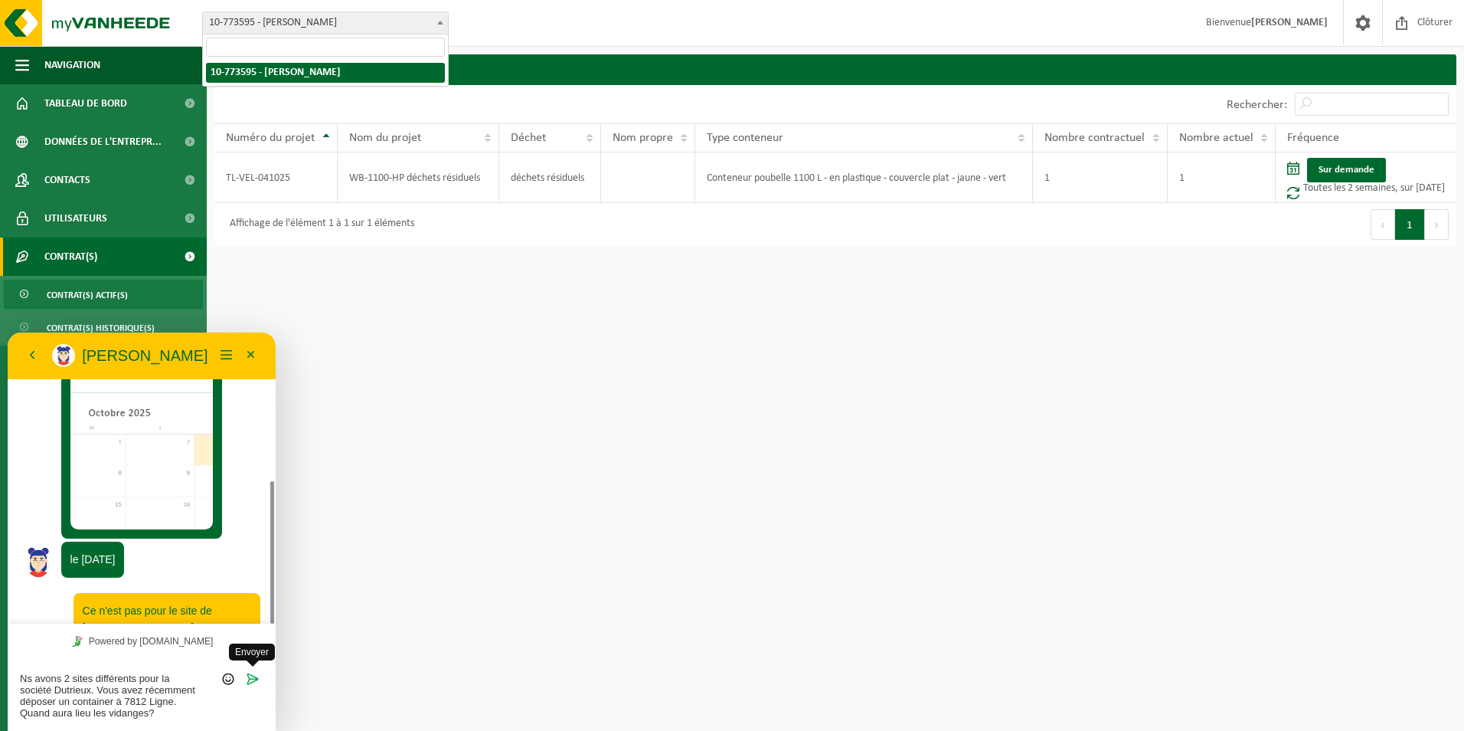
type textarea "Ns avons 2 sites différents pour la société Dutrieux. Vous avez récemment dépos…"
click at [253, 669] on span "Envoyer" at bounding box center [253, 666] width 12 height 12
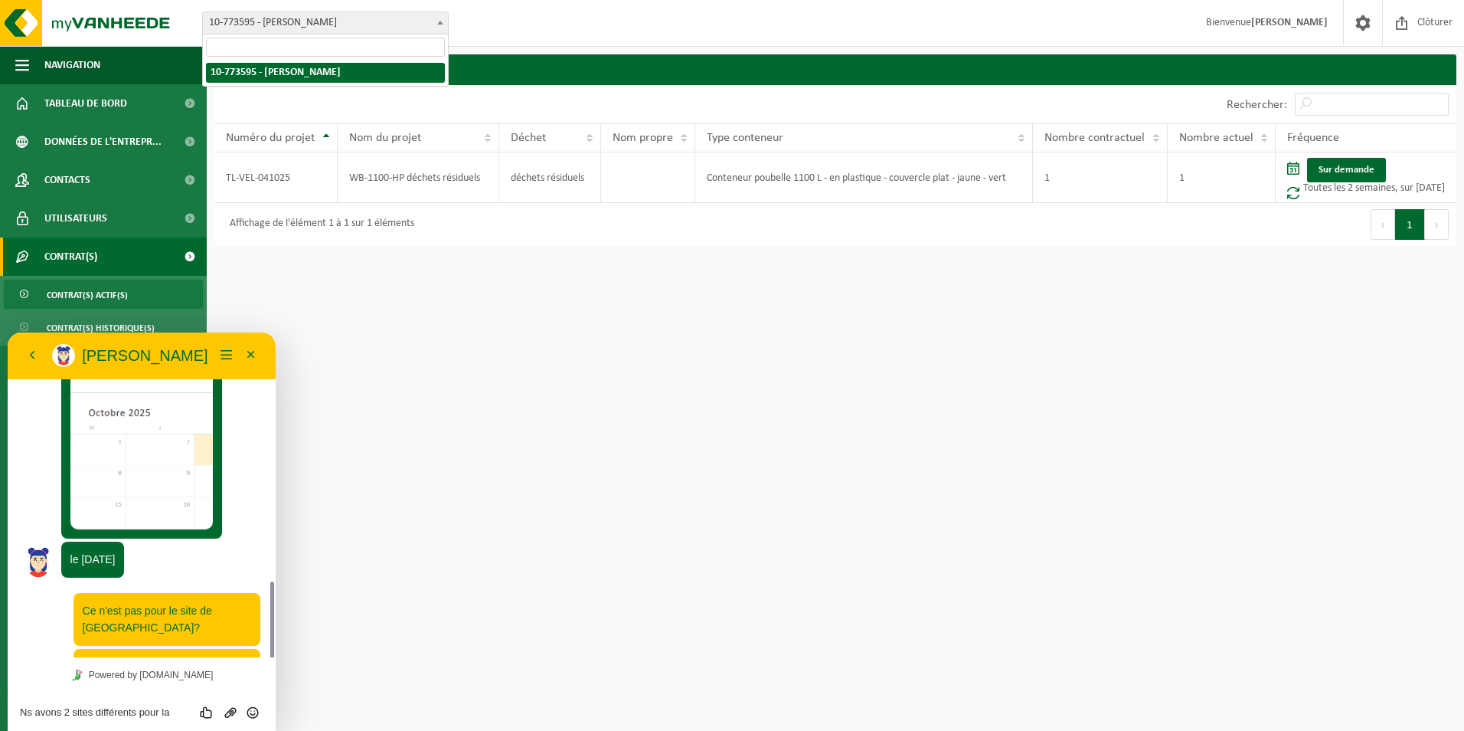
scroll to position [377, 0]
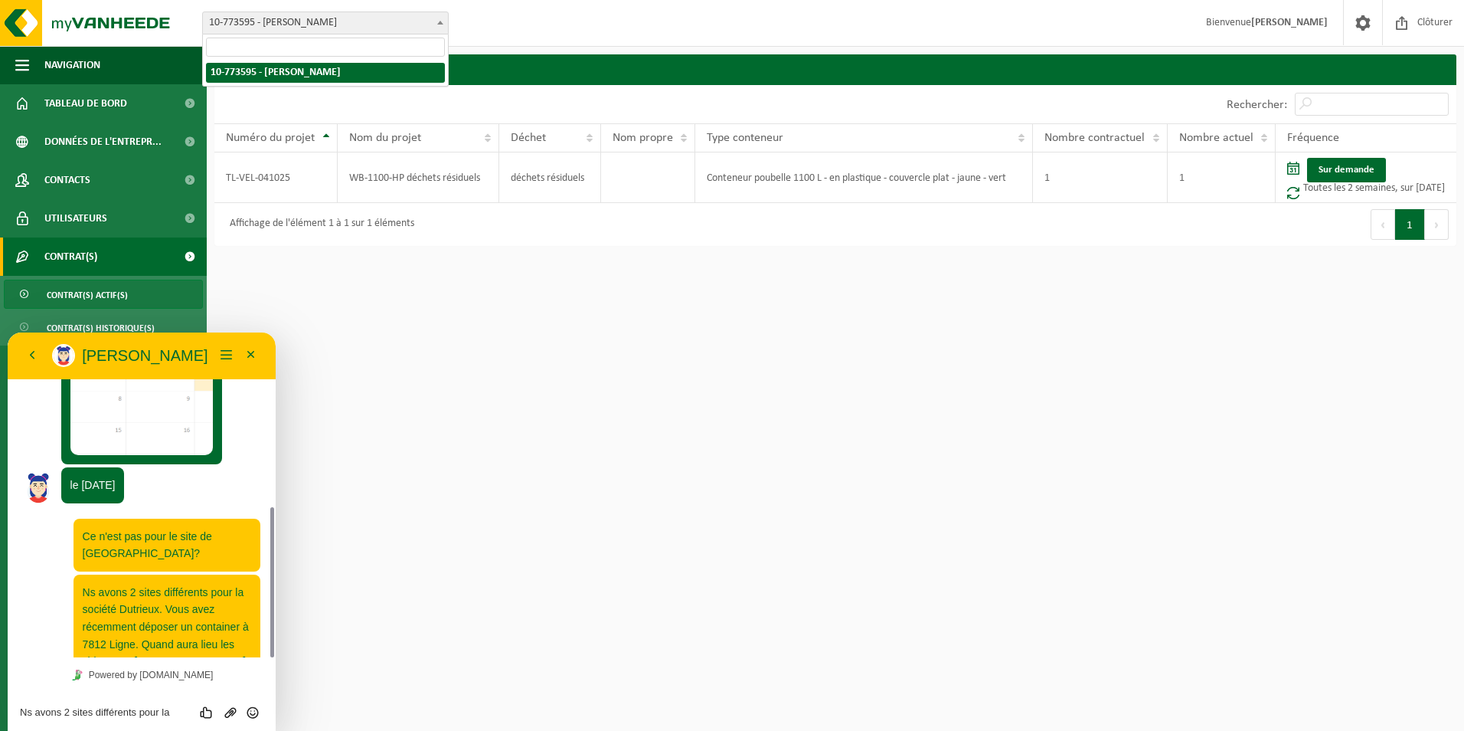
drag, startPoint x: 271, startPoint y: 596, endPoint x: 266, endPoint y: 675, distance: 79.8
click at [266, 675] on div "14:09 Bonjour, quand a lieu la vidange sur le site de Ligne? Merci Aurélie Bonj…" at bounding box center [142, 531] width 268 height 398
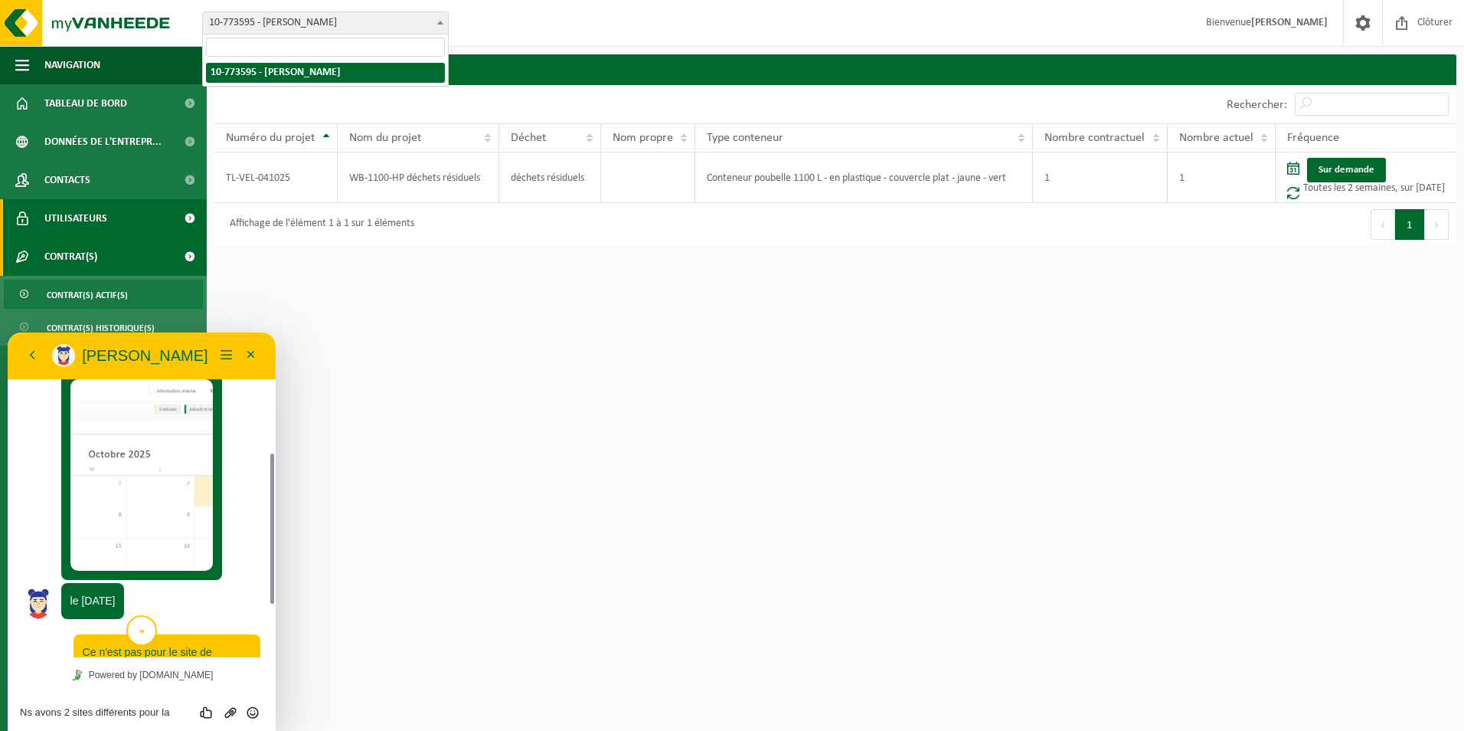
scroll to position [273, 0]
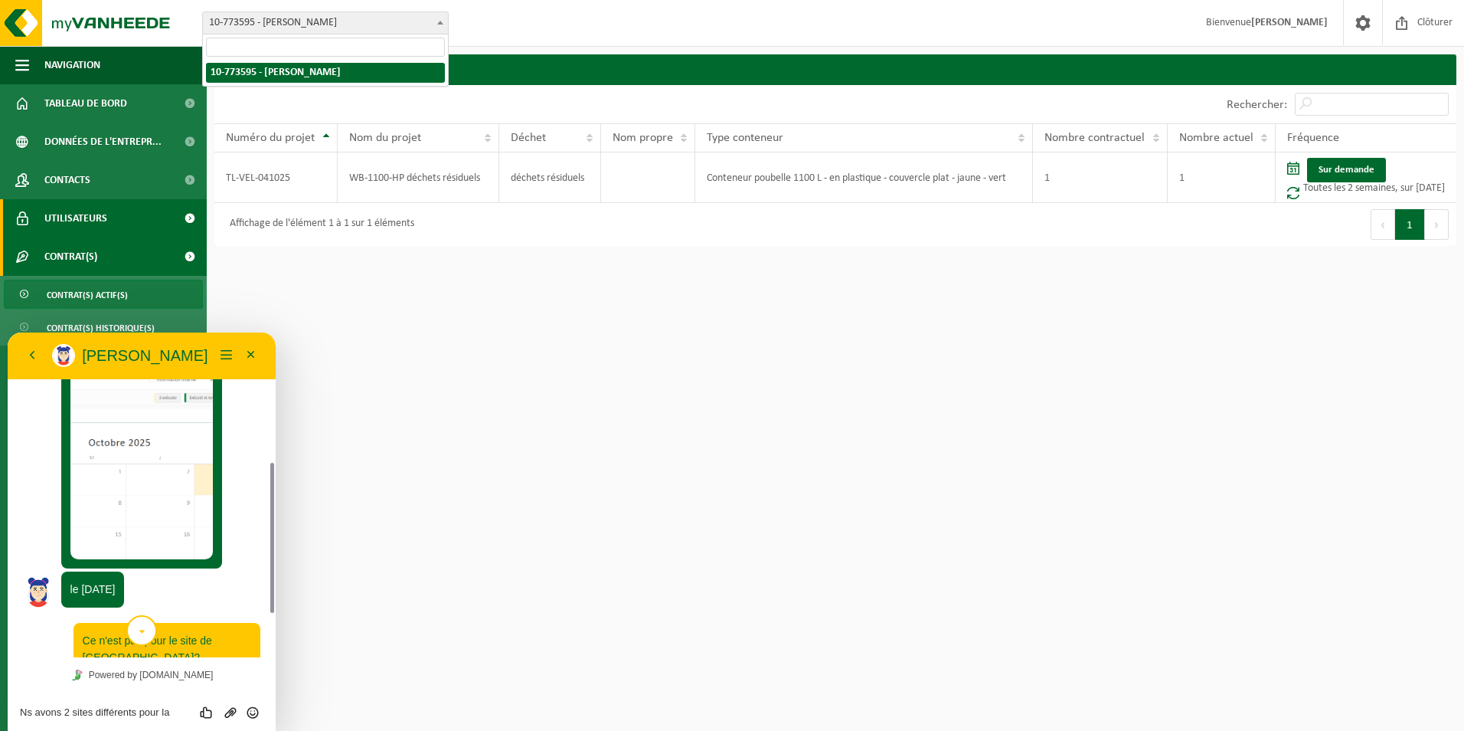
click at [77, 214] on span "Utilisateurs" at bounding box center [75, 218] width 63 height 38
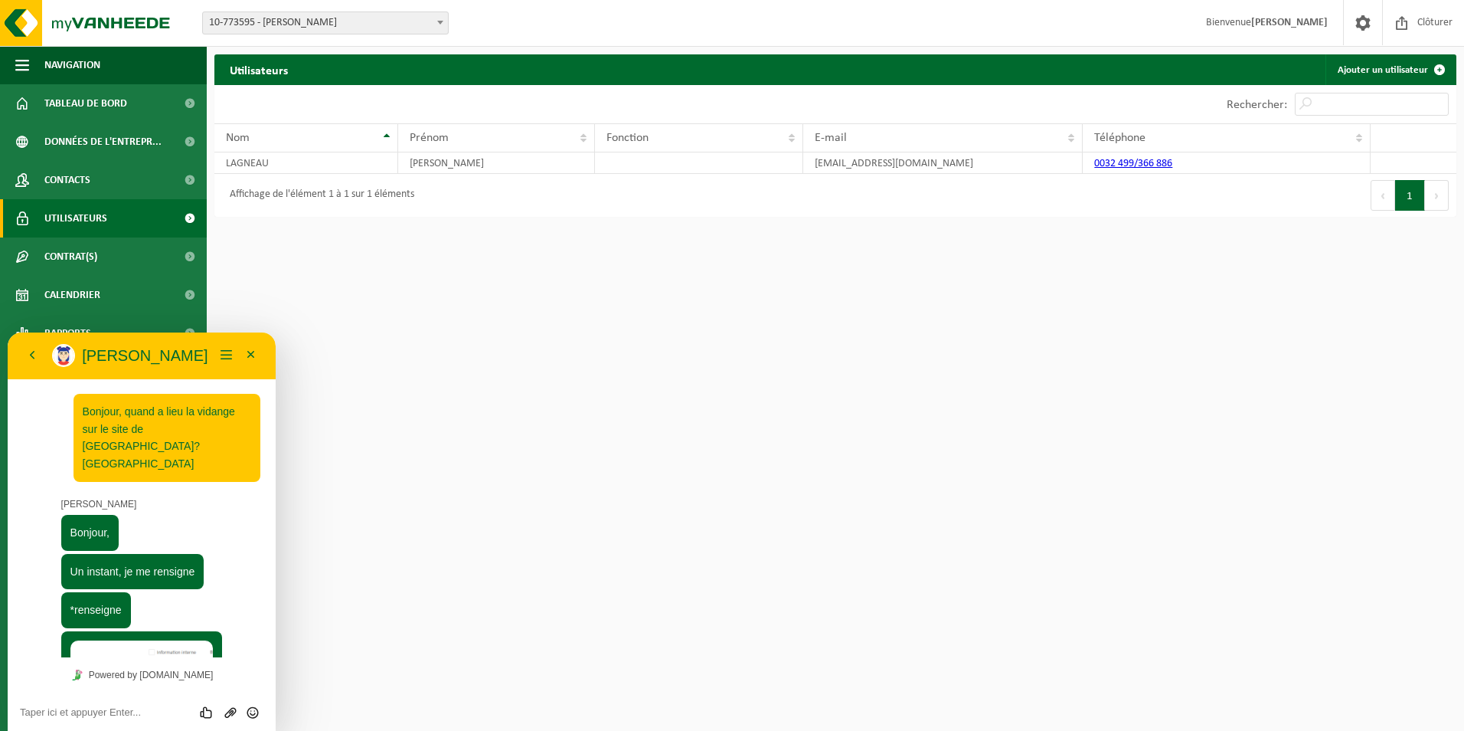
scroll to position [377, 0]
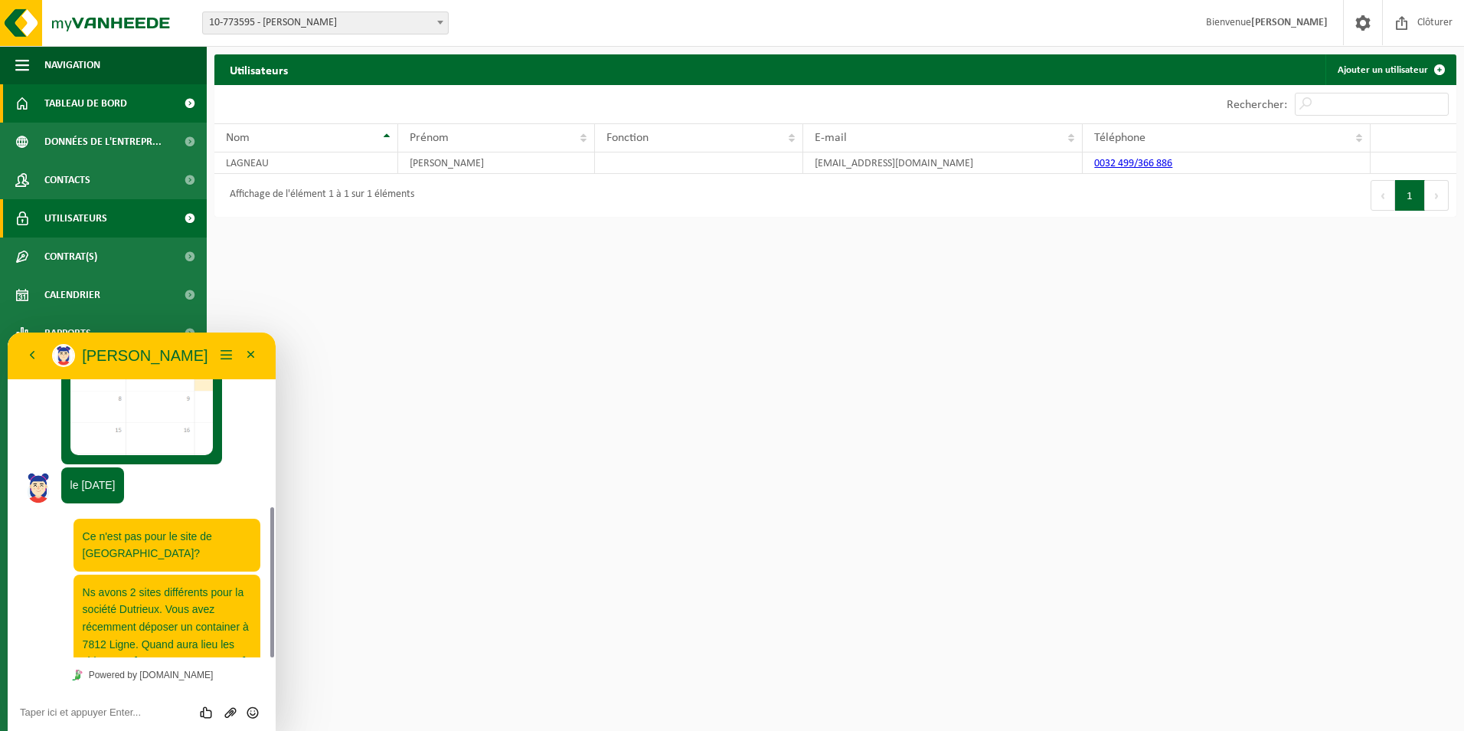
click at [71, 93] on span "Tableau de bord" at bounding box center [85, 103] width 83 height 38
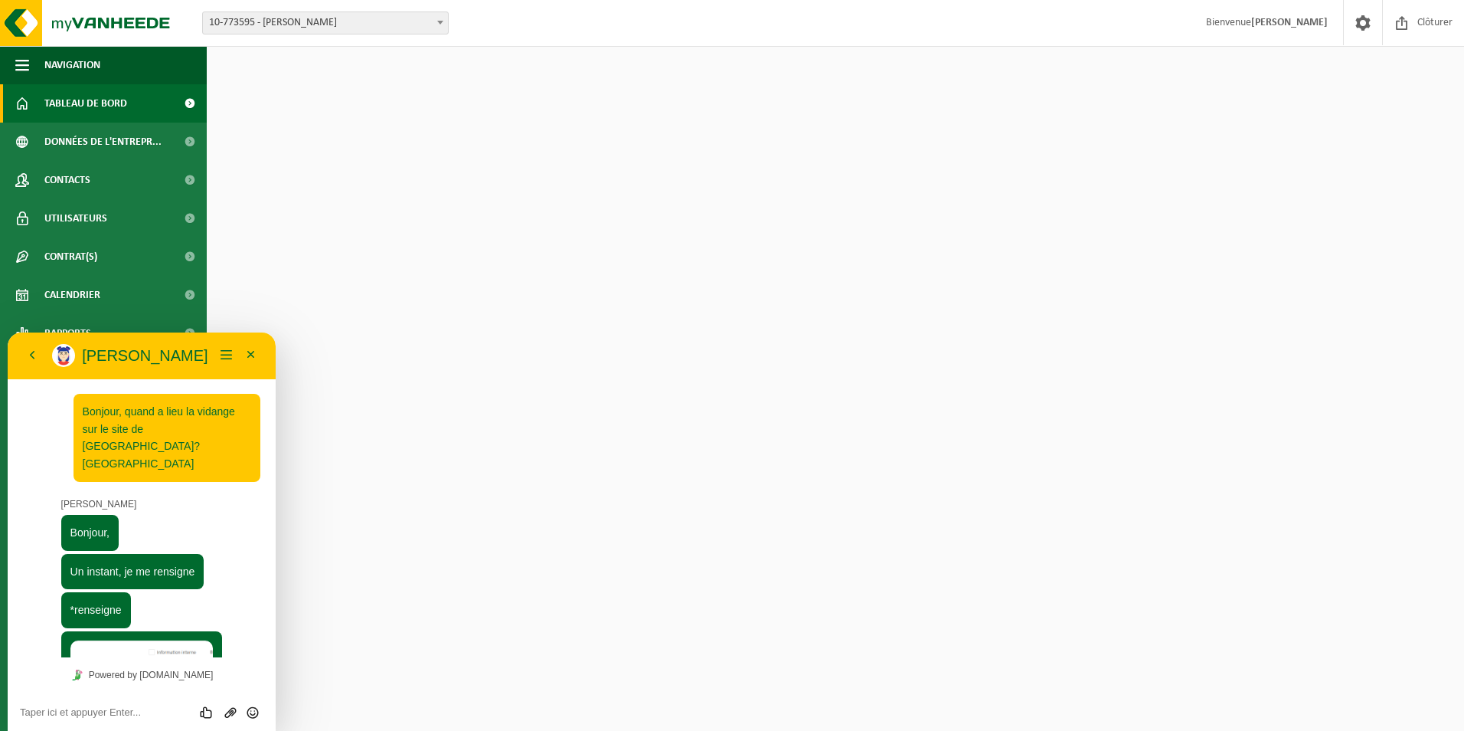
scroll to position [377, 0]
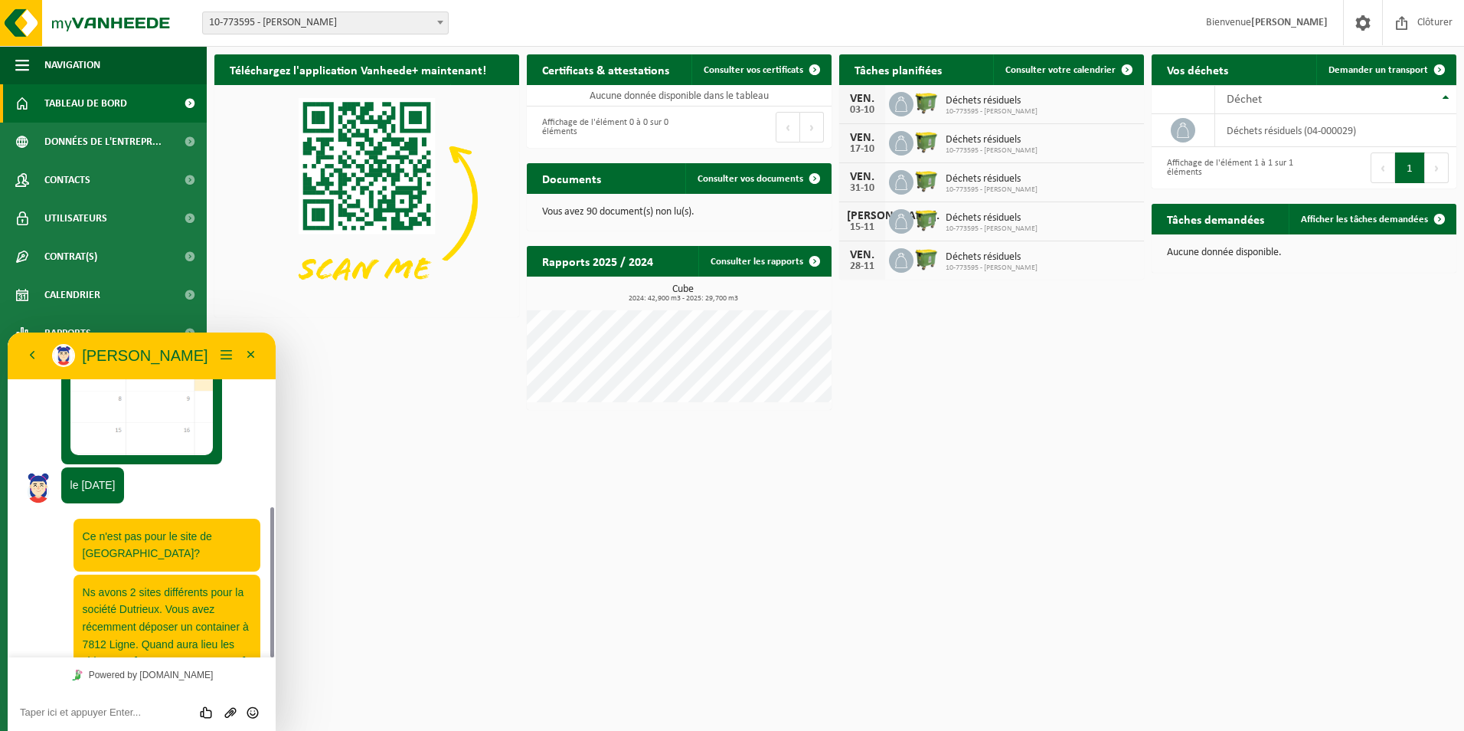
click at [145, 717] on textarea at bounding box center [142, 712] width 244 height 12
type textarea "Vs êtes là?"
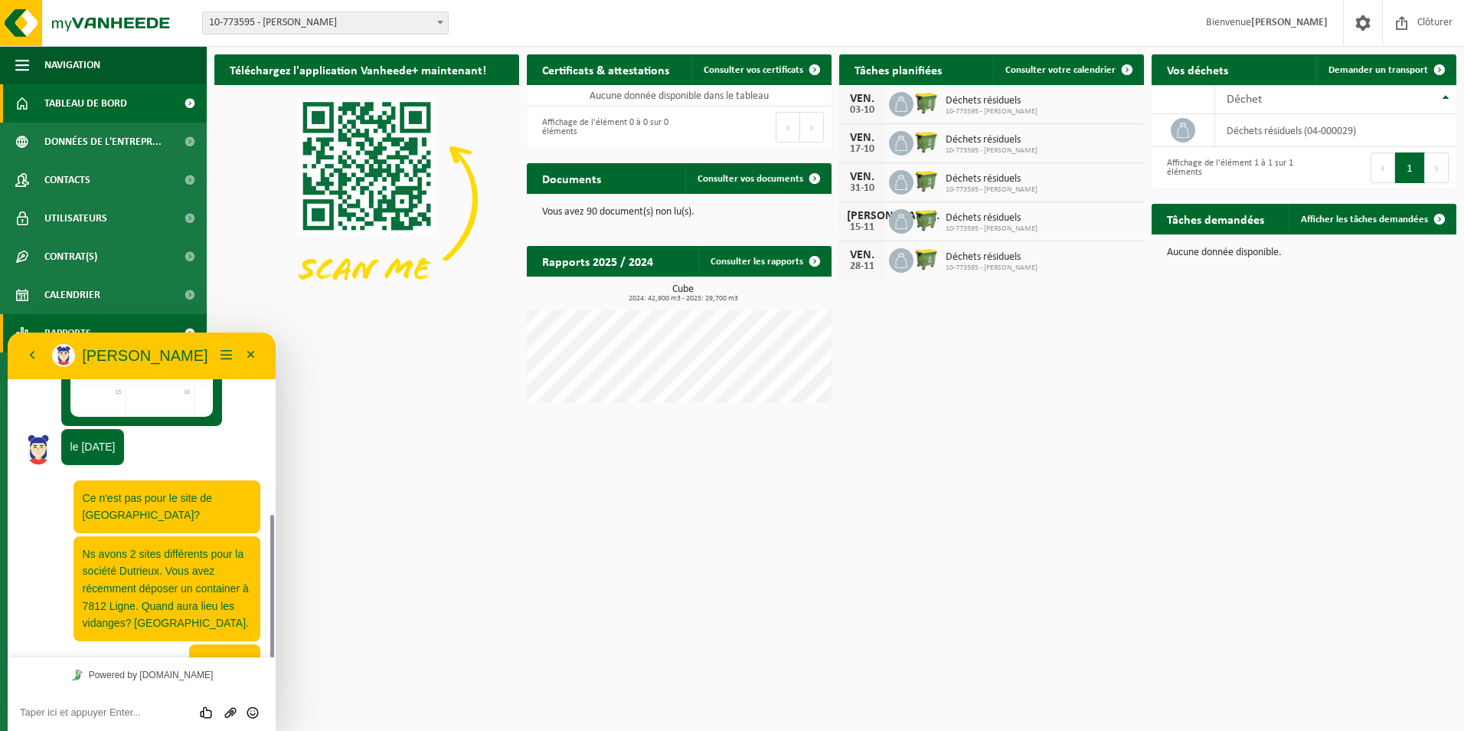
click at [66, 325] on span "Rapports" at bounding box center [67, 333] width 47 height 38
click at [31, 351] on button "Retour" at bounding box center [32, 355] width 25 height 23
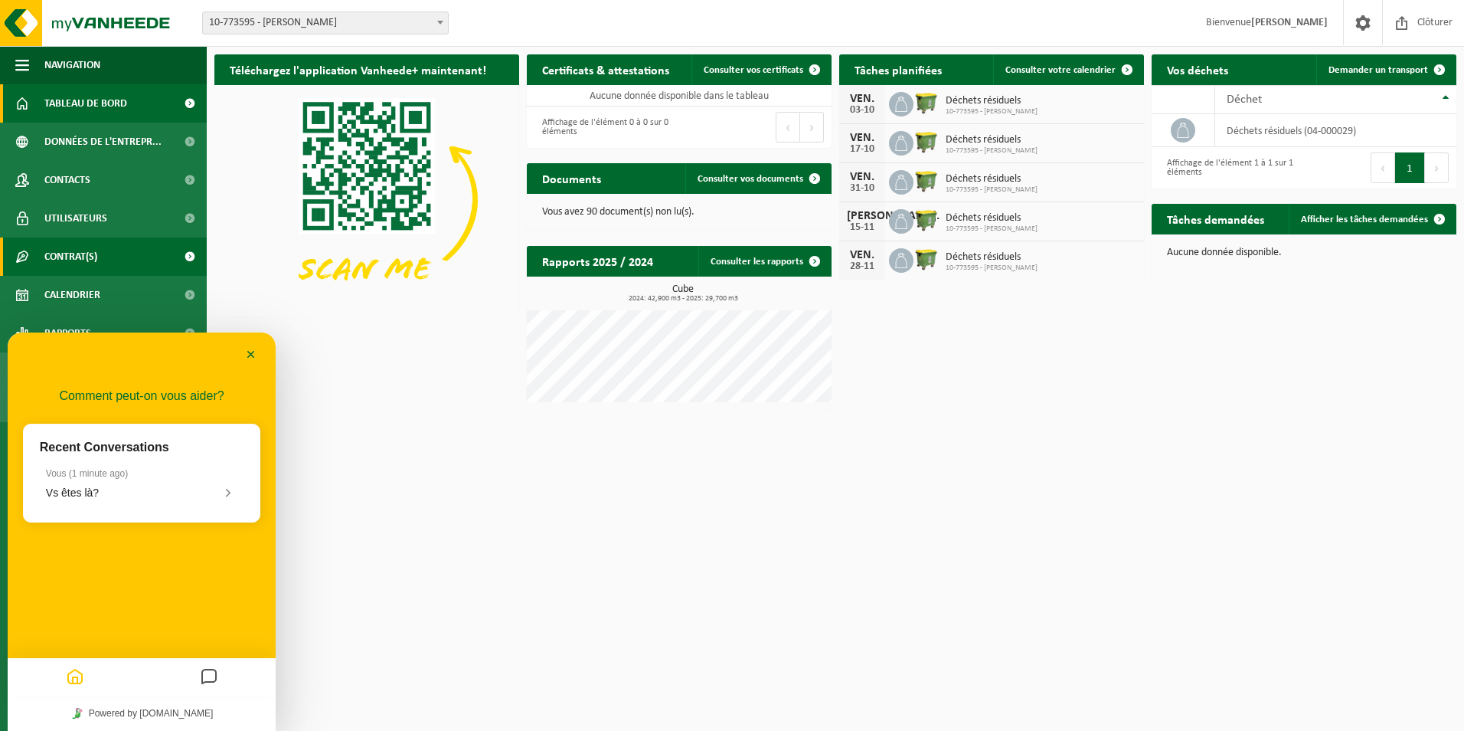
click at [114, 253] on link "Contrat(s)" at bounding box center [103, 256] width 207 height 38
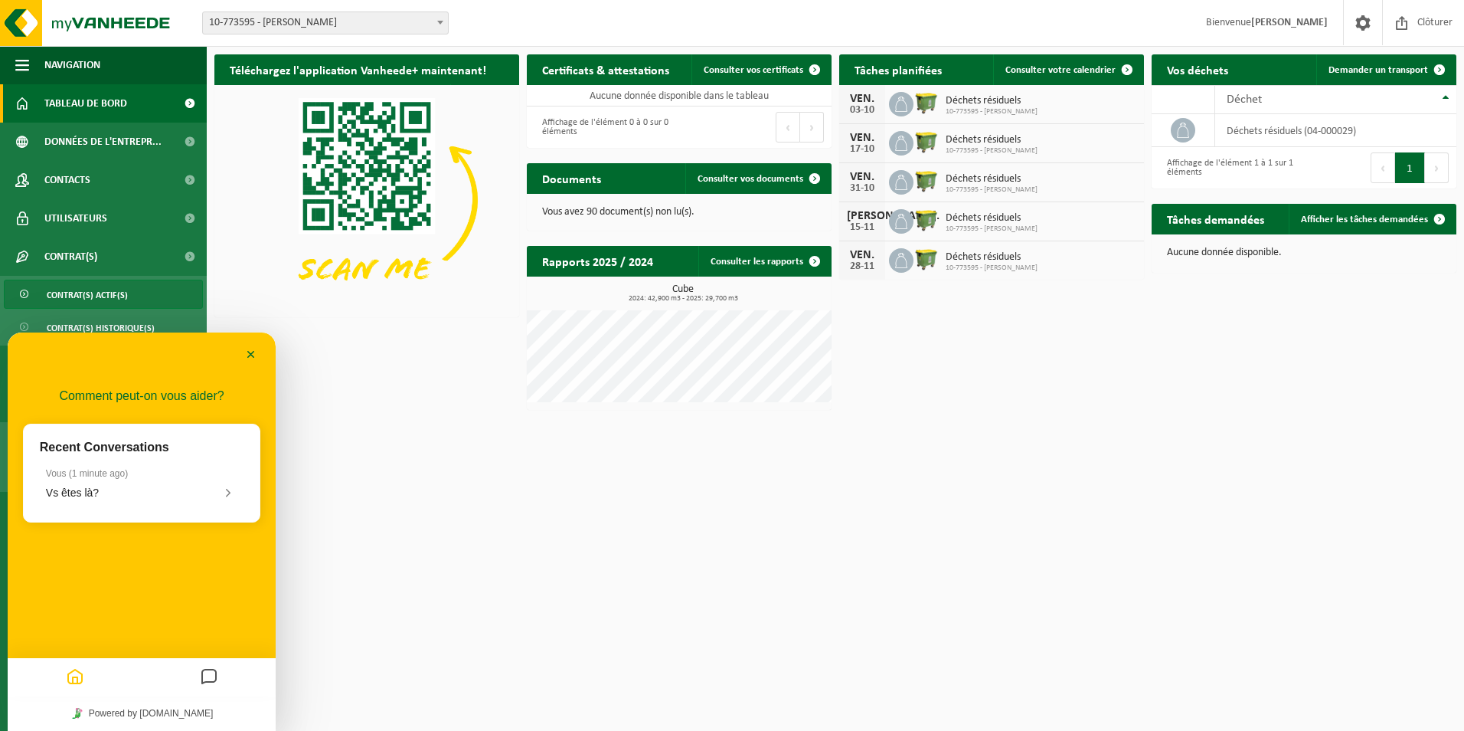
click at [119, 293] on span "Contrat(s) actif(s)" at bounding box center [87, 294] width 81 height 29
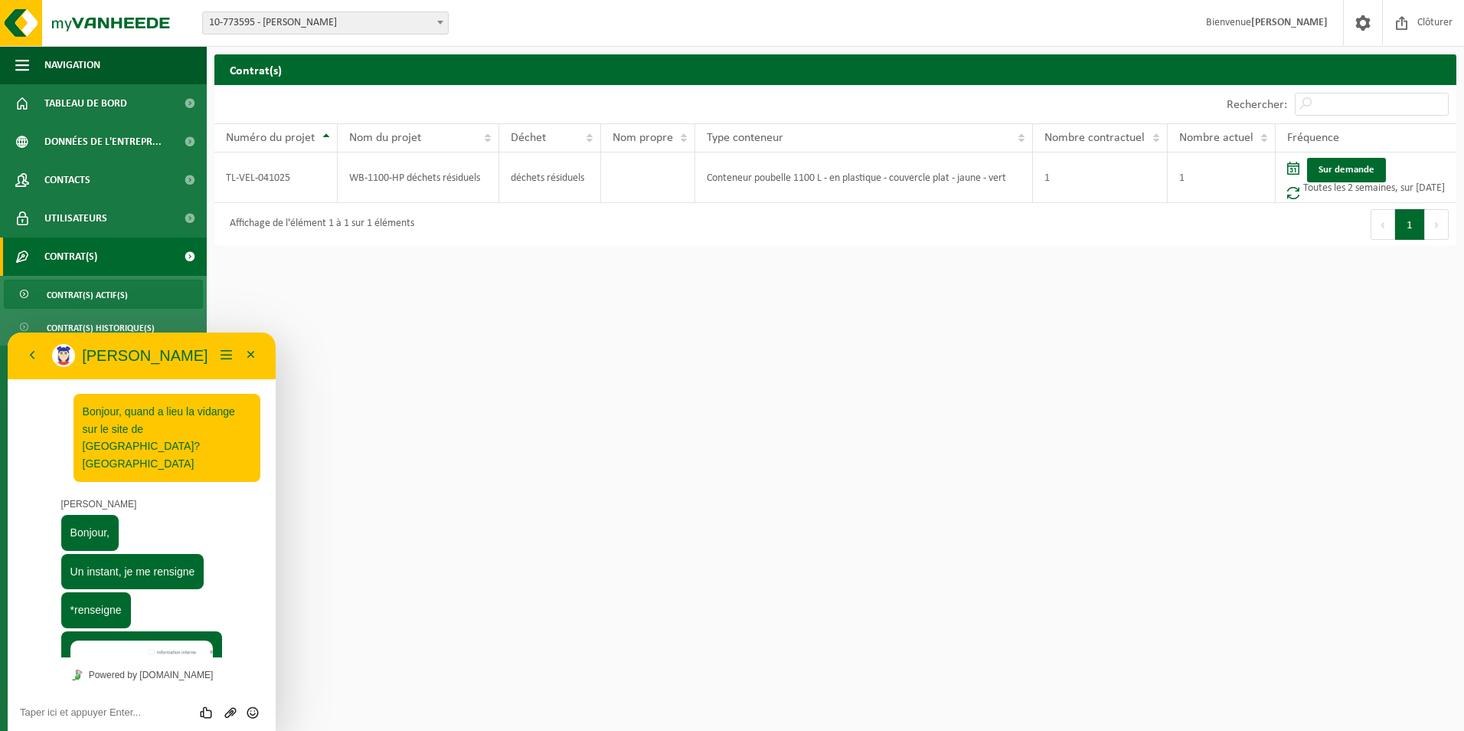
scroll to position [415, 0]
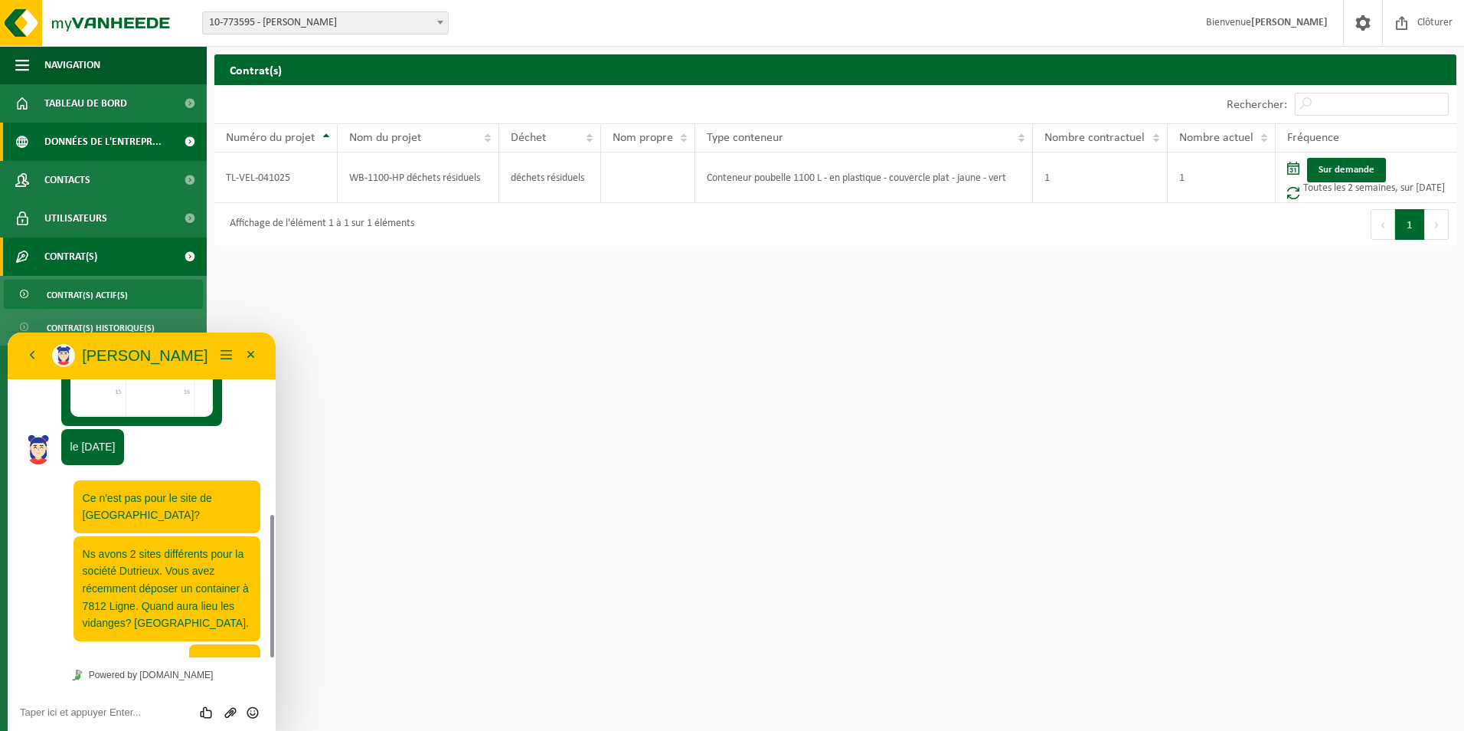
click at [126, 135] on span "Données de l'entrepr..." at bounding box center [102, 142] width 117 height 38
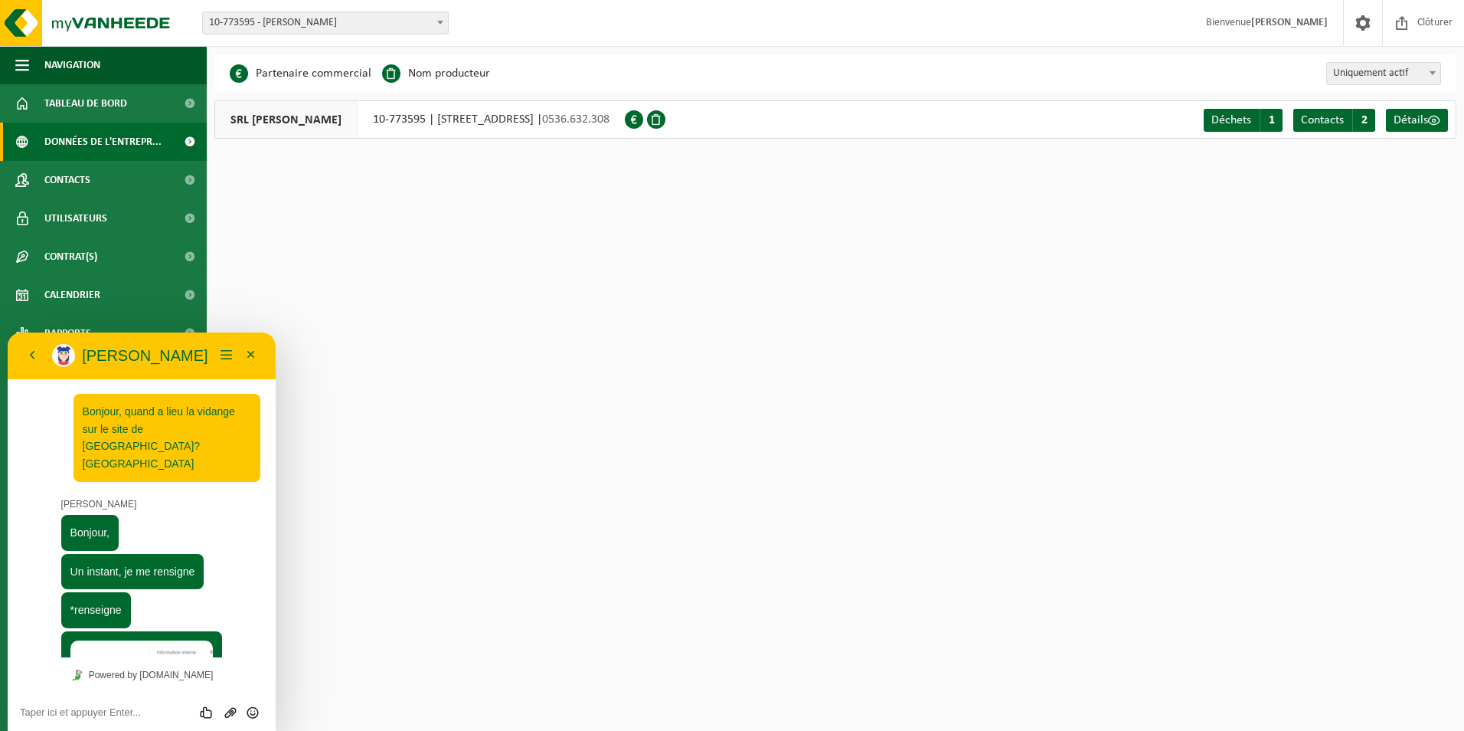
scroll to position [415, 0]
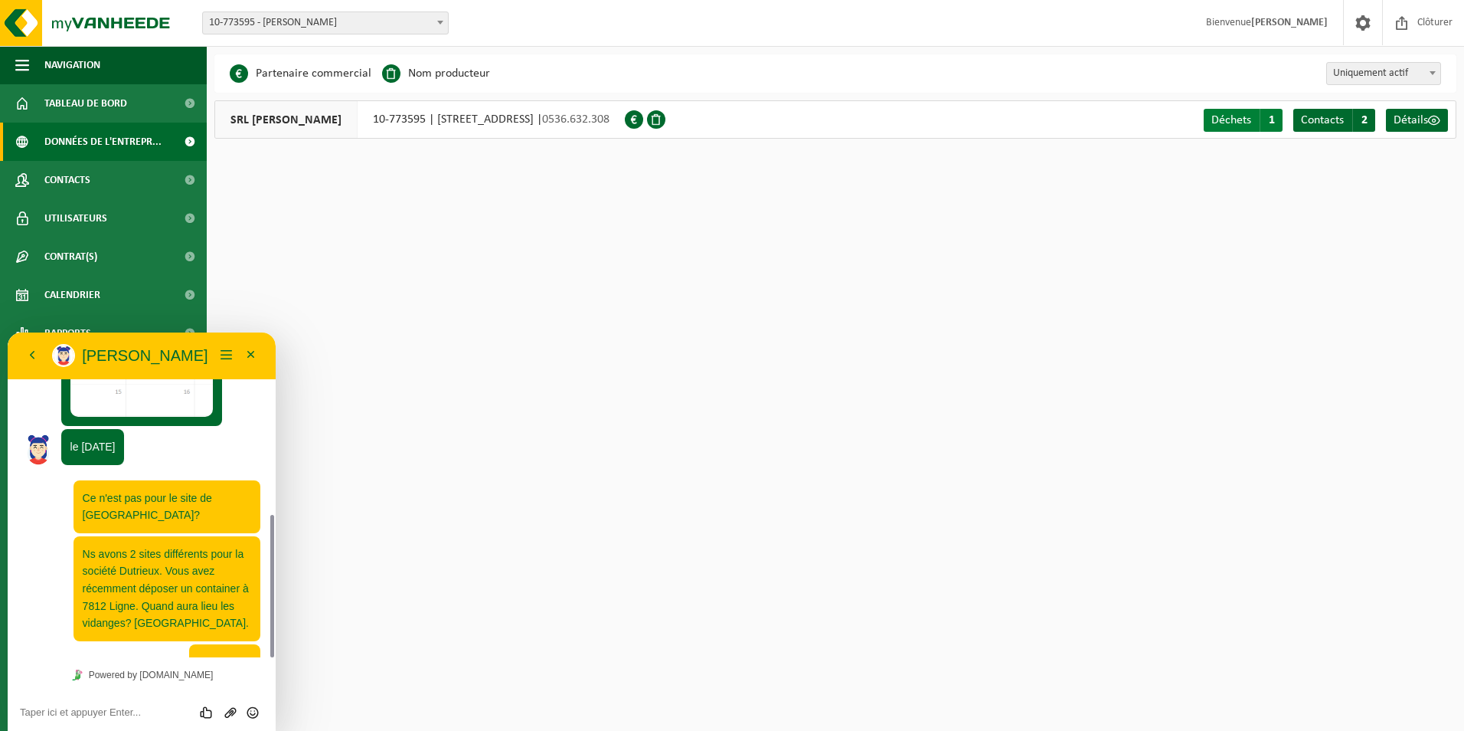
click at [1231, 114] on span "Déchets" at bounding box center [1231, 120] width 40 height 12
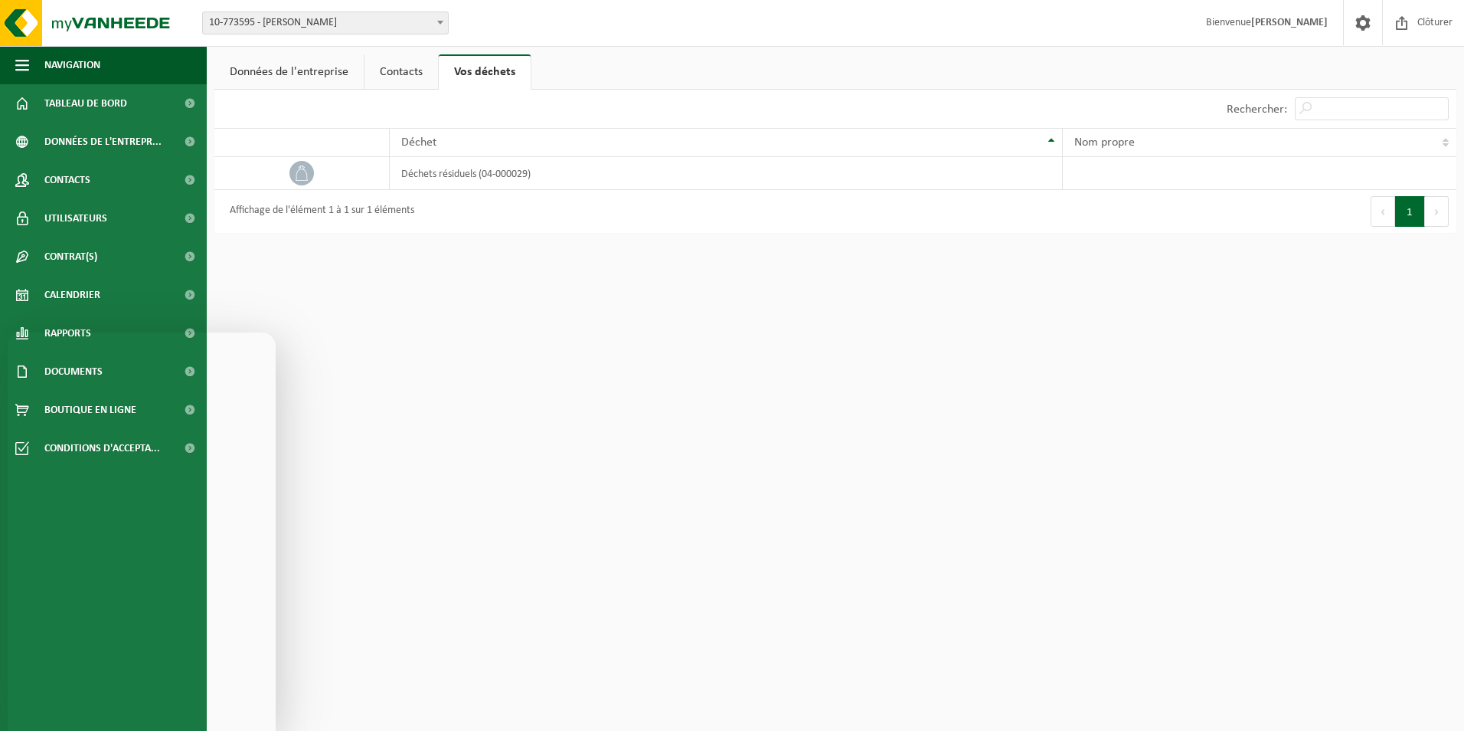
scroll to position [415, 0]
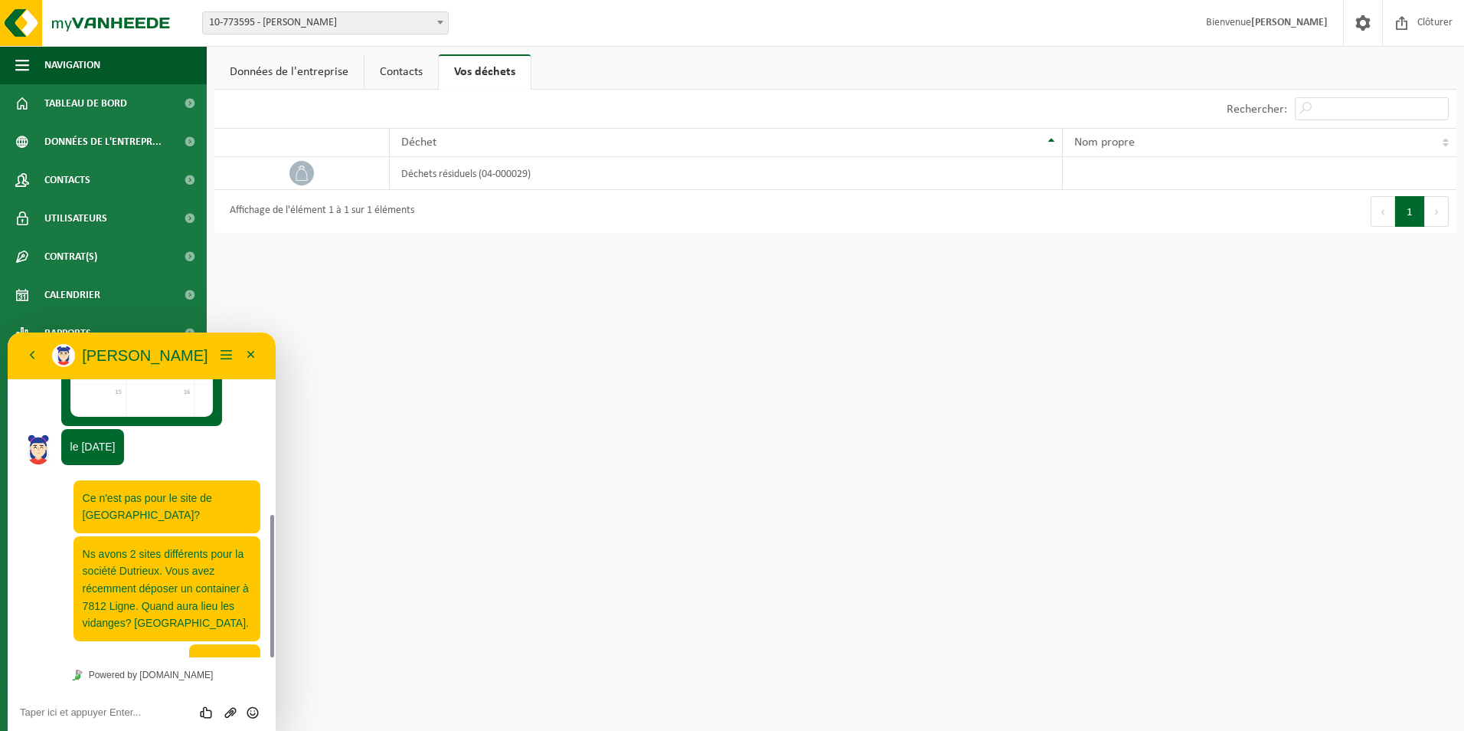
click at [342, 70] on link "Données de l'entreprise" at bounding box center [288, 71] width 149 height 35
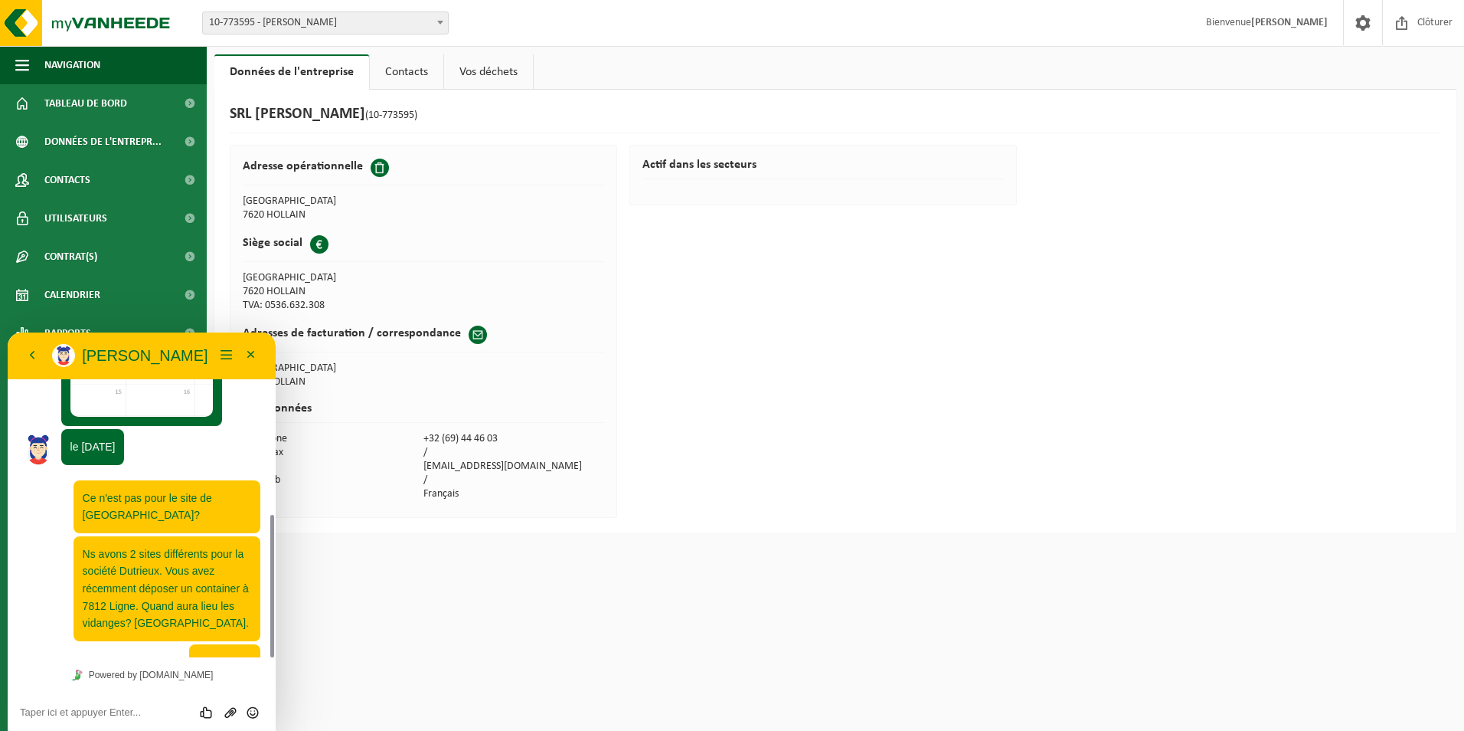
click at [383, 73] on link "Contacts" at bounding box center [407, 71] width 74 height 35
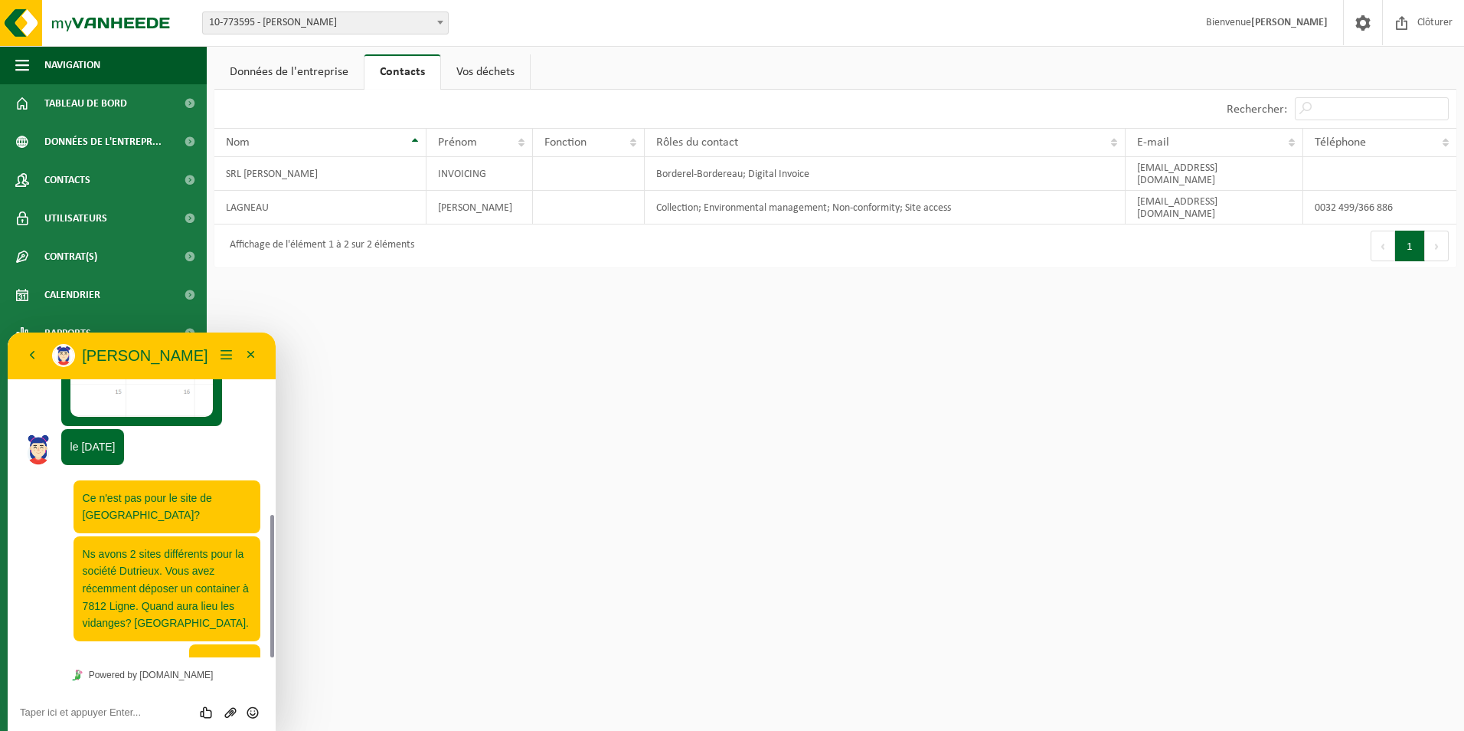
click at [481, 72] on link "Vos déchets" at bounding box center [485, 71] width 89 height 35
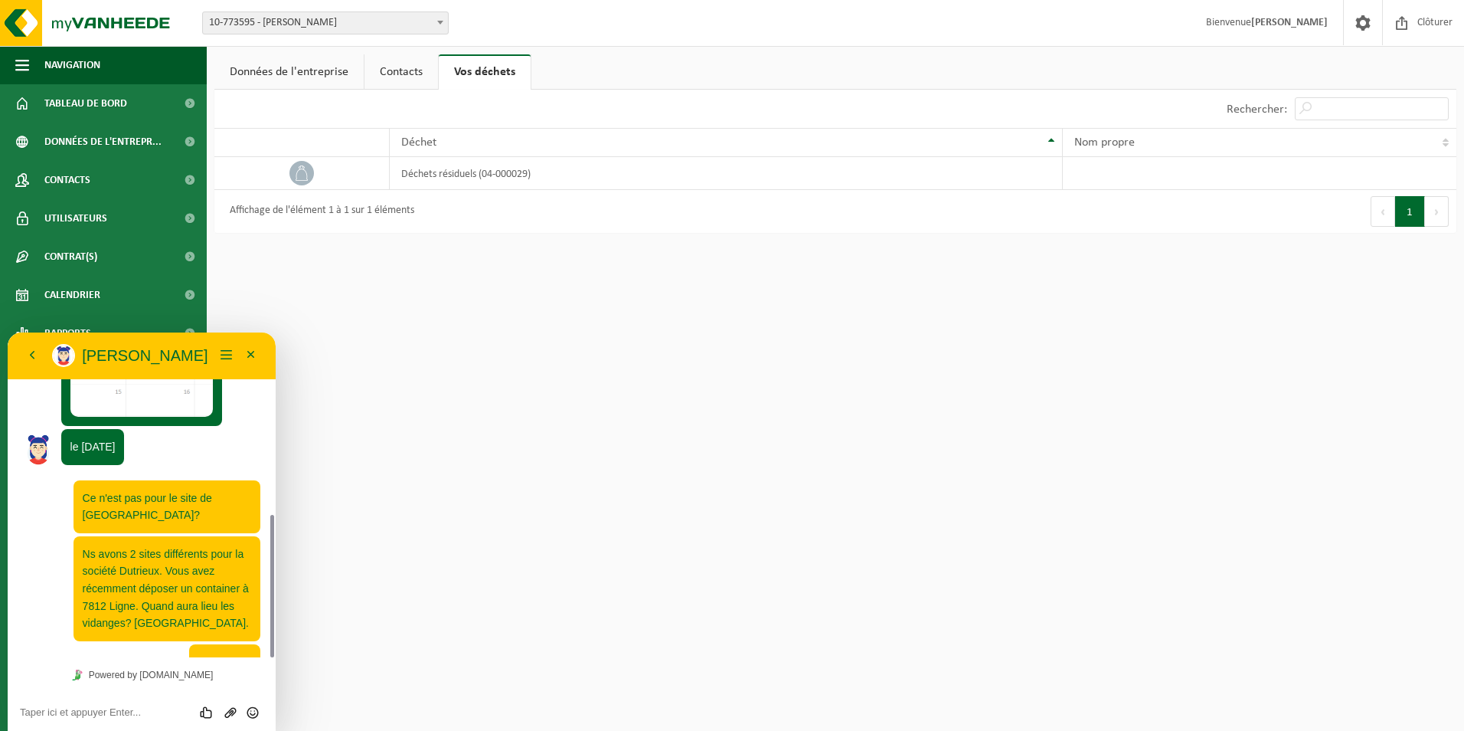
click at [299, 77] on link "Données de l'entreprise" at bounding box center [288, 71] width 149 height 35
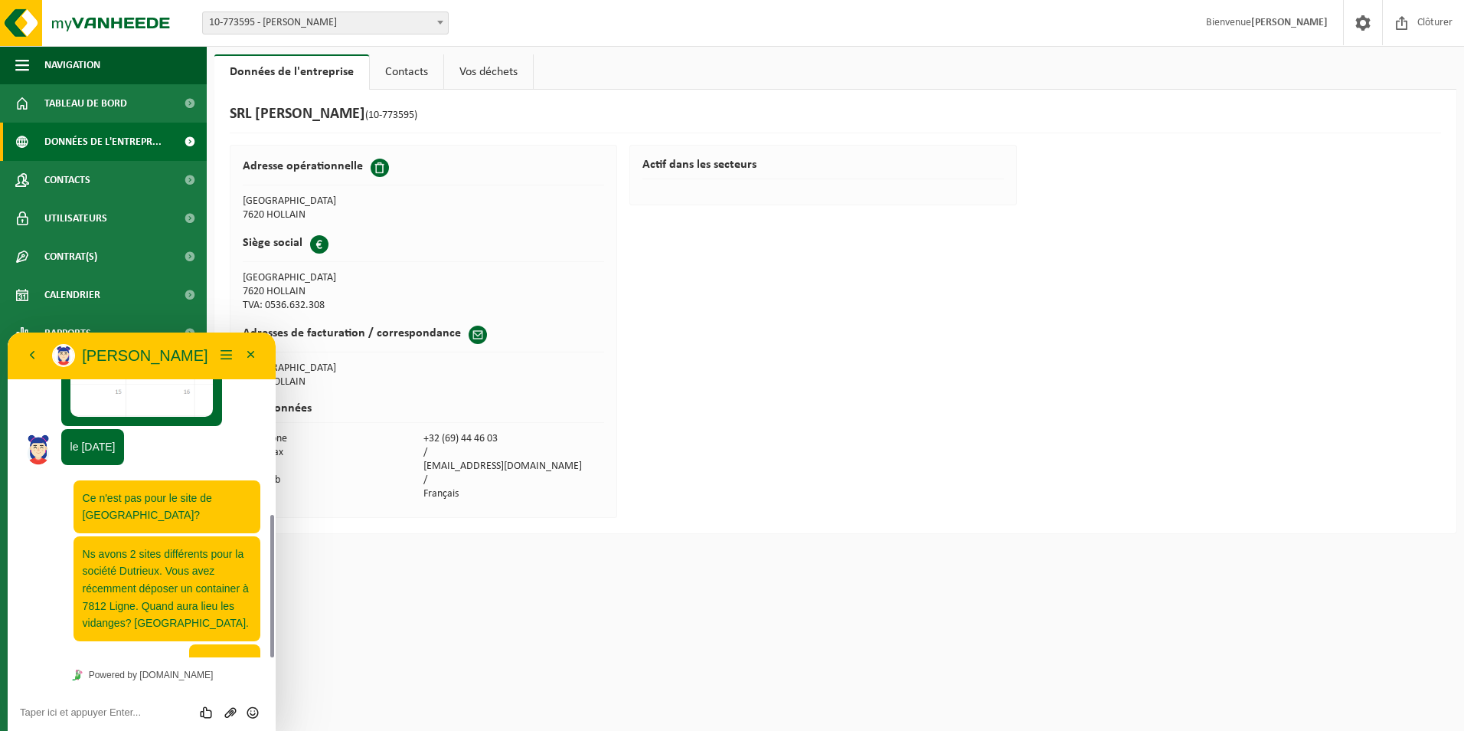
click at [118, 141] on span "Données de l'entrepr..." at bounding box center [102, 142] width 117 height 38
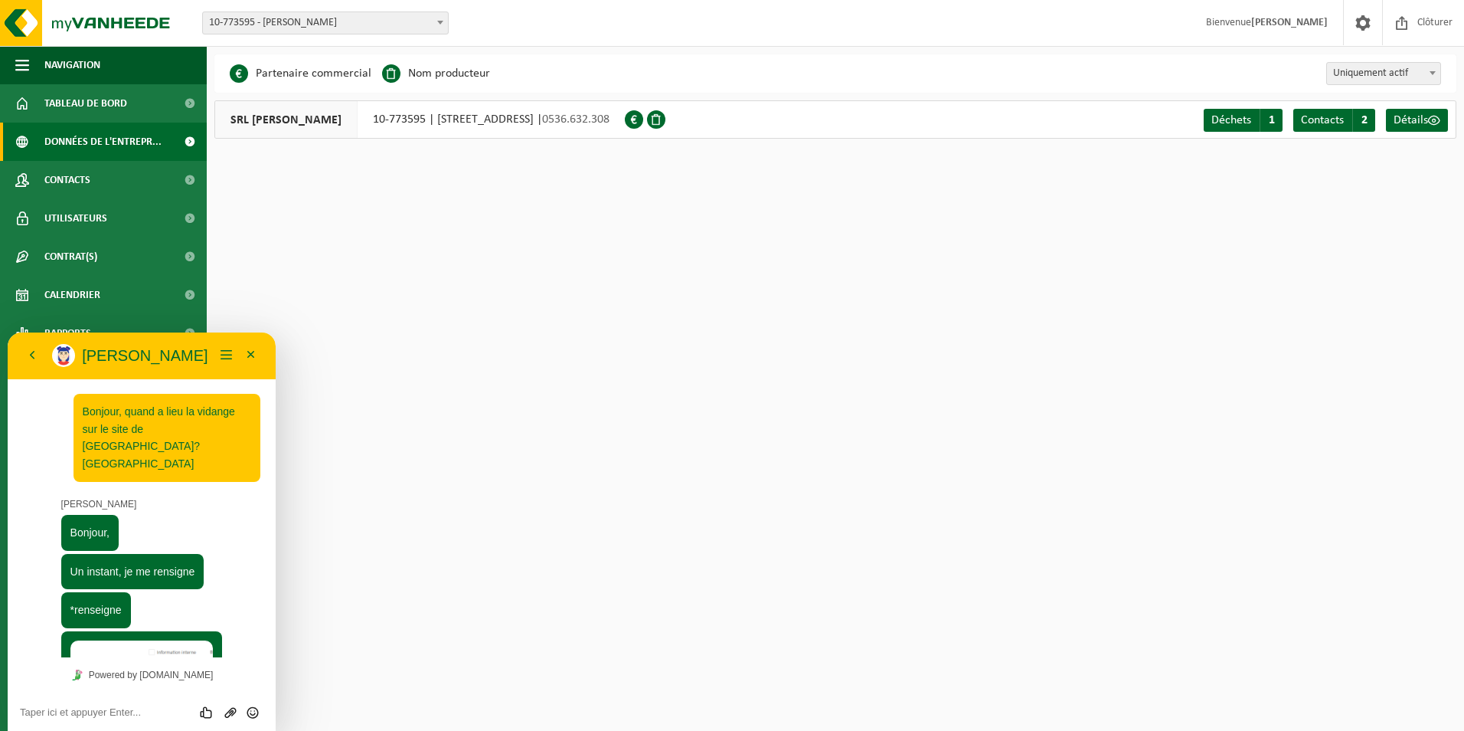
scroll to position [415, 0]
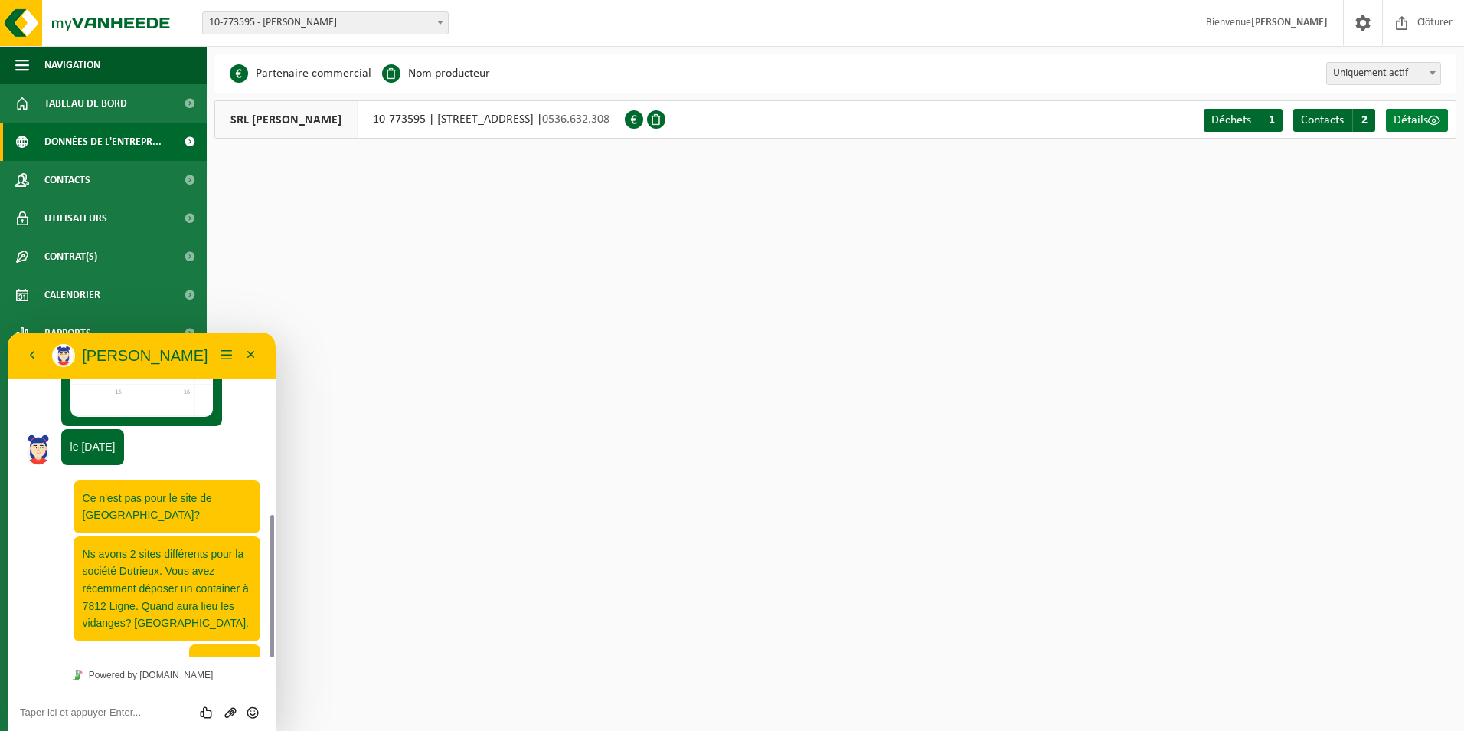
click at [1409, 116] on span "Détails" at bounding box center [1411, 120] width 34 height 12
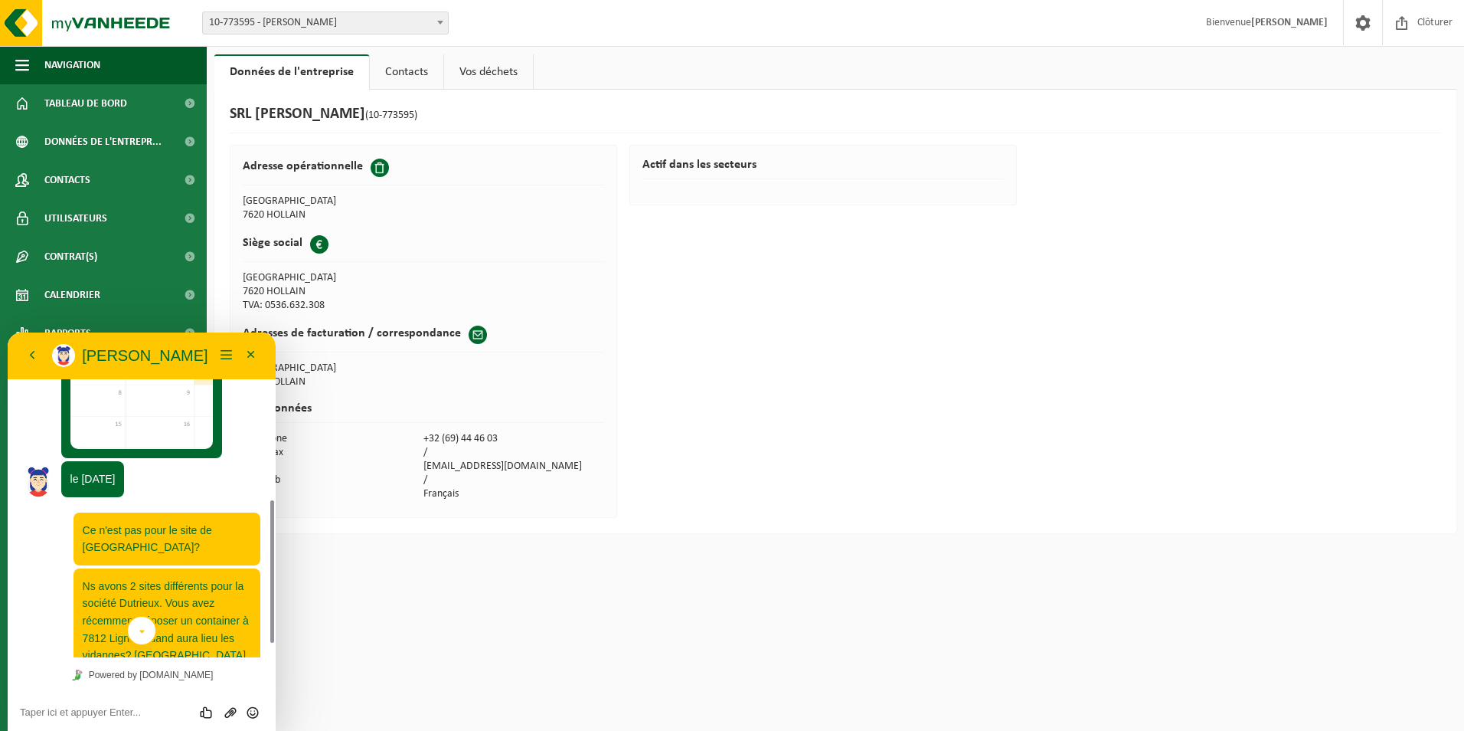
scroll to position [415, 0]
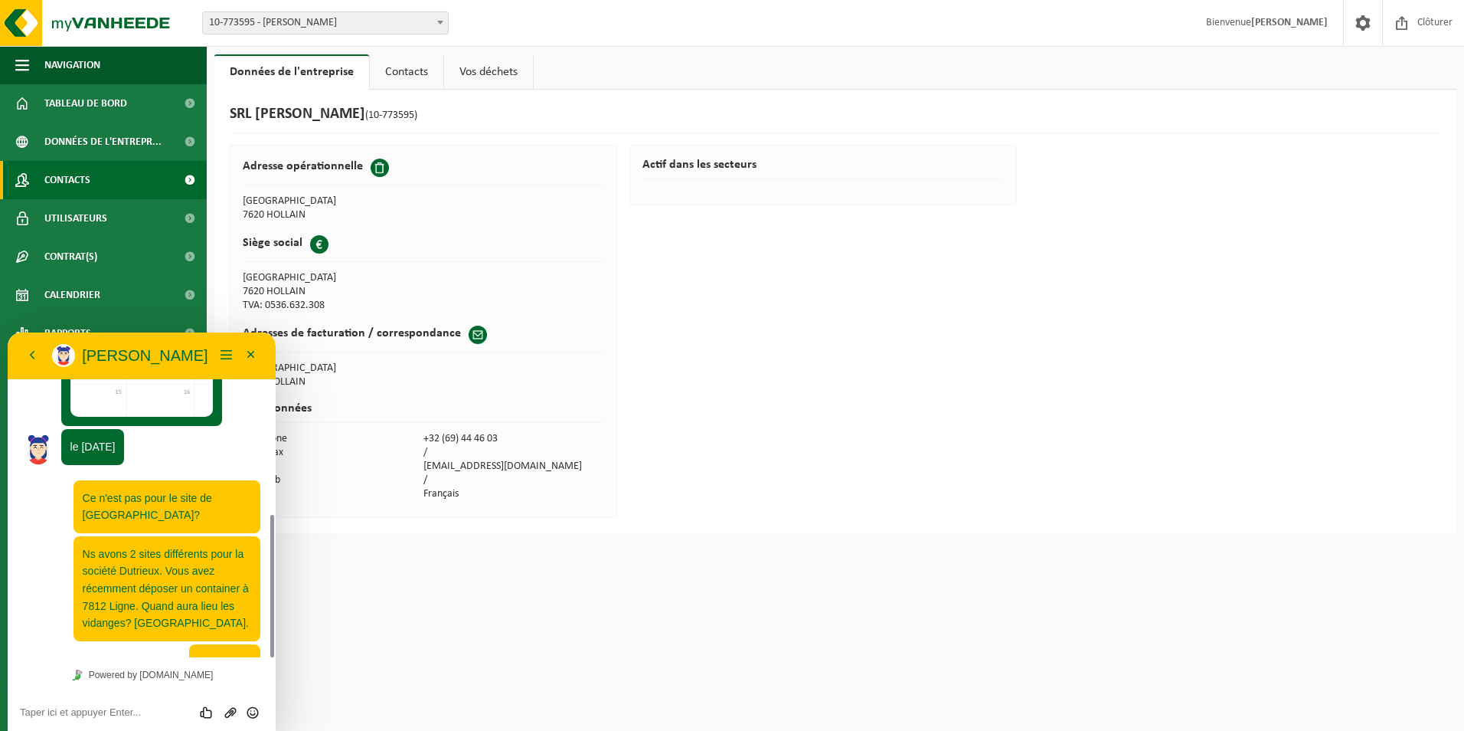
click at [90, 186] on span "Contacts" at bounding box center [67, 180] width 46 height 38
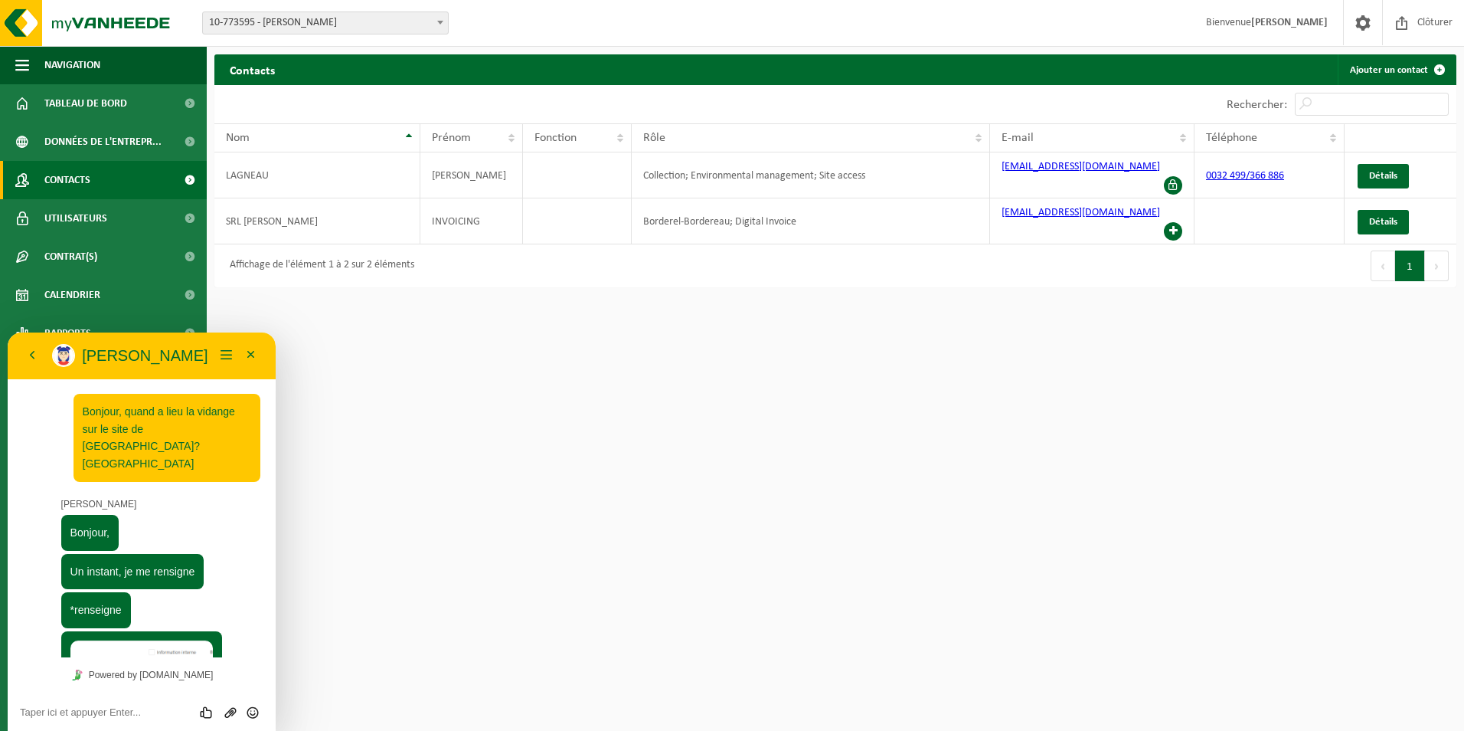
scroll to position [415, 0]
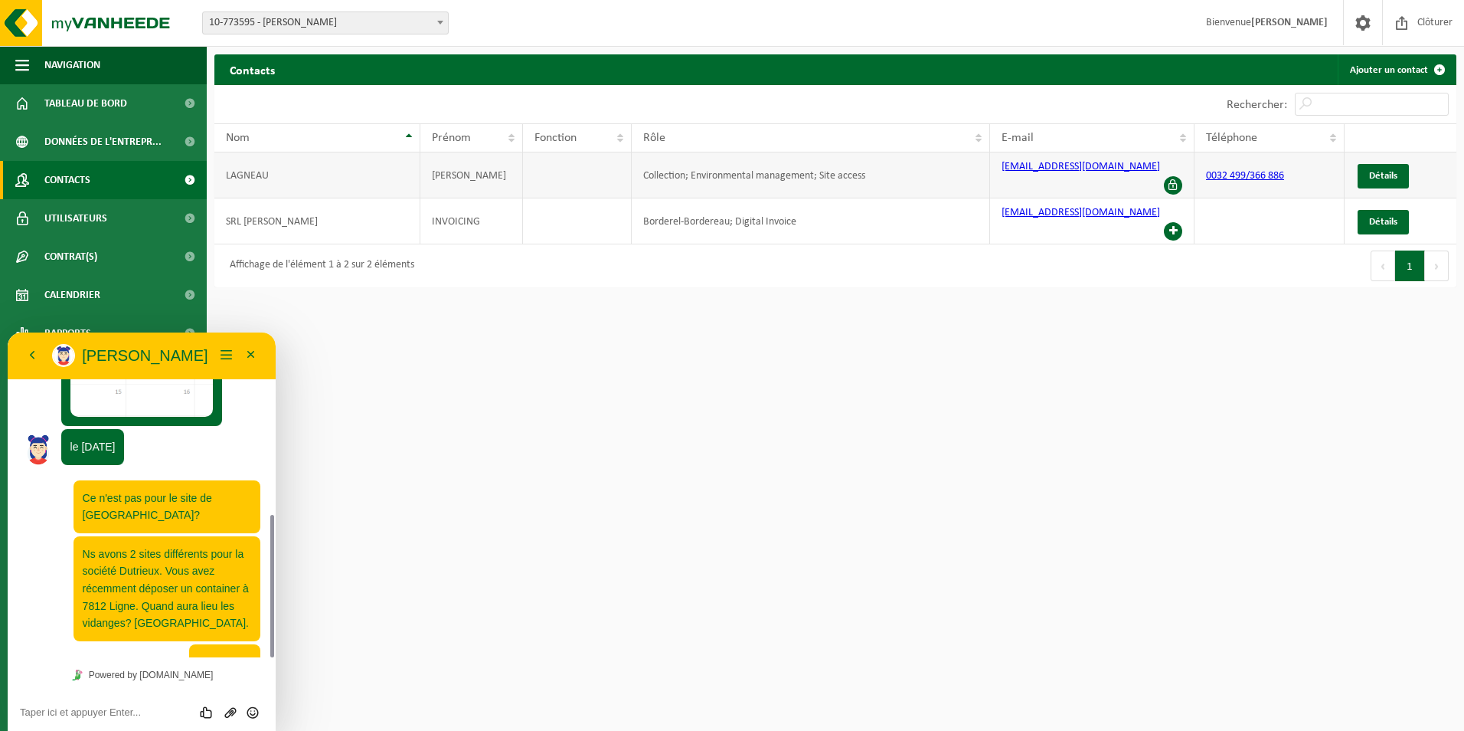
click at [1175, 176] on span at bounding box center [1173, 185] width 18 height 18
click at [1172, 222] on span at bounding box center [1173, 231] width 18 height 18
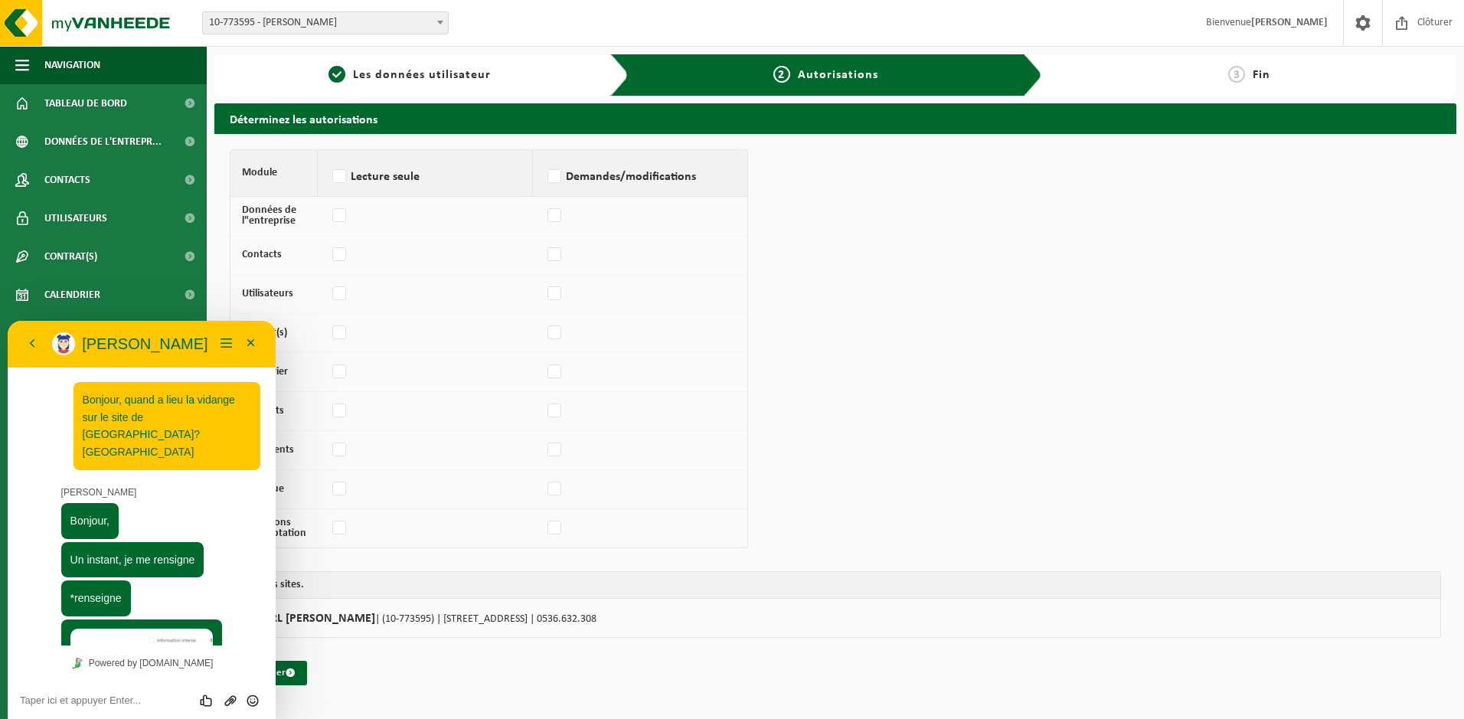
scroll to position [415, 0]
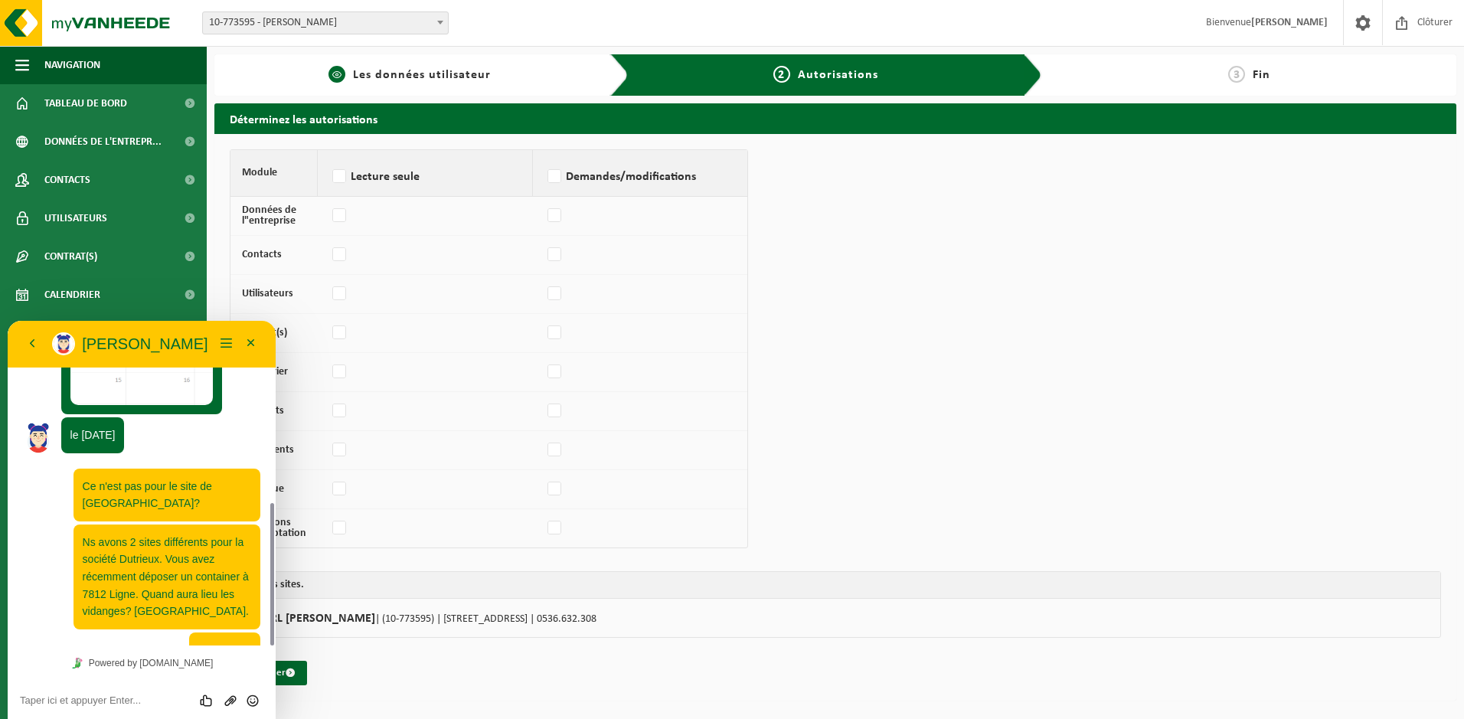
click at [375, 66] on link "1 Les données utilisateur" at bounding box center [410, 75] width 376 height 18
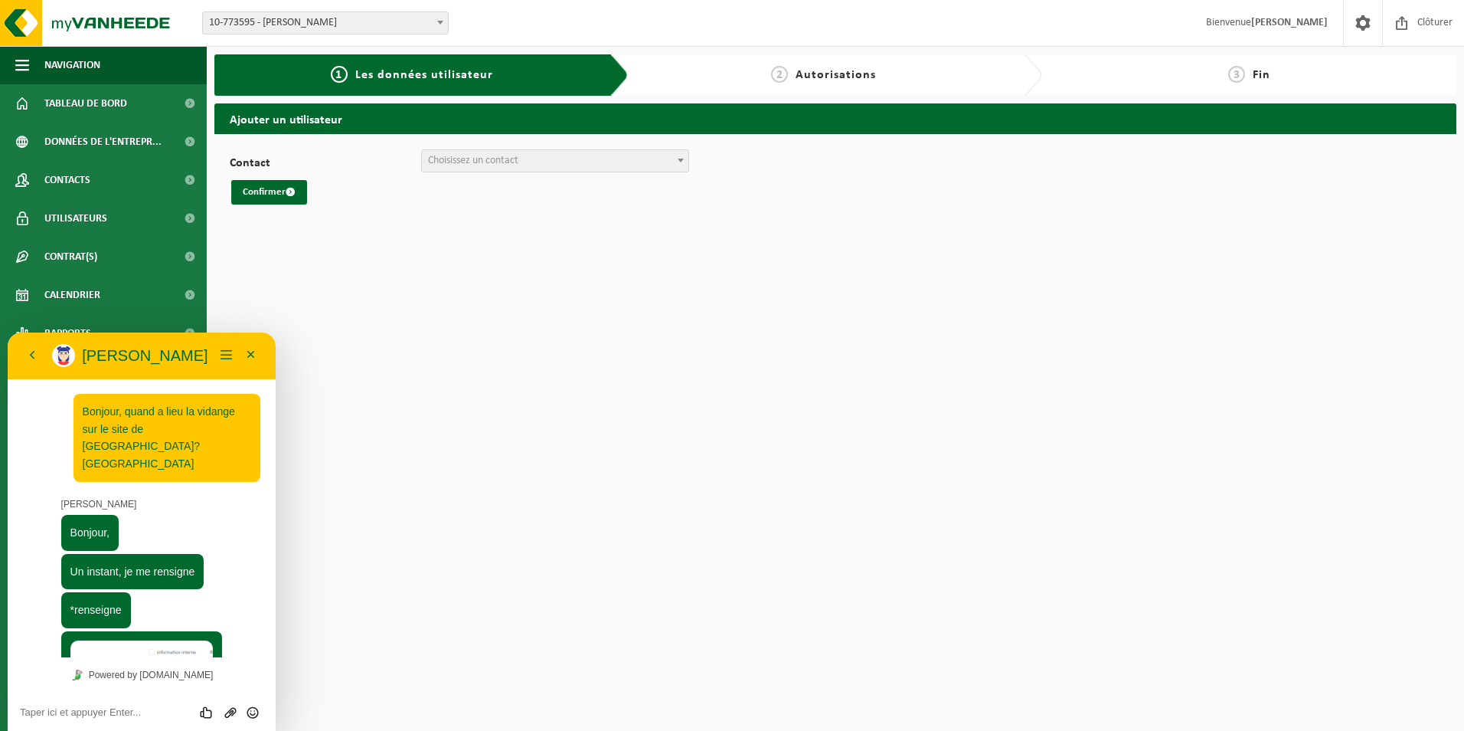
scroll to position [415, 0]
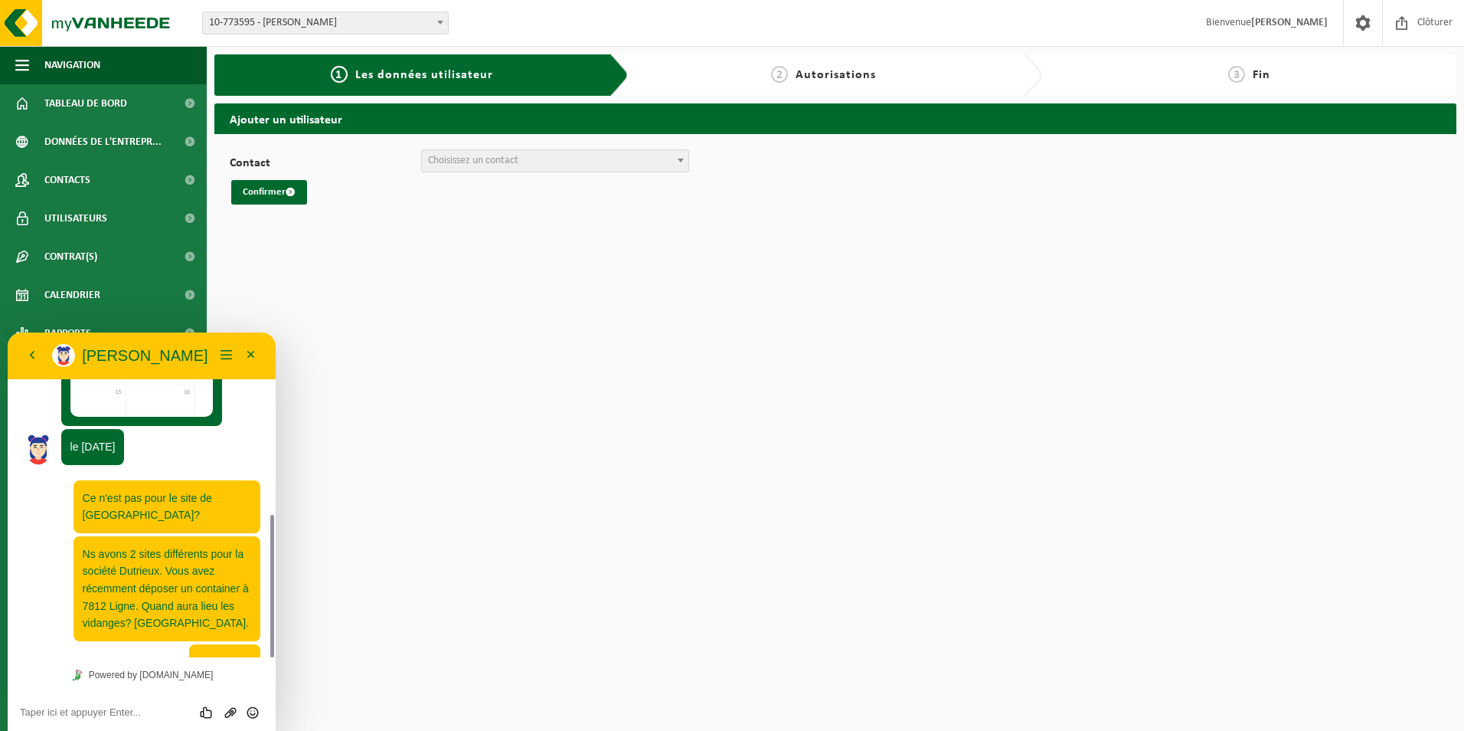
click at [572, 151] on span "Choisissez un contact" at bounding box center [555, 160] width 266 height 21
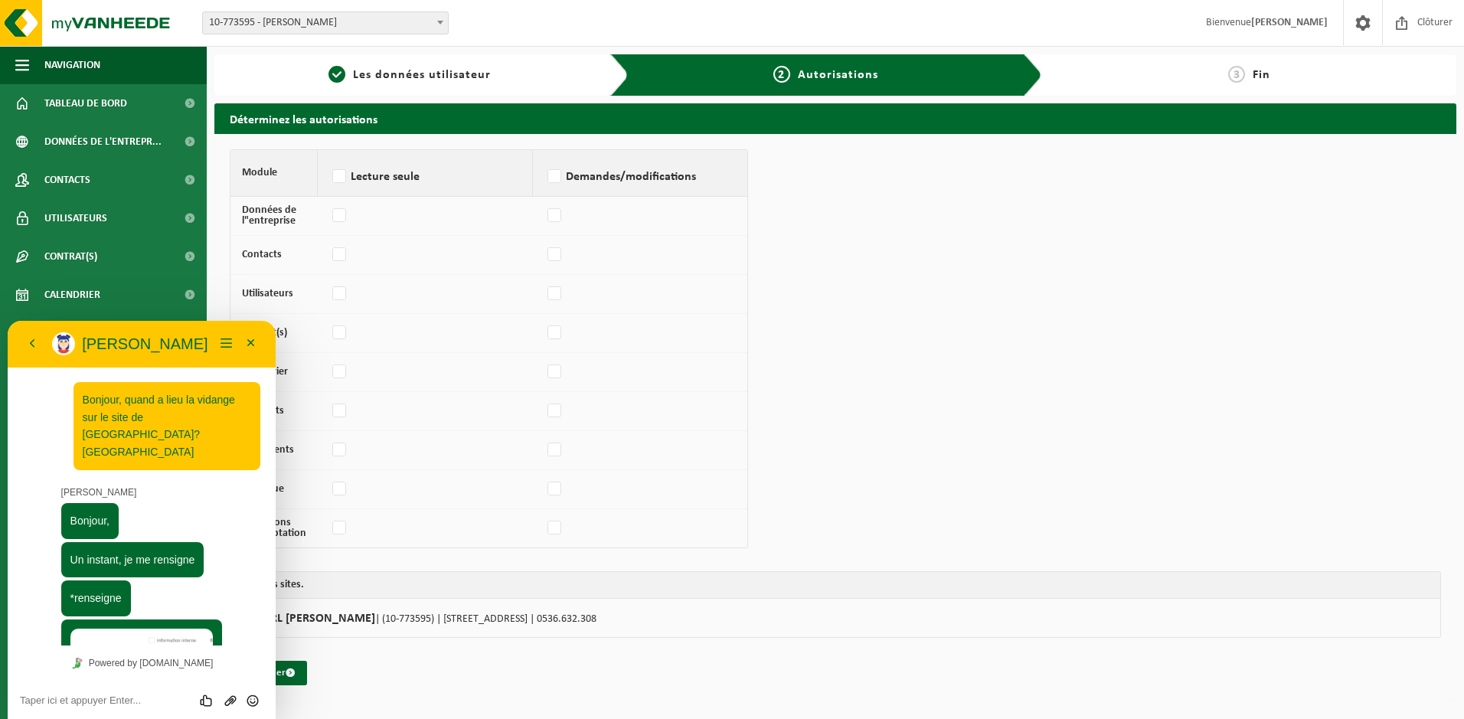
scroll to position [415, 0]
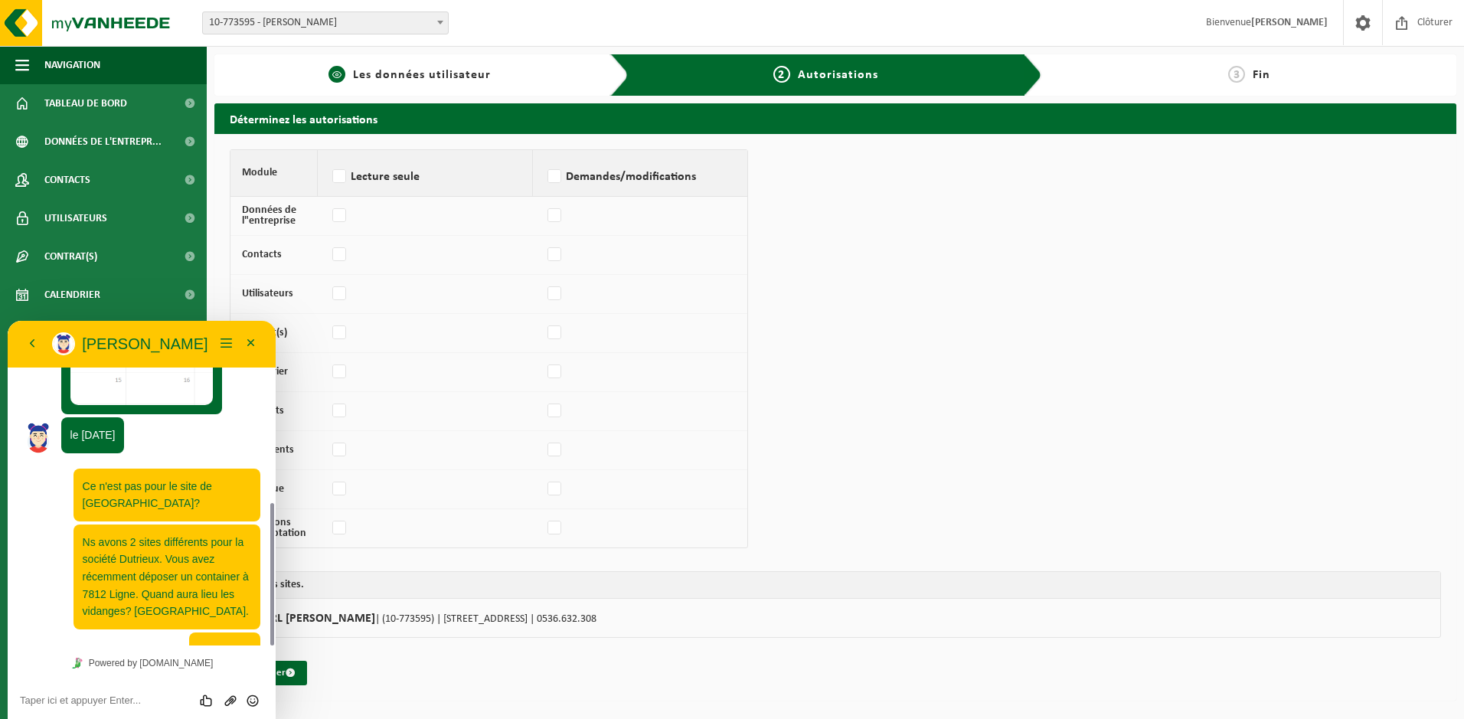
click at [482, 77] on span "Les données utilisateur" at bounding box center [422, 75] width 138 height 12
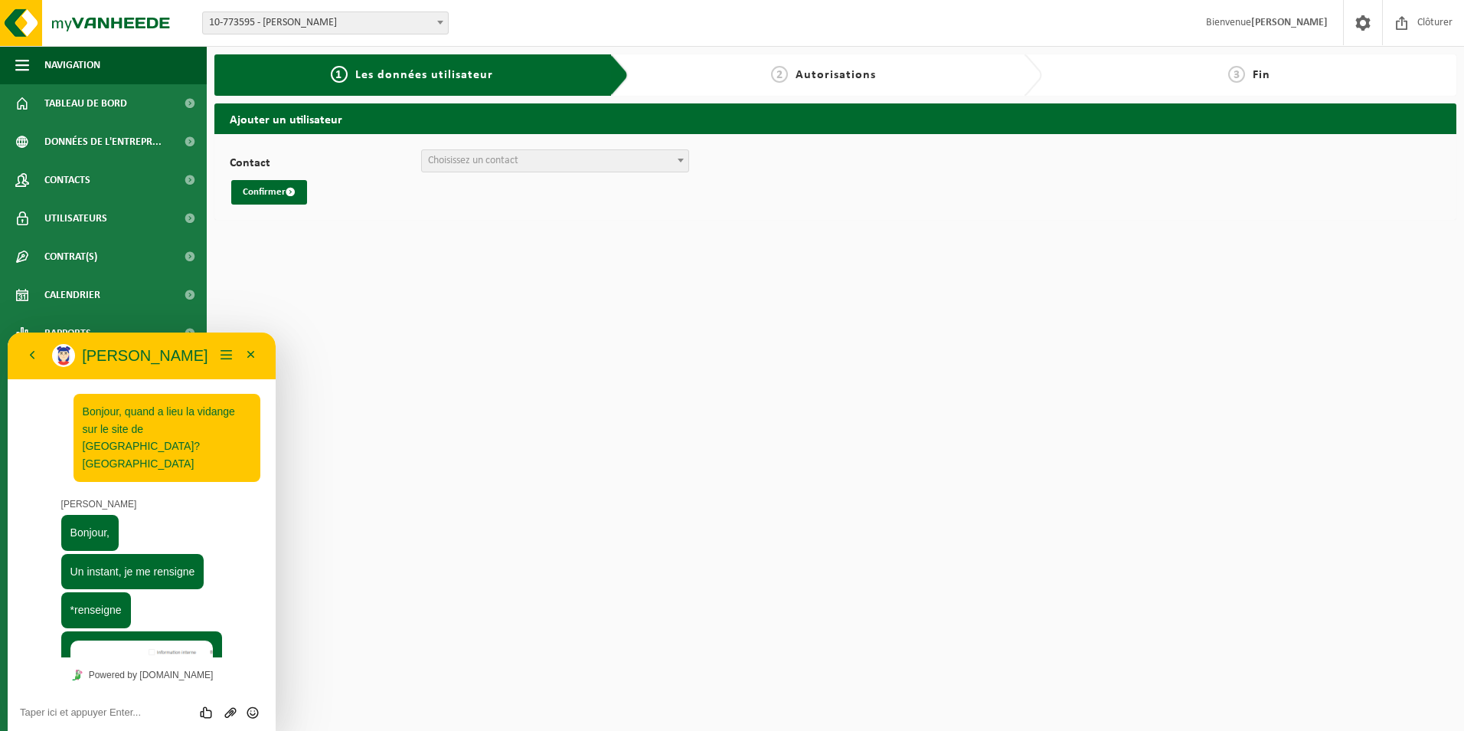
scroll to position [415, 0]
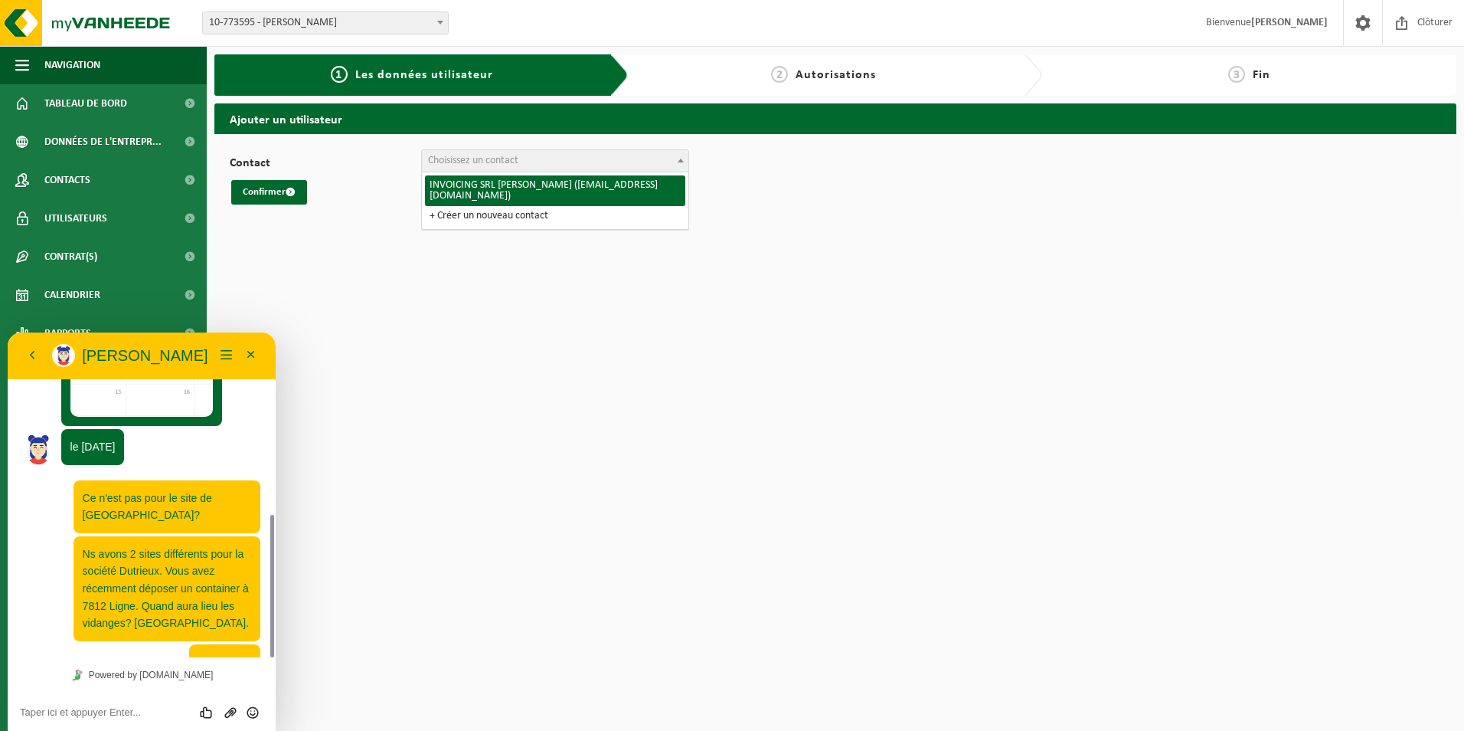
click at [559, 162] on span "Choisissez un contact" at bounding box center [555, 160] width 266 height 21
click at [1309, 22] on strong "[PERSON_NAME]" at bounding box center [1289, 22] width 77 height 11
click at [144, 711] on textarea at bounding box center [142, 712] width 244 height 12
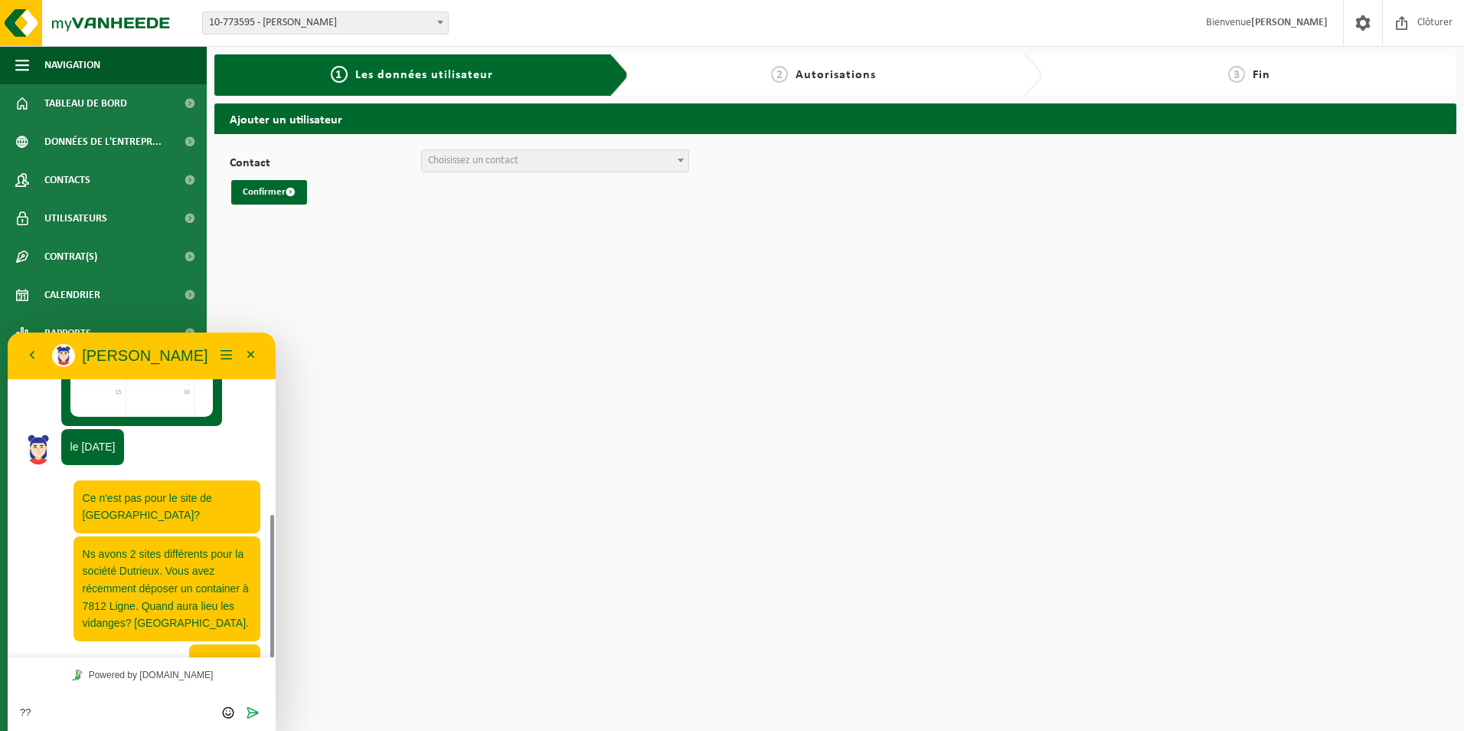
type textarea "???"
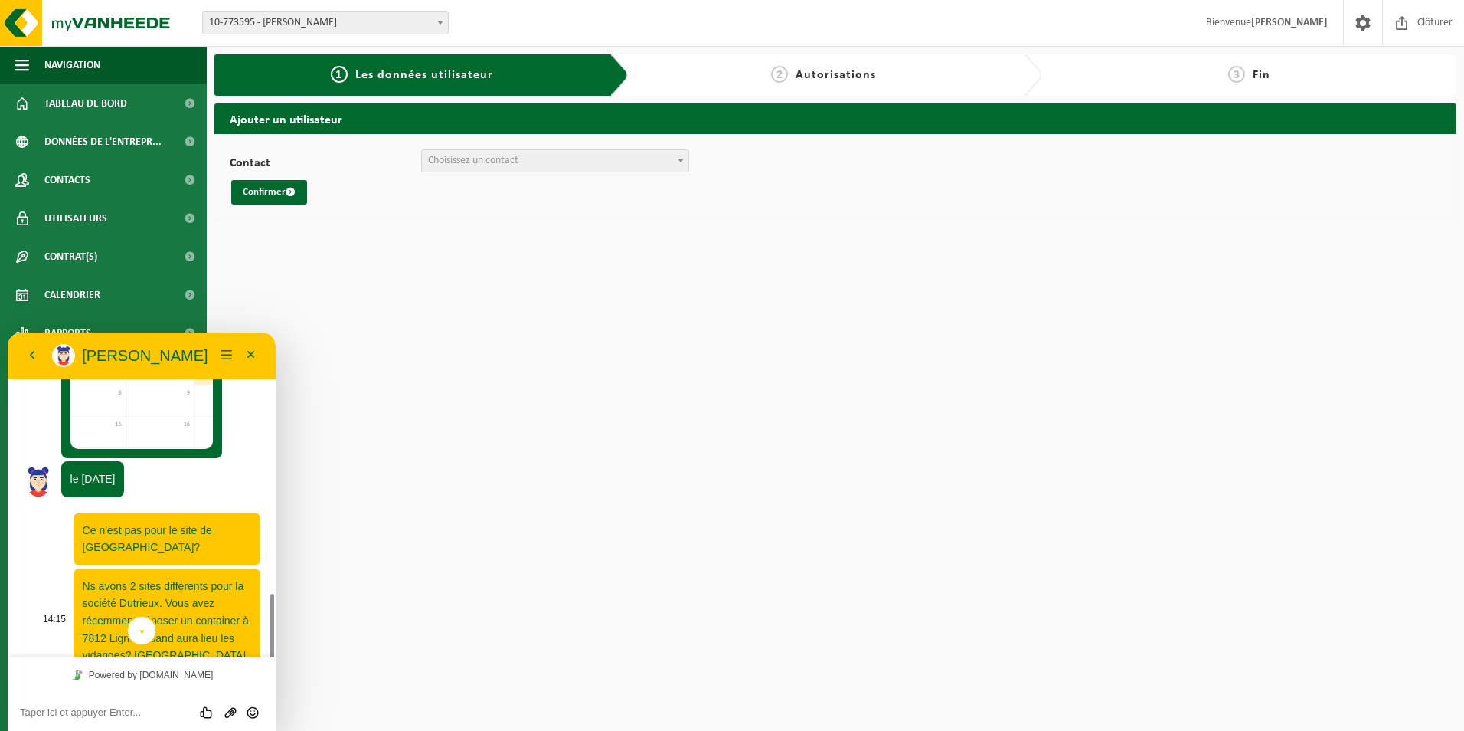
scroll to position [454, 0]
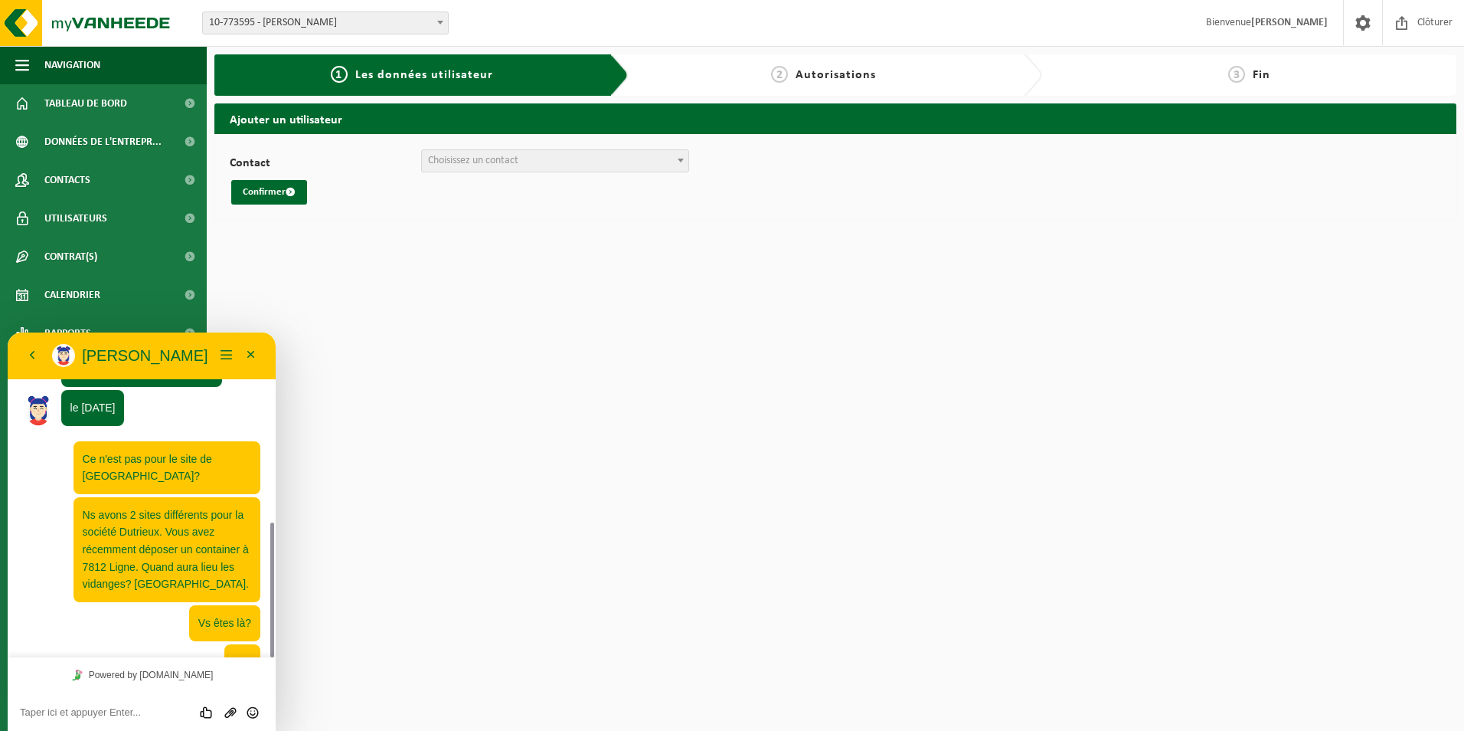
click at [634, 286] on html "Site: 10-773595 - SRL EMMANUEL DUTRIEUX - HOLLAIN 10-773595 - SRL EMMANUEL DUTR…" at bounding box center [732, 365] width 1464 height 731
click at [232, 355] on button "Menu" at bounding box center [226, 355] width 25 height 23
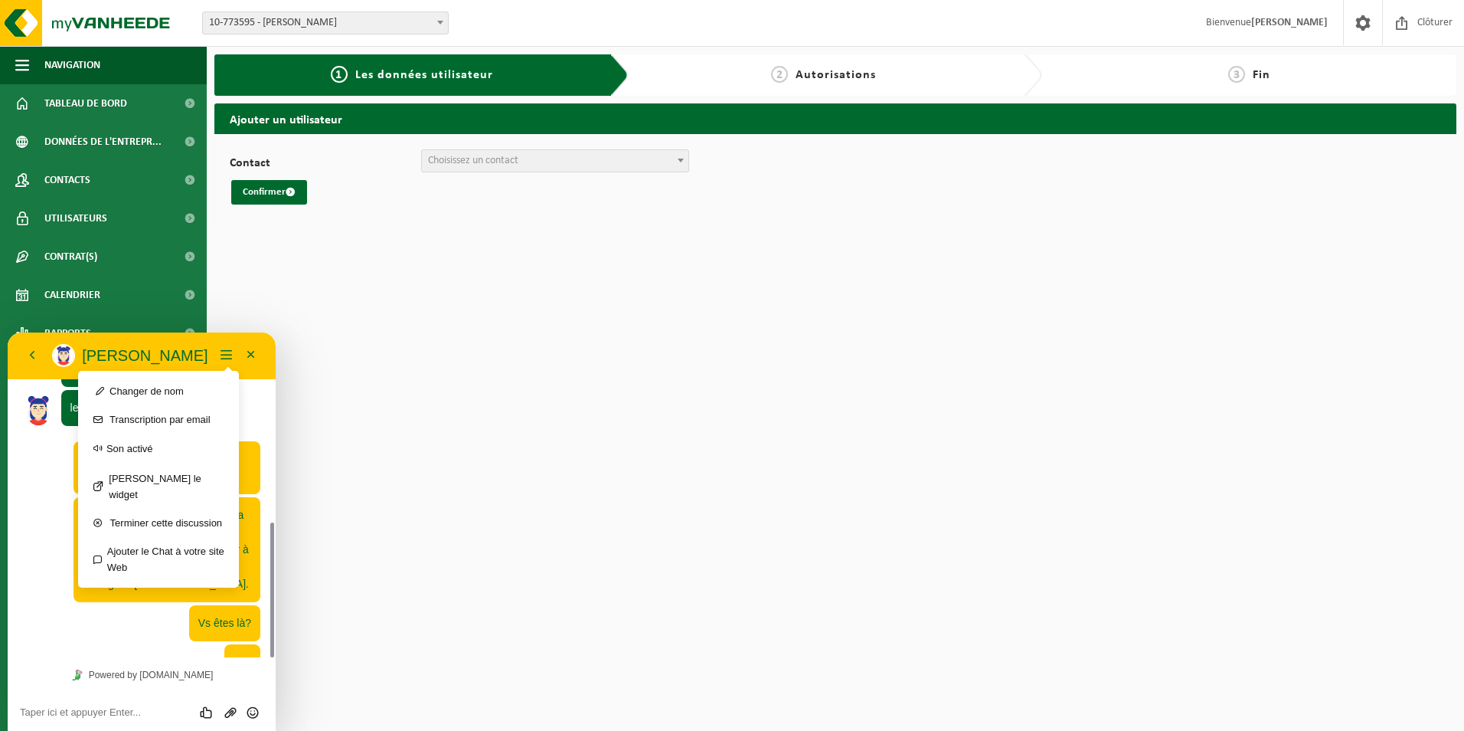
click at [541, 342] on html "Site: 10-773595 - SRL EMMANUEL DUTRIEUX - HOLLAIN 10-773595 - SRL EMMANUEL DUTR…" at bounding box center [732, 365] width 1464 height 731
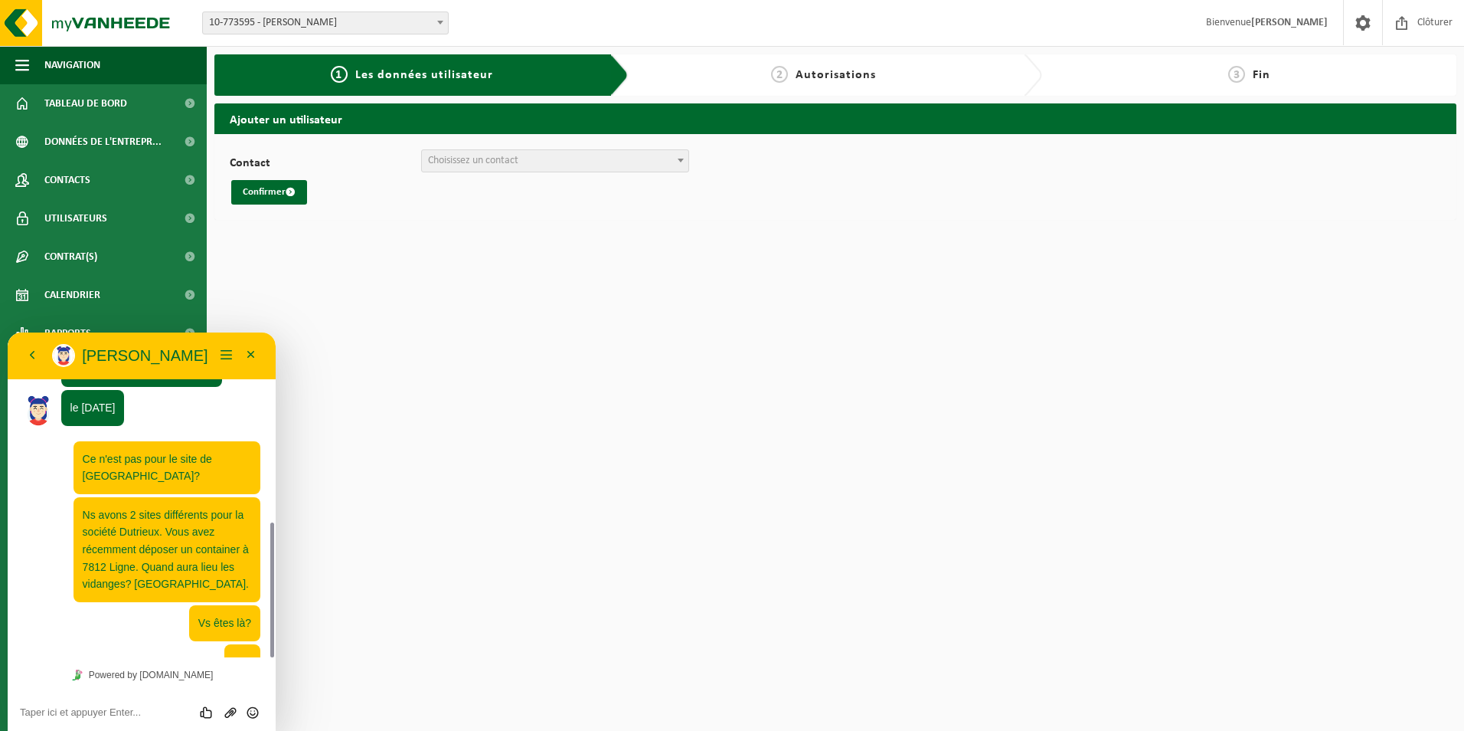
click at [685, 406] on html "Site: 10-773595 - SRL EMMANUEL DUTRIEUX - HOLLAIN 10-773595 - SRL EMMANUEL DUTR…" at bounding box center [732, 365] width 1464 height 731
click at [25, 356] on button "Retour" at bounding box center [32, 355] width 25 height 23
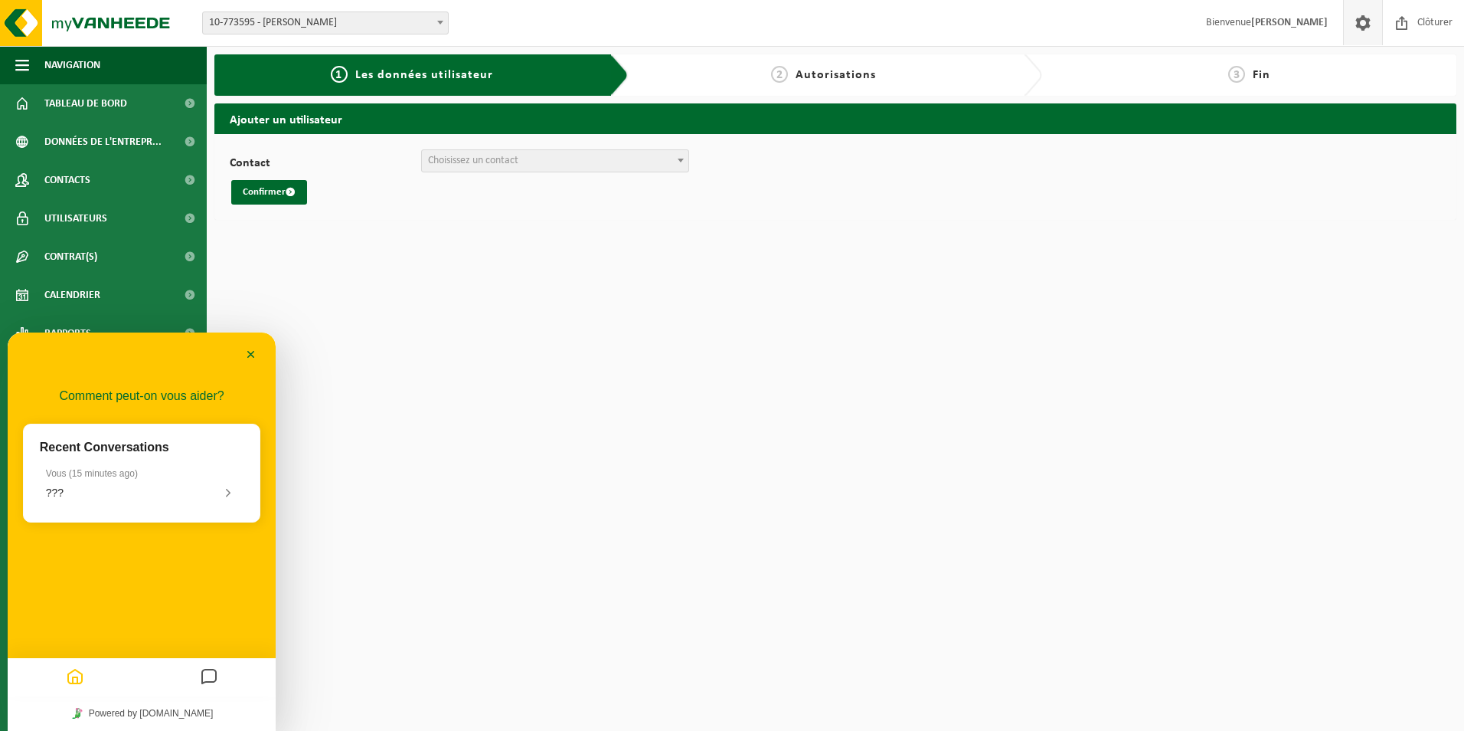
click at [1354, 18] on span at bounding box center [1363, 22] width 23 height 45
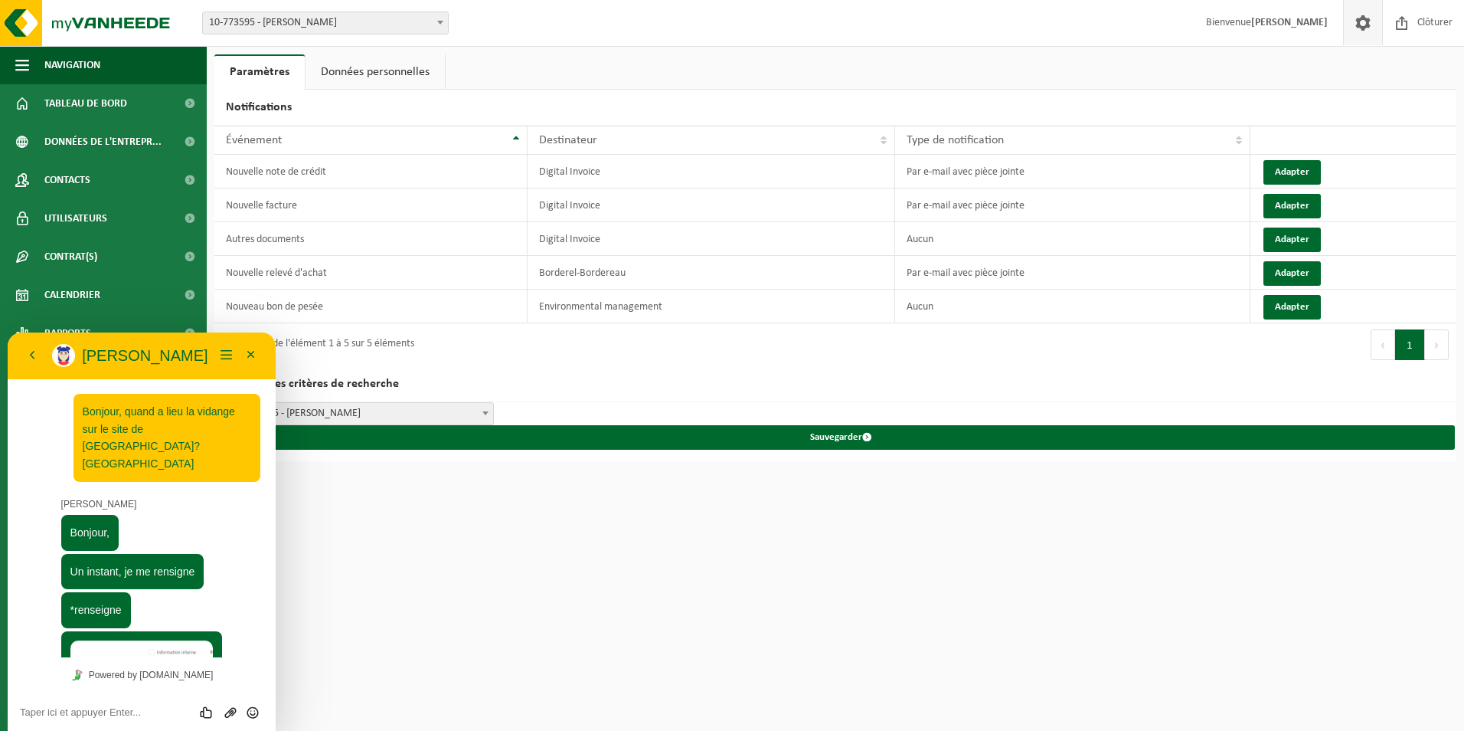
scroll to position [454, 0]
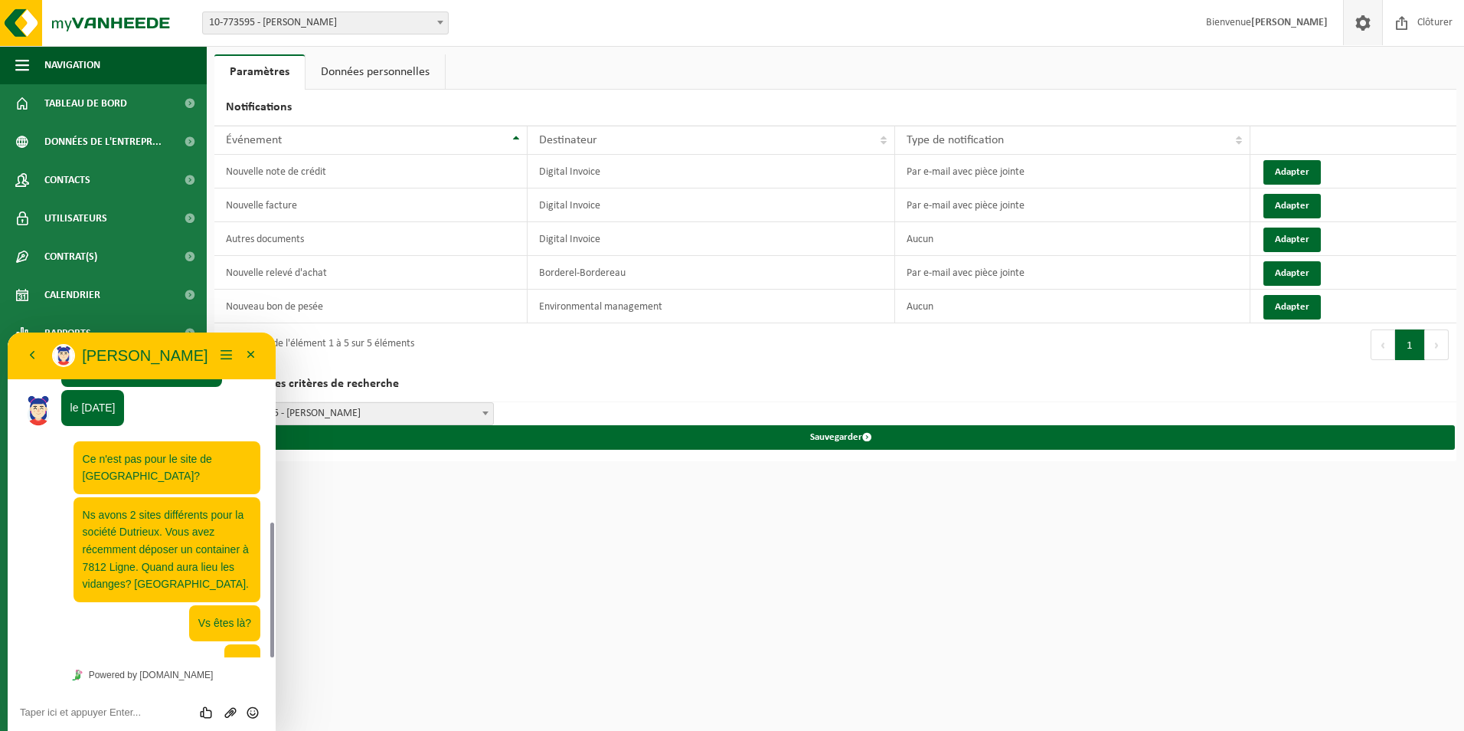
click at [510, 600] on html "Site: 10-773595 - SRL [PERSON_NAME] 10-773595 - SRL [PERSON_NAME] Bienvenue [PE…" at bounding box center [732, 365] width 1464 height 731
click at [250, 356] on button "Minimiser" at bounding box center [251, 355] width 25 height 23
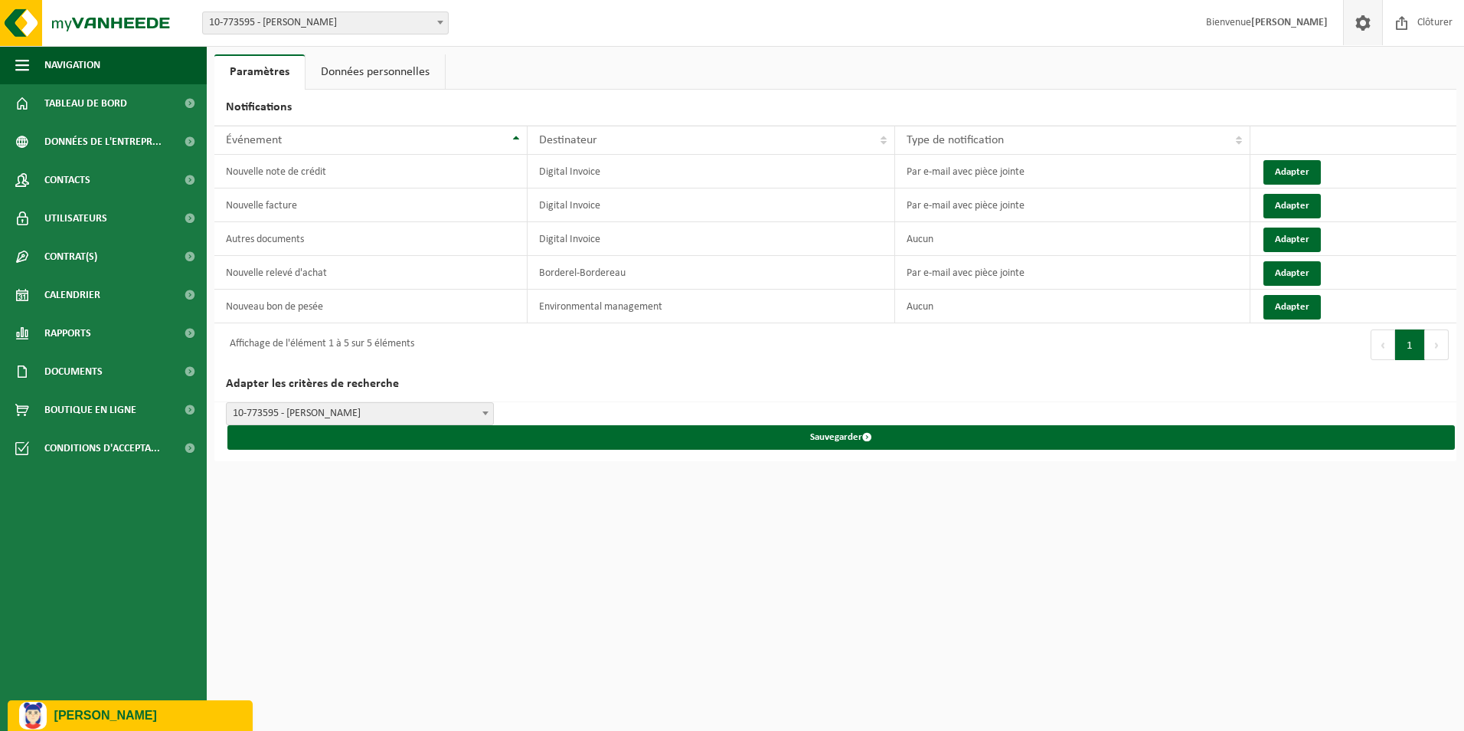
click at [123, 712] on p "[PERSON_NAME]" at bounding box center [147, 715] width 187 height 14
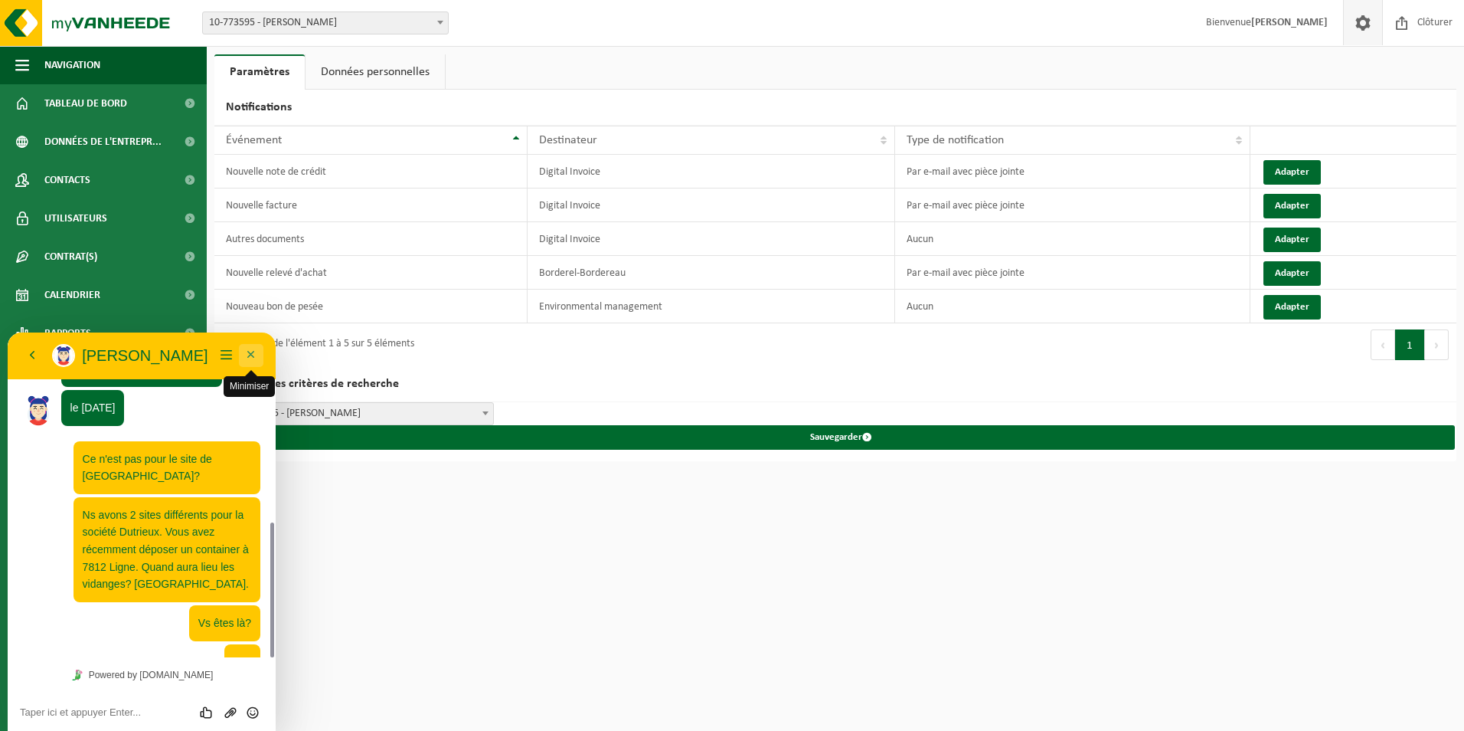
click at [257, 360] on button "Minimiser" at bounding box center [251, 355] width 25 height 23
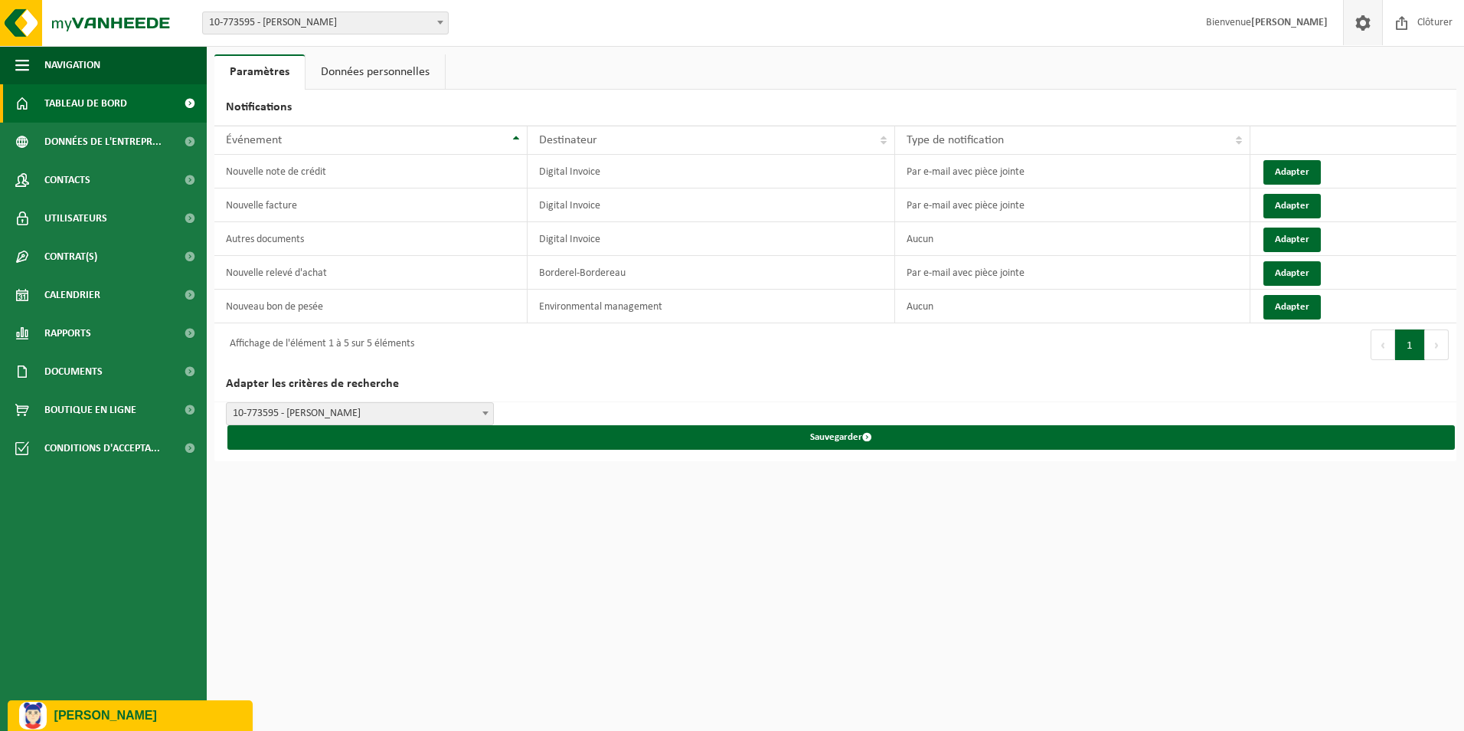
click at [106, 106] on span "Tableau de bord" at bounding box center [85, 103] width 83 height 38
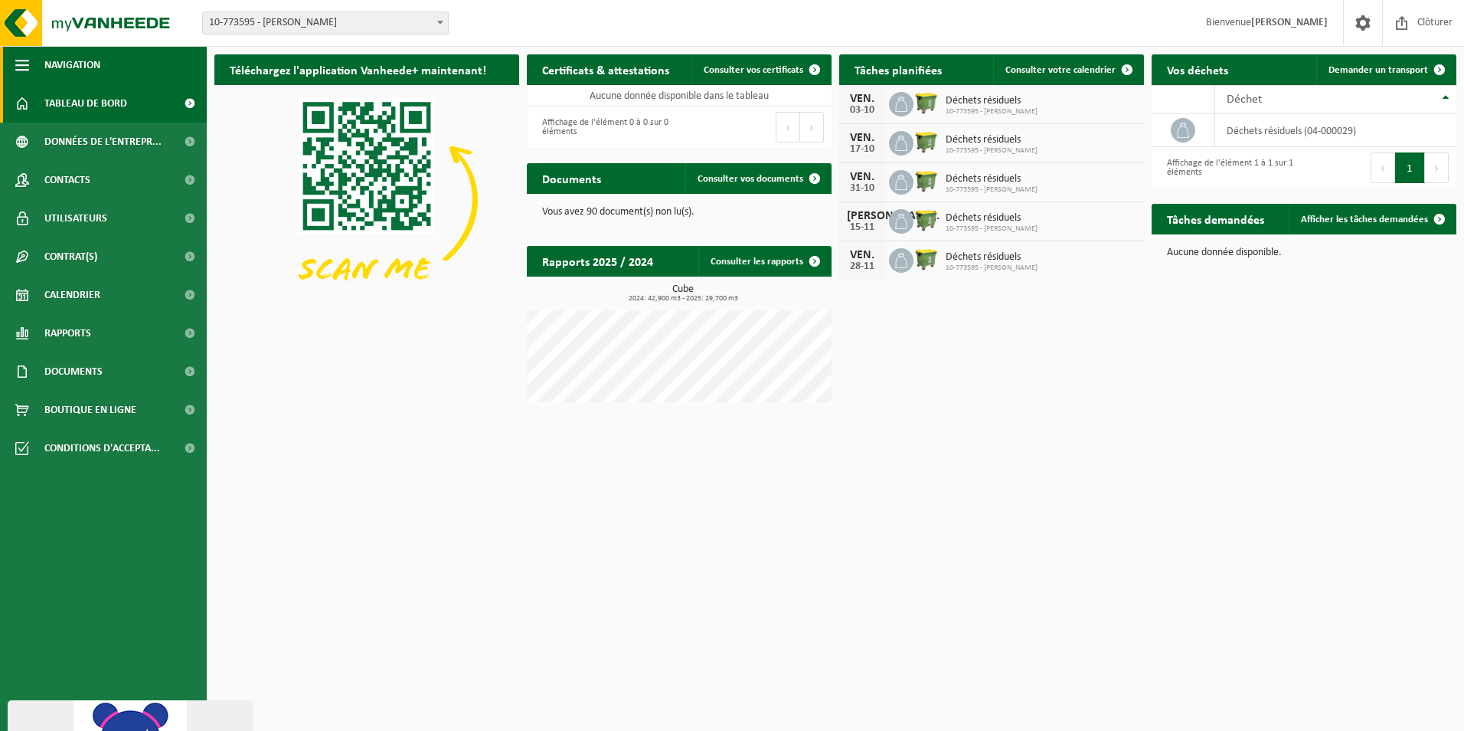
click at [107, 70] on button "Navigation" at bounding box center [103, 65] width 207 height 38
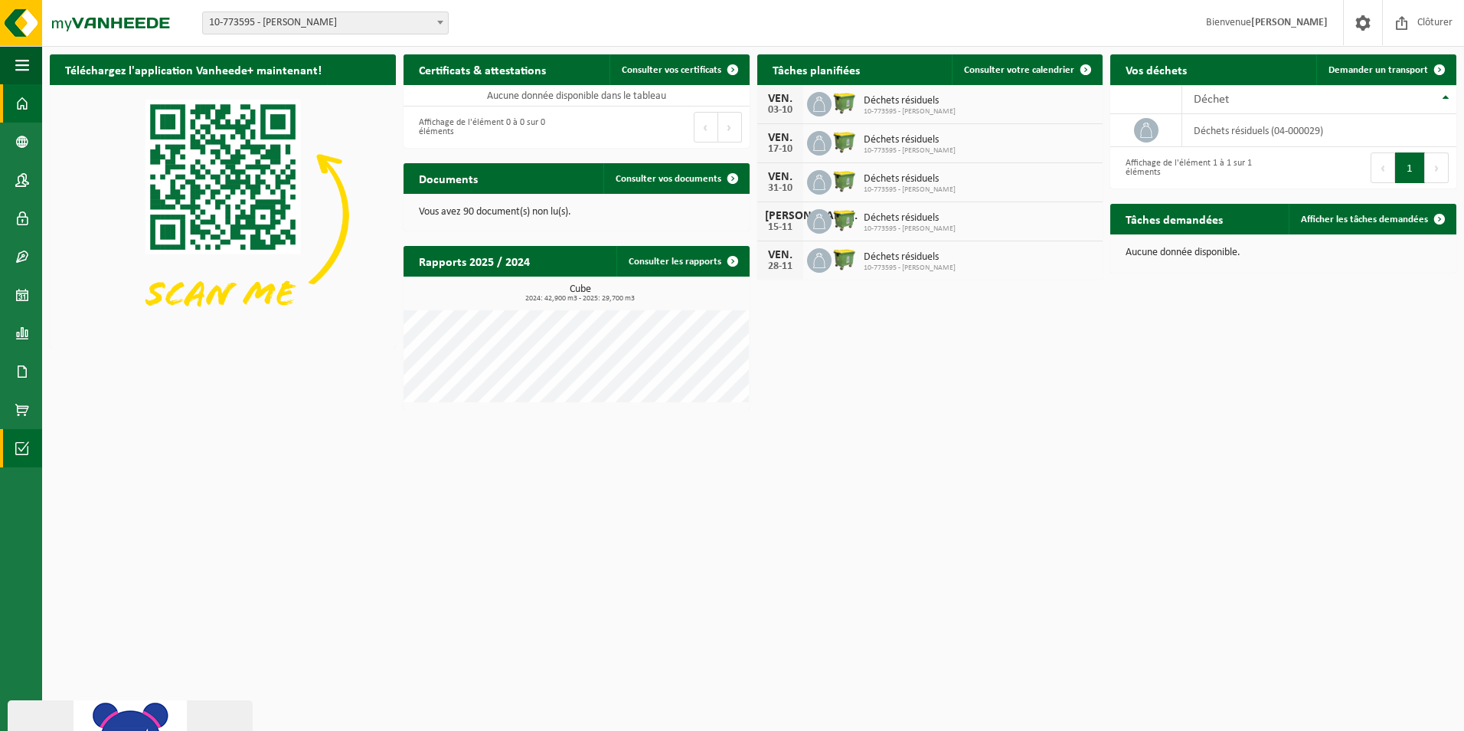
click at [34, 433] on link "Conditions d'accepta..." at bounding box center [21, 448] width 42 height 38
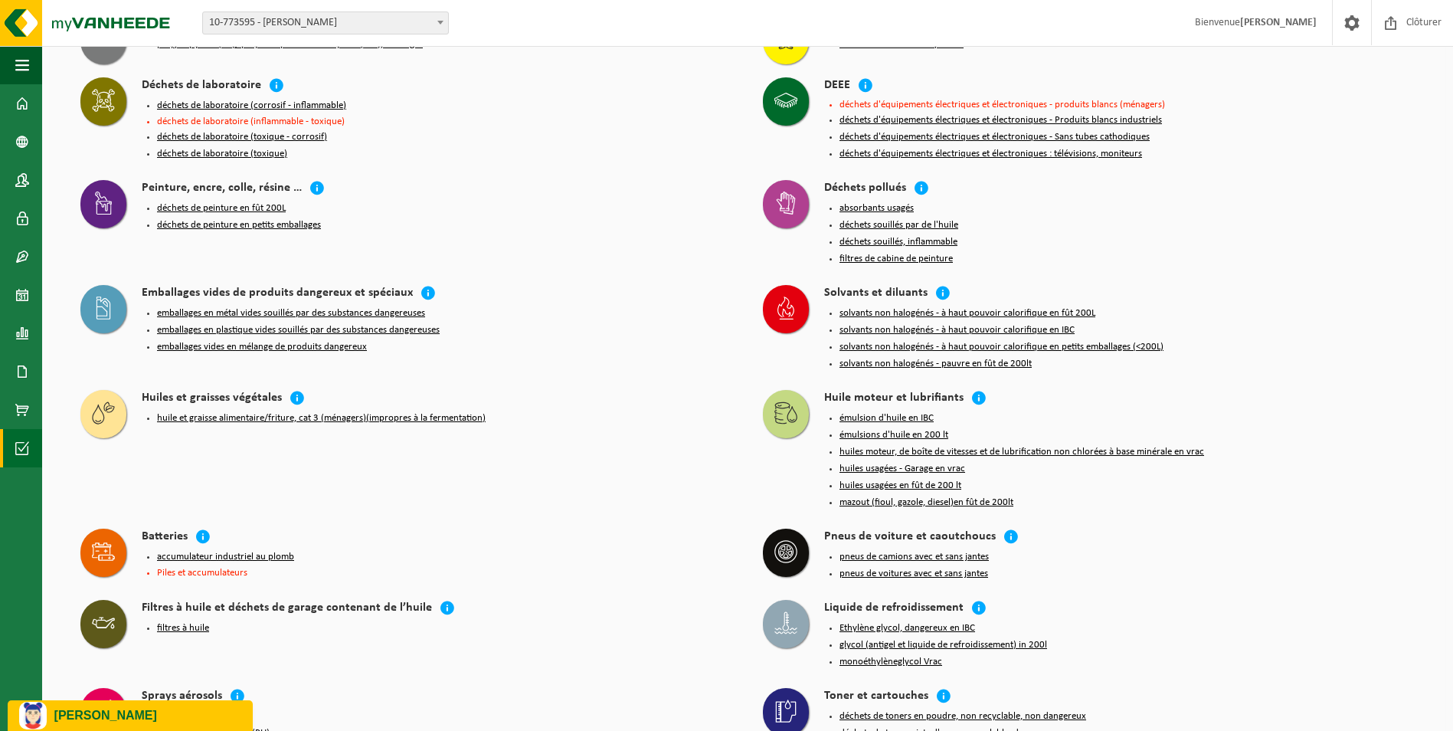
scroll to position [1233, 0]
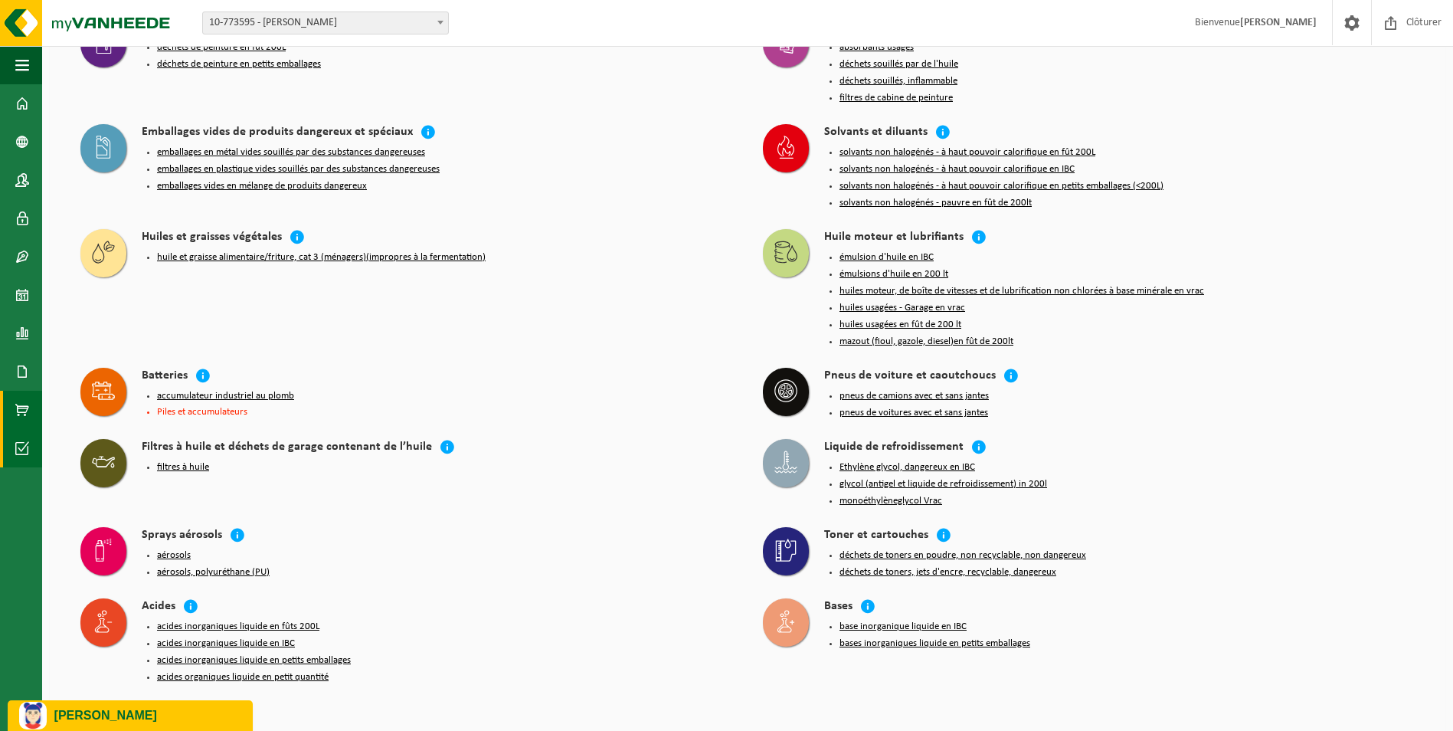
click at [17, 414] on span at bounding box center [22, 410] width 14 height 38
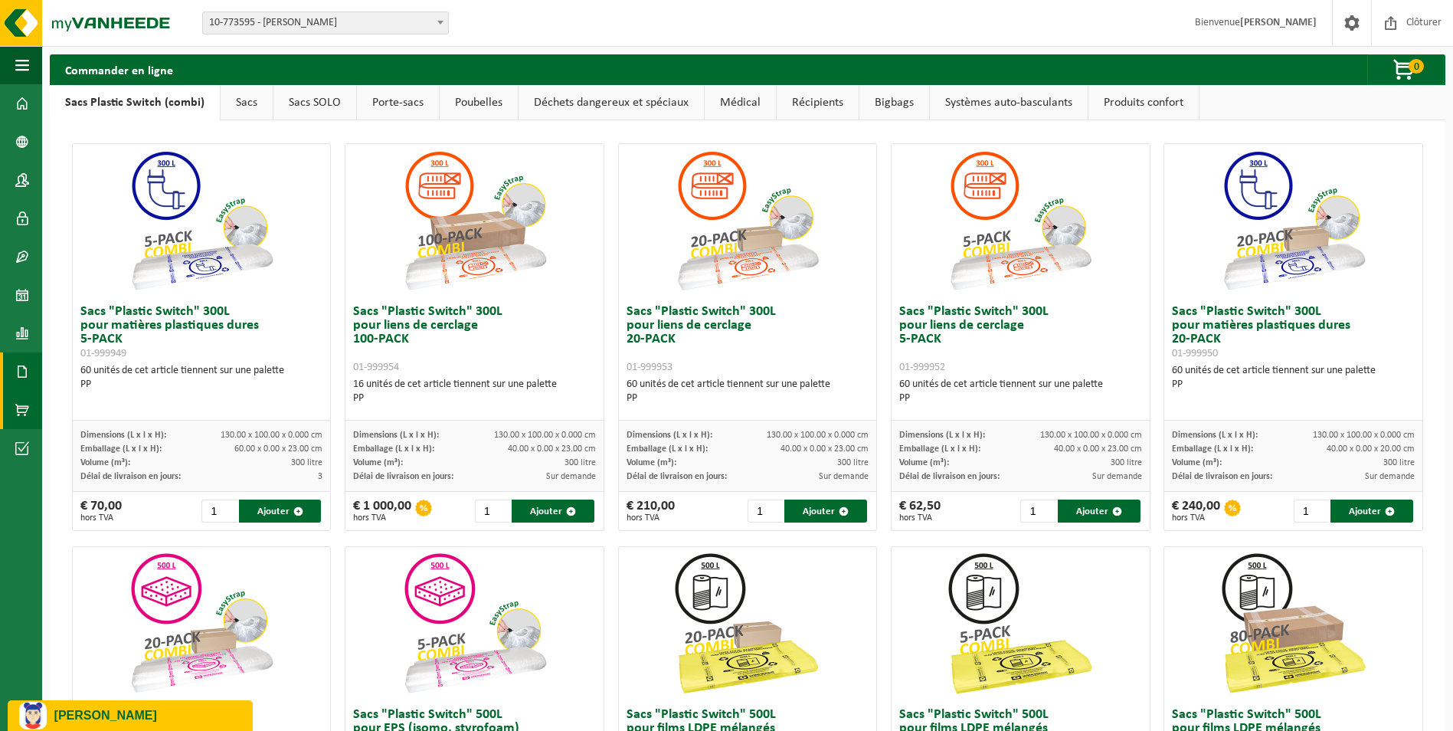
click at [19, 374] on span at bounding box center [22, 371] width 14 height 38
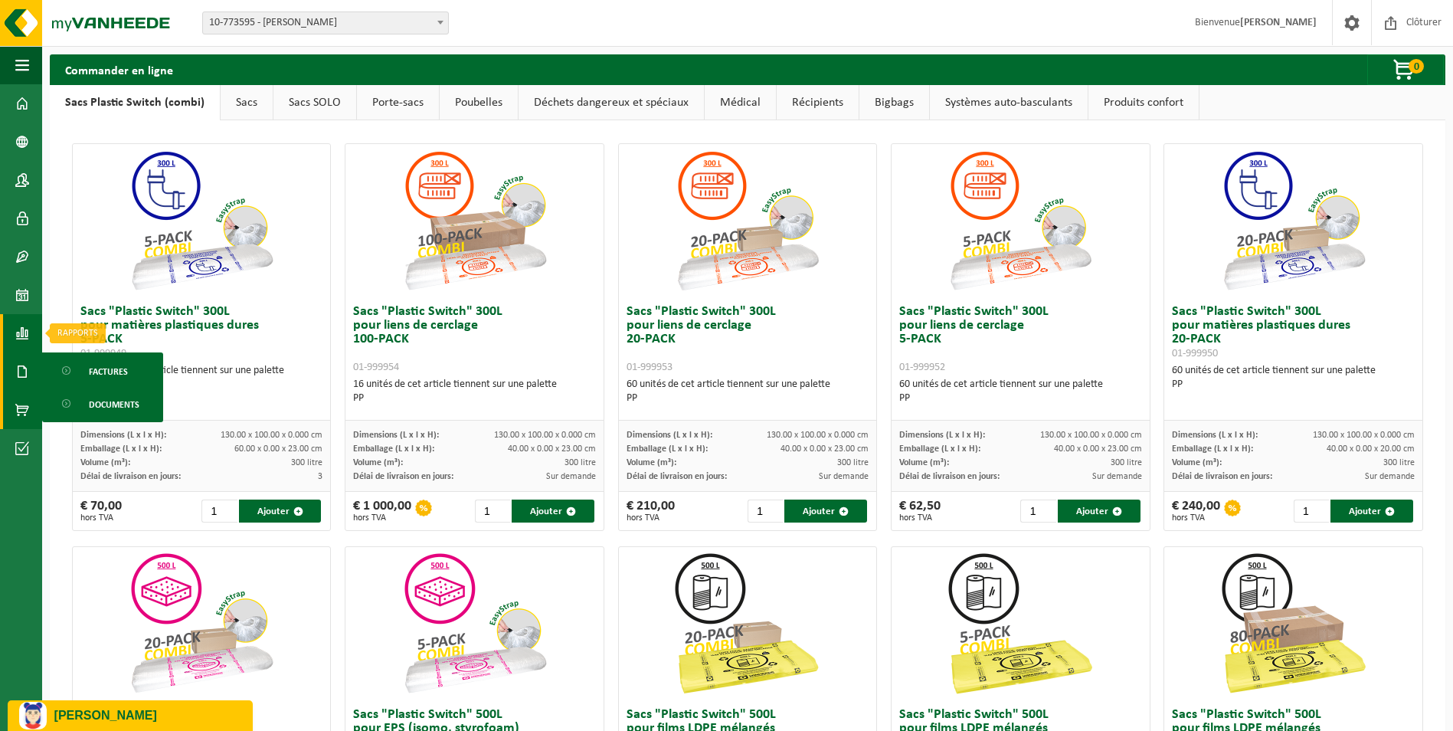
click at [8, 329] on link "Rapports" at bounding box center [21, 333] width 42 height 38
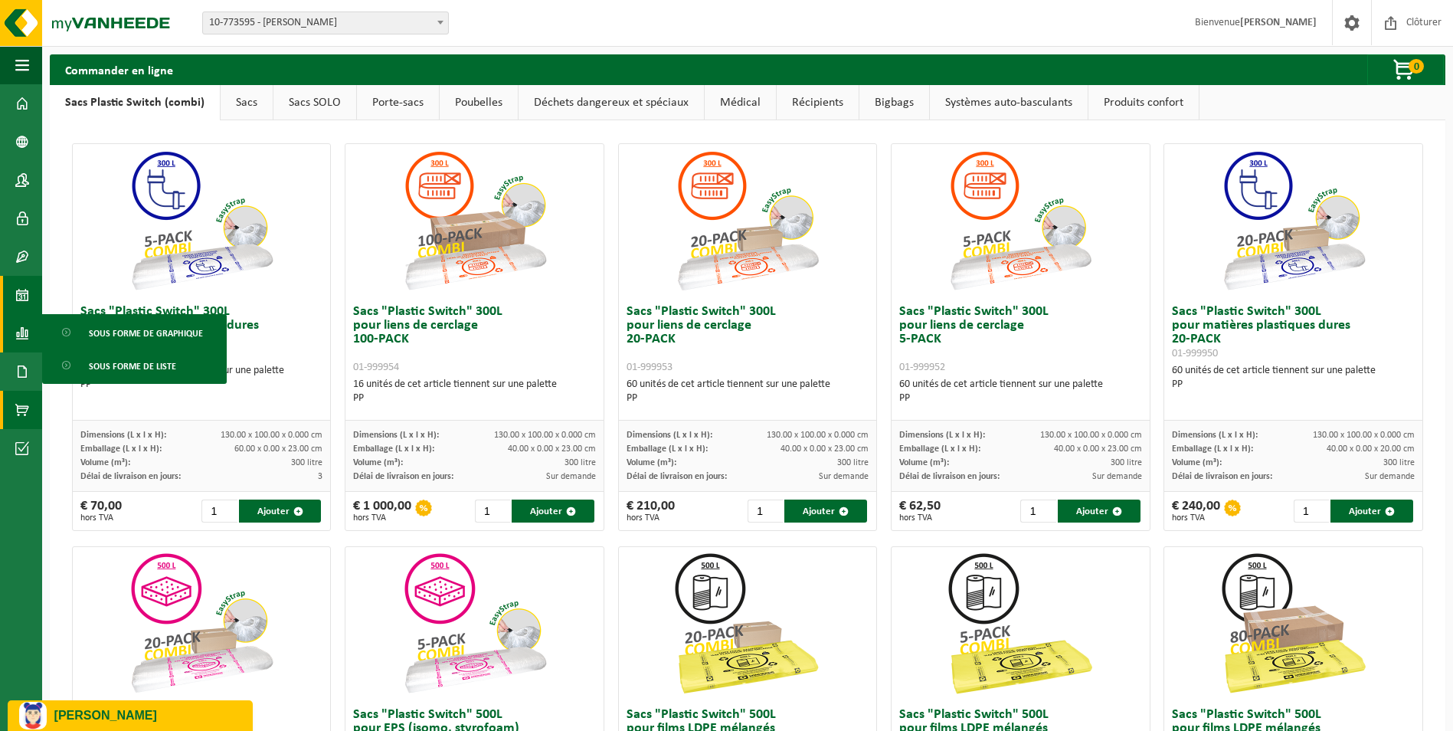
click at [9, 292] on link "Calendrier" at bounding box center [21, 295] width 42 height 38
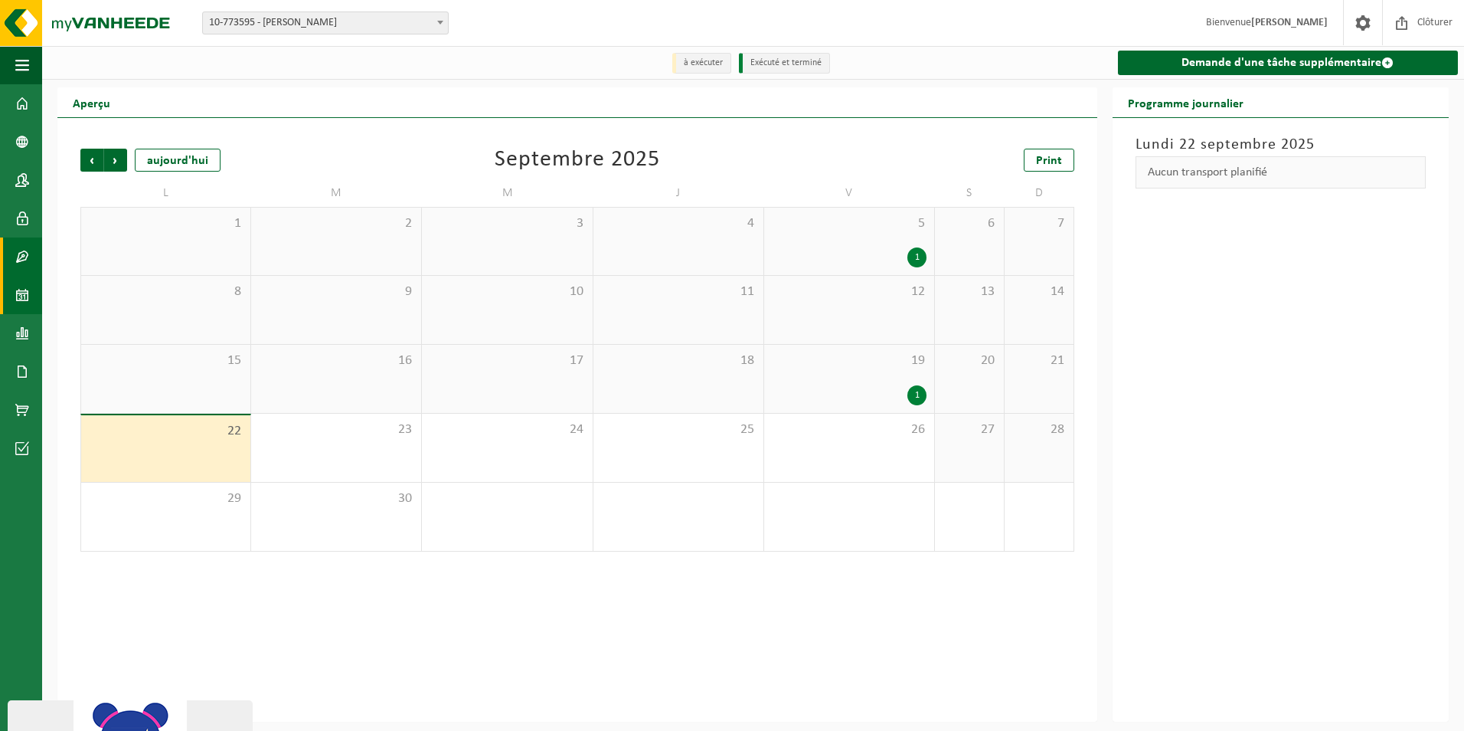
click at [17, 250] on span at bounding box center [22, 256] width 14 height 38
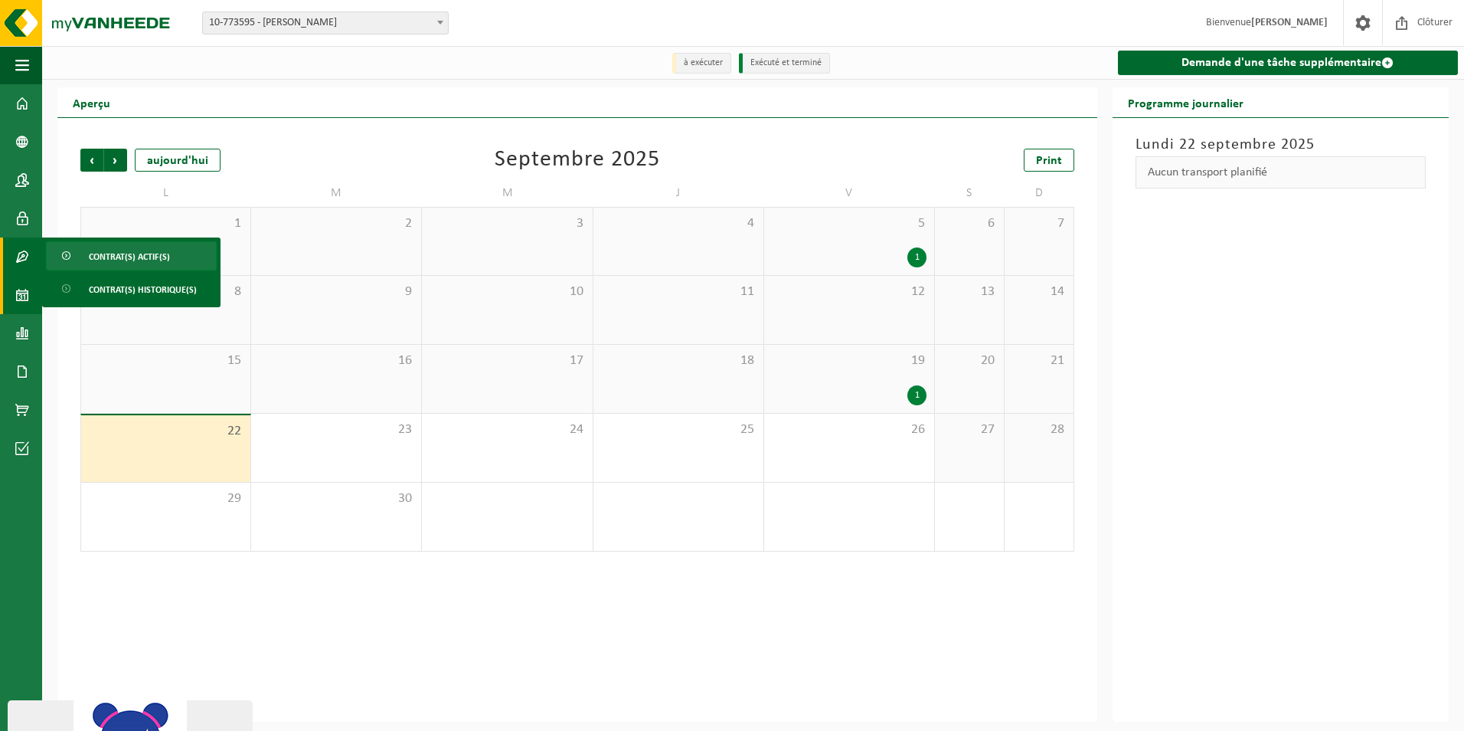
click at [102, 259] on span "Contrat(s) actif(s)" at bounding box center [129, 256] width 81 height 29
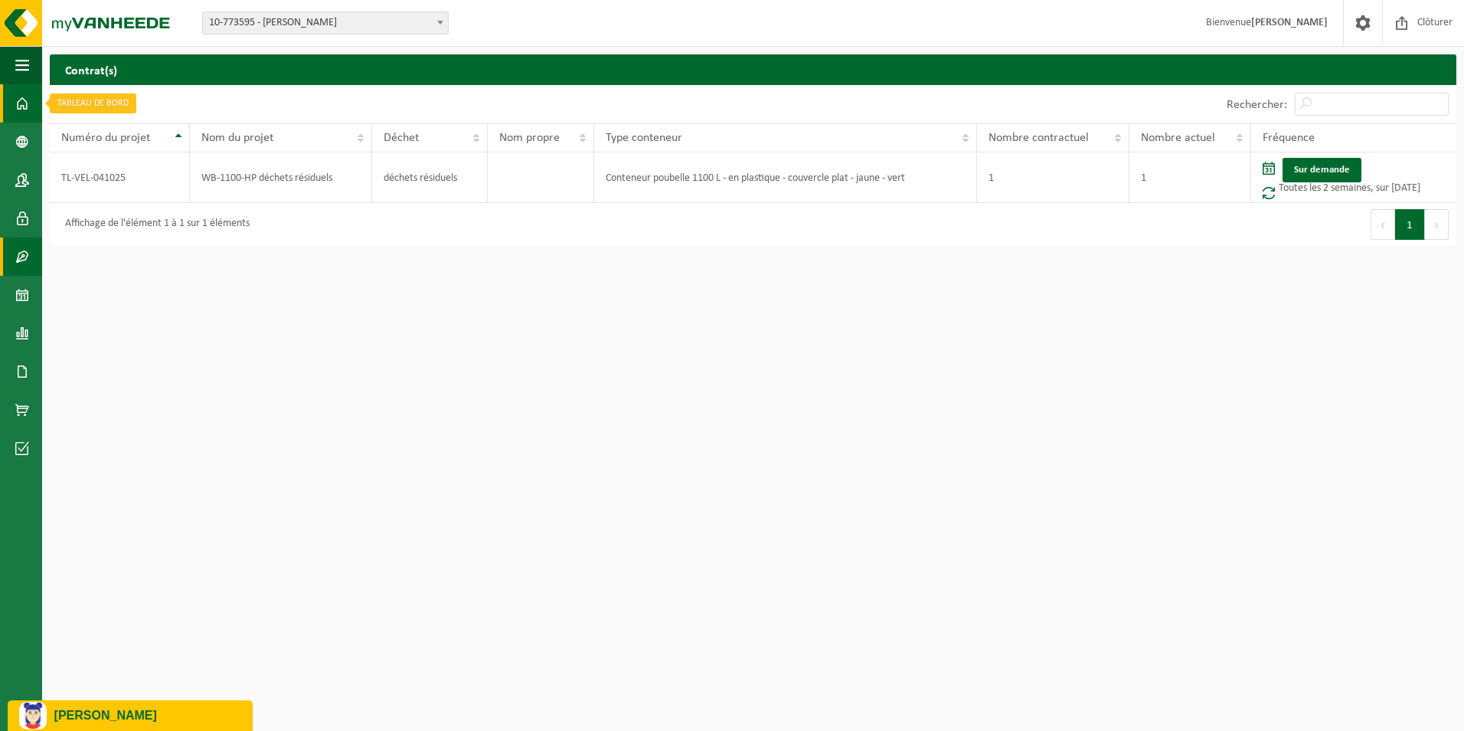
click at [20, 96] on span at bounding box center [22, 103] width 14 height 38
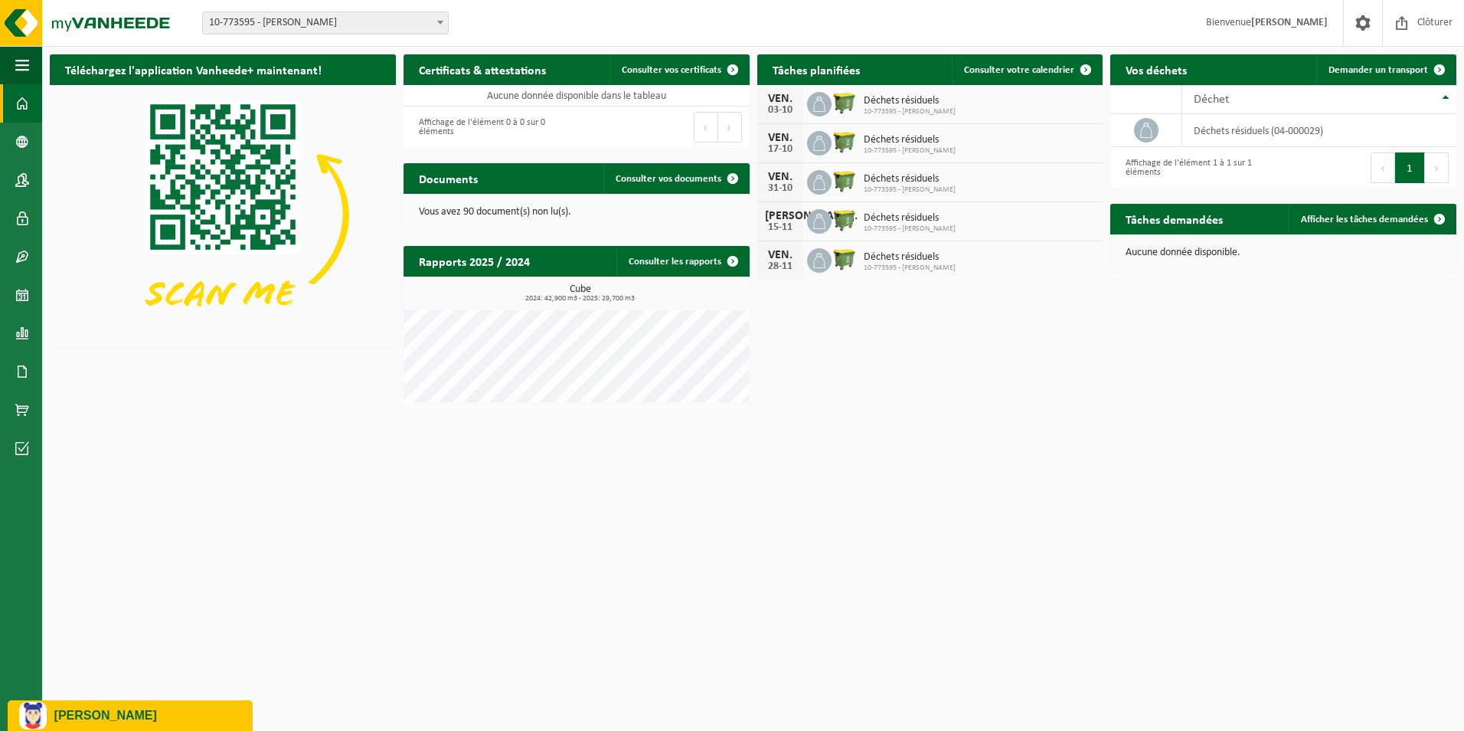
click at [1058, 408] on div "Téléchargez l'application Vanheede+ maintenant! Cachez Certificats & attestatio…" at bounding box center [753, 232] width 1414 height 371
click at [143, 712] on p "[PERSON_NAME]" at bounding box center [147, 715] width 187 height 14
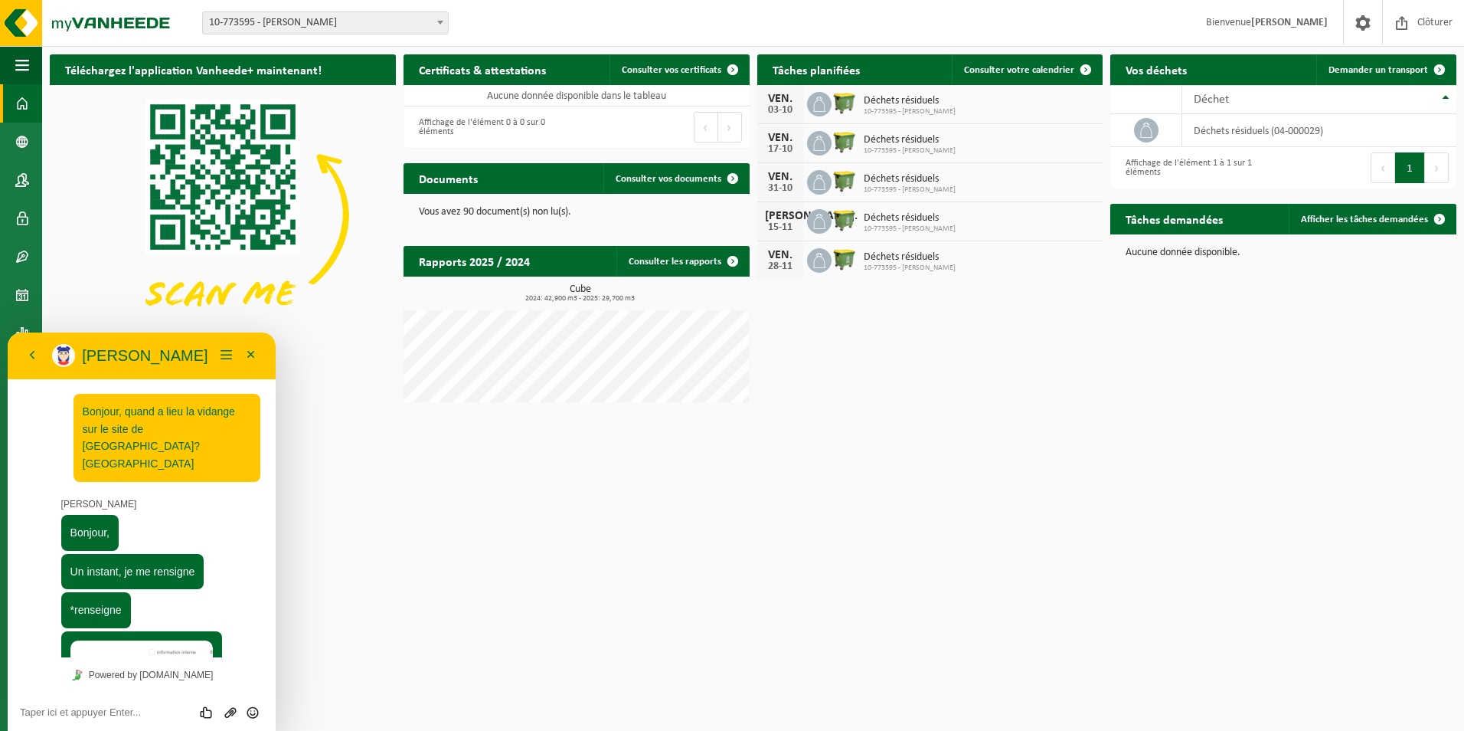
scroll to position [454, 0]
